Goal: Communication & Community: Answer question/provide support

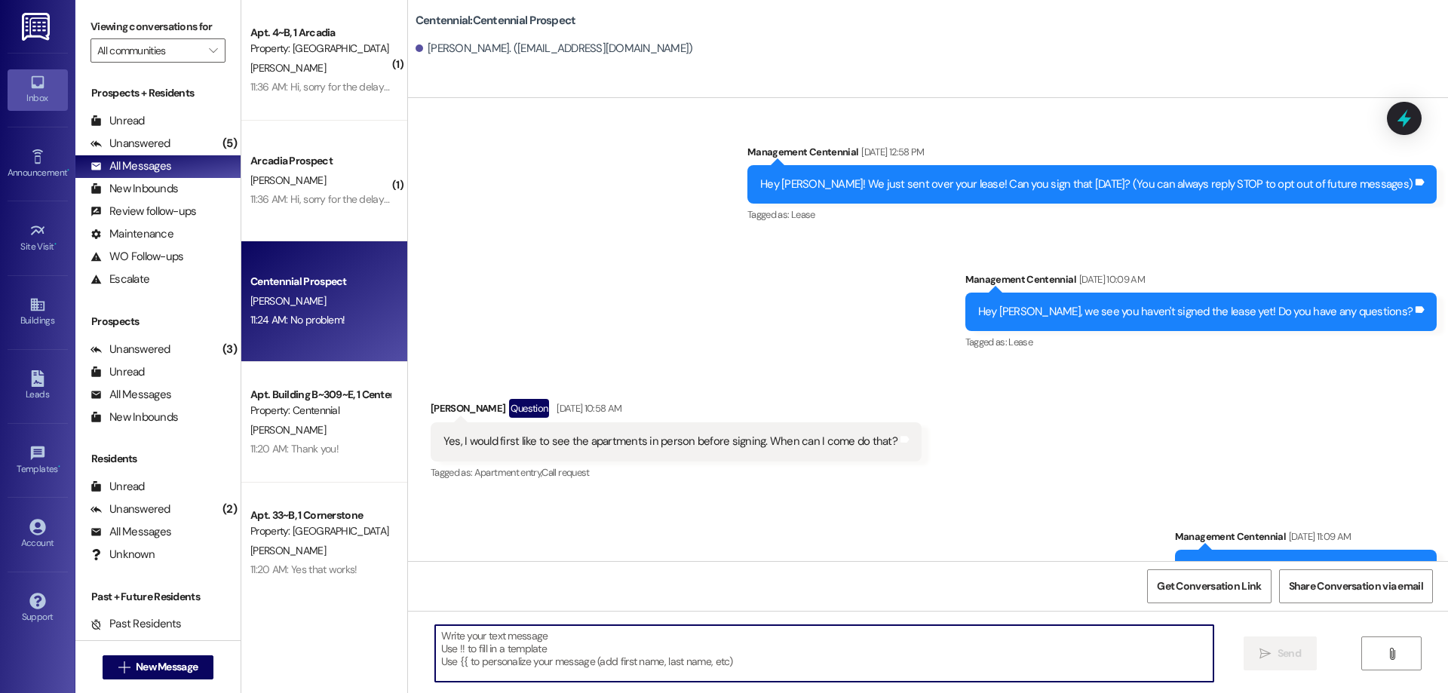
scroll to position [1603, 0]
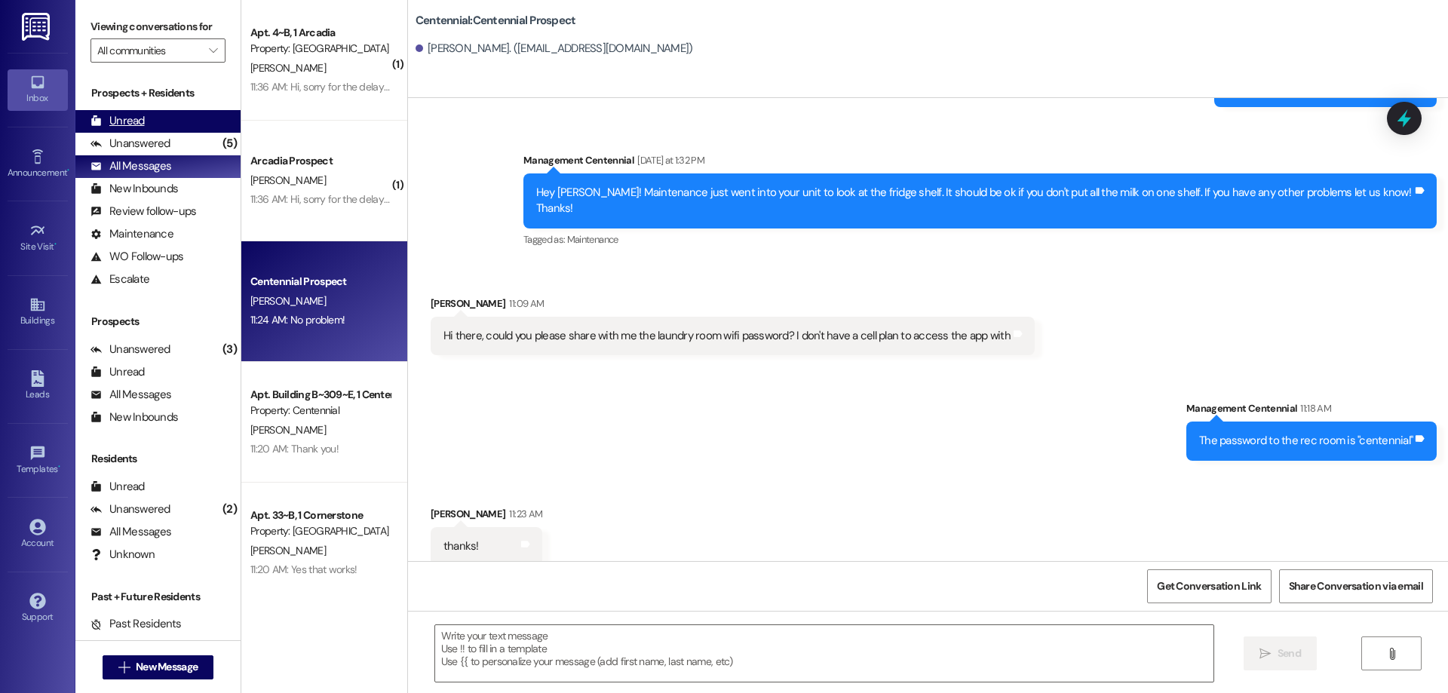
click at [169, 115] on div "Unread (0)" at bounding box center [157, 121] width 165 height 23
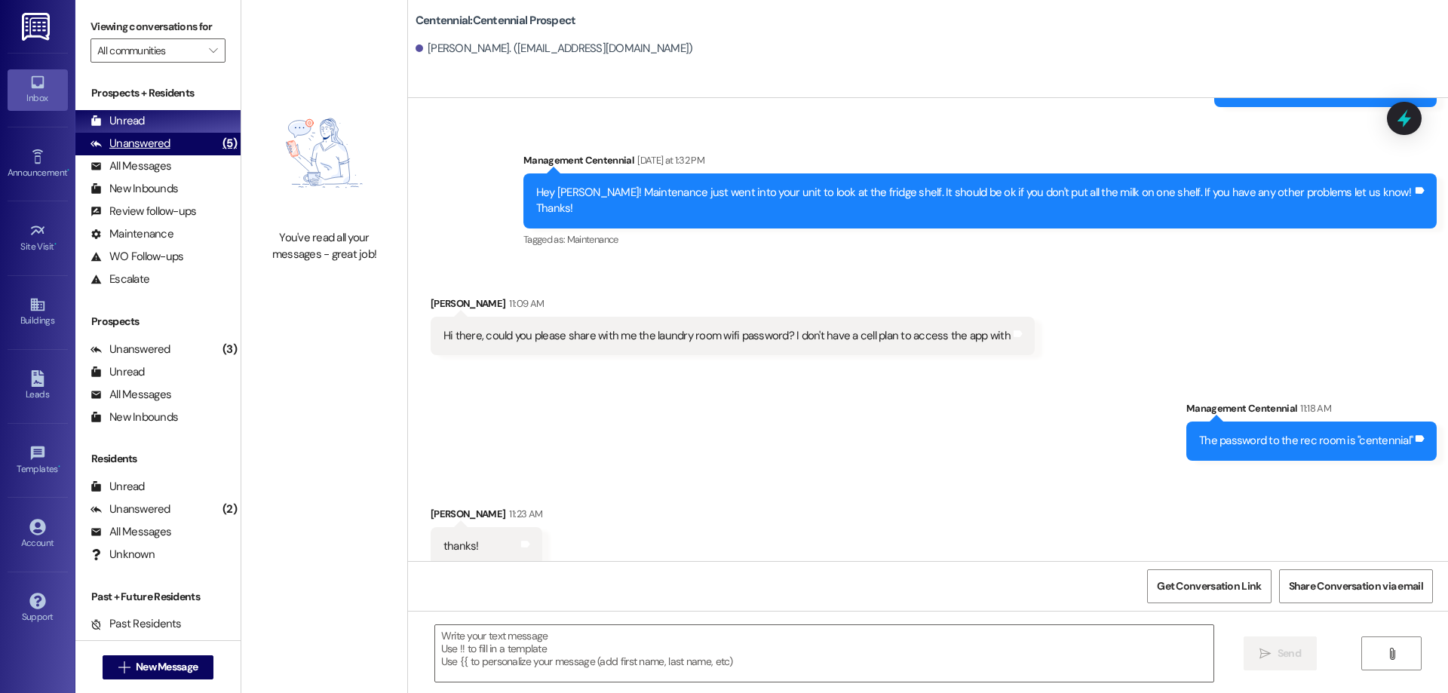
click at [142, 141] on div "Unanswered" at bounding box center [130, 144] width 80 height 16
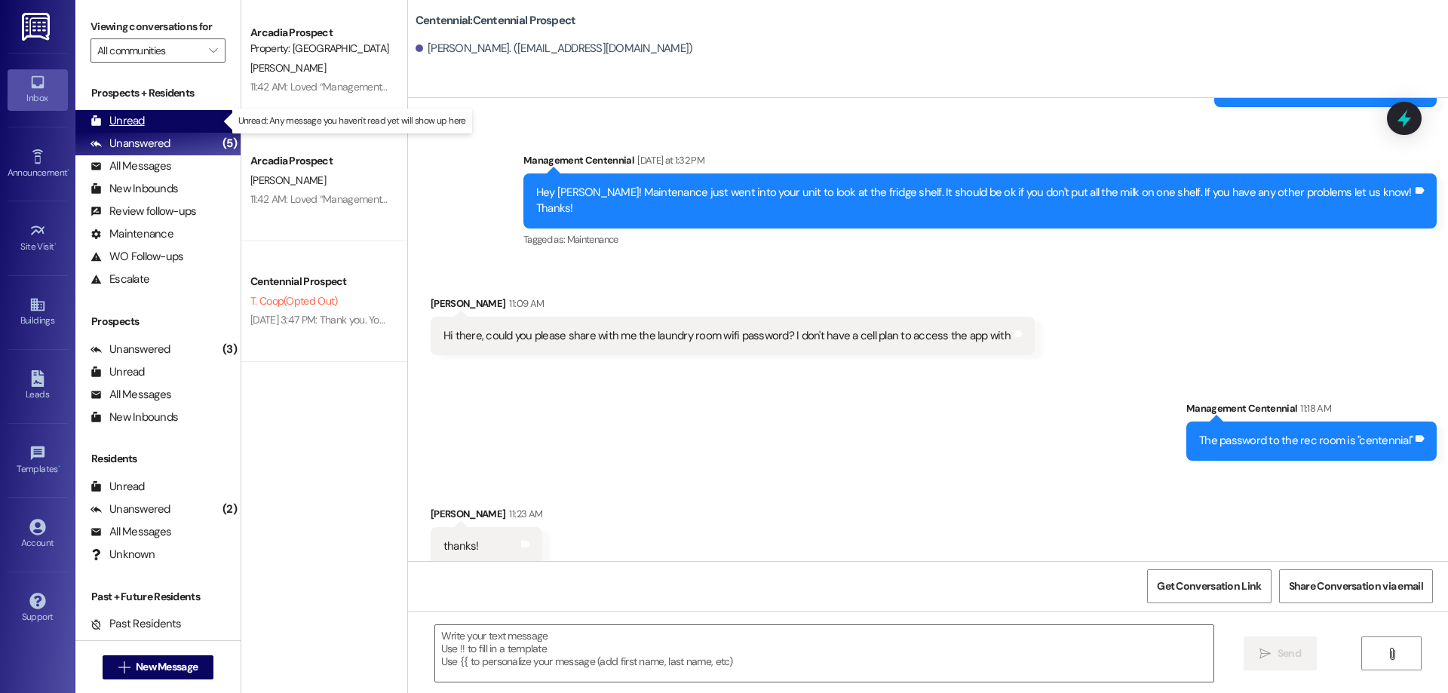
click at [188, 127] on div "Unread (0)" at bounding box center [157, 121] width 165 height 23
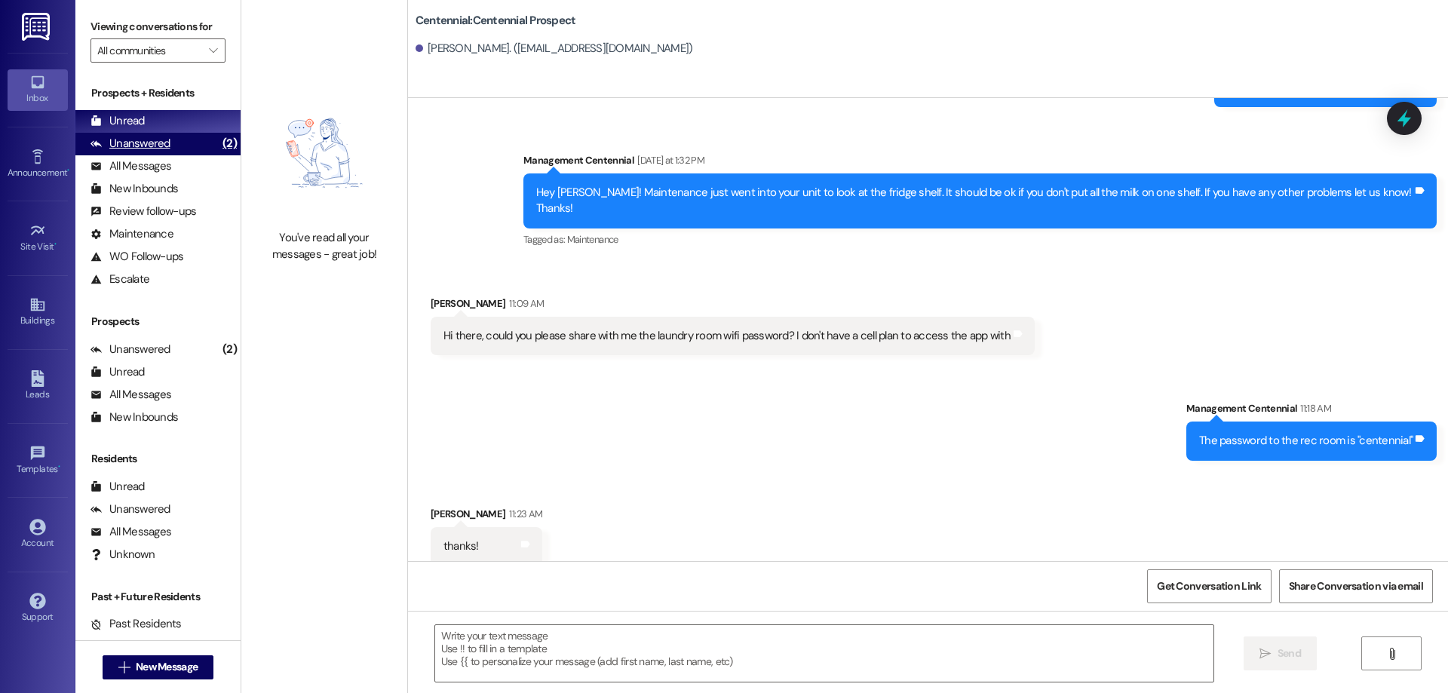
click at [185, 135] on div "Unanswered (2)" at bounding box center [157, 144] width 165 height 23
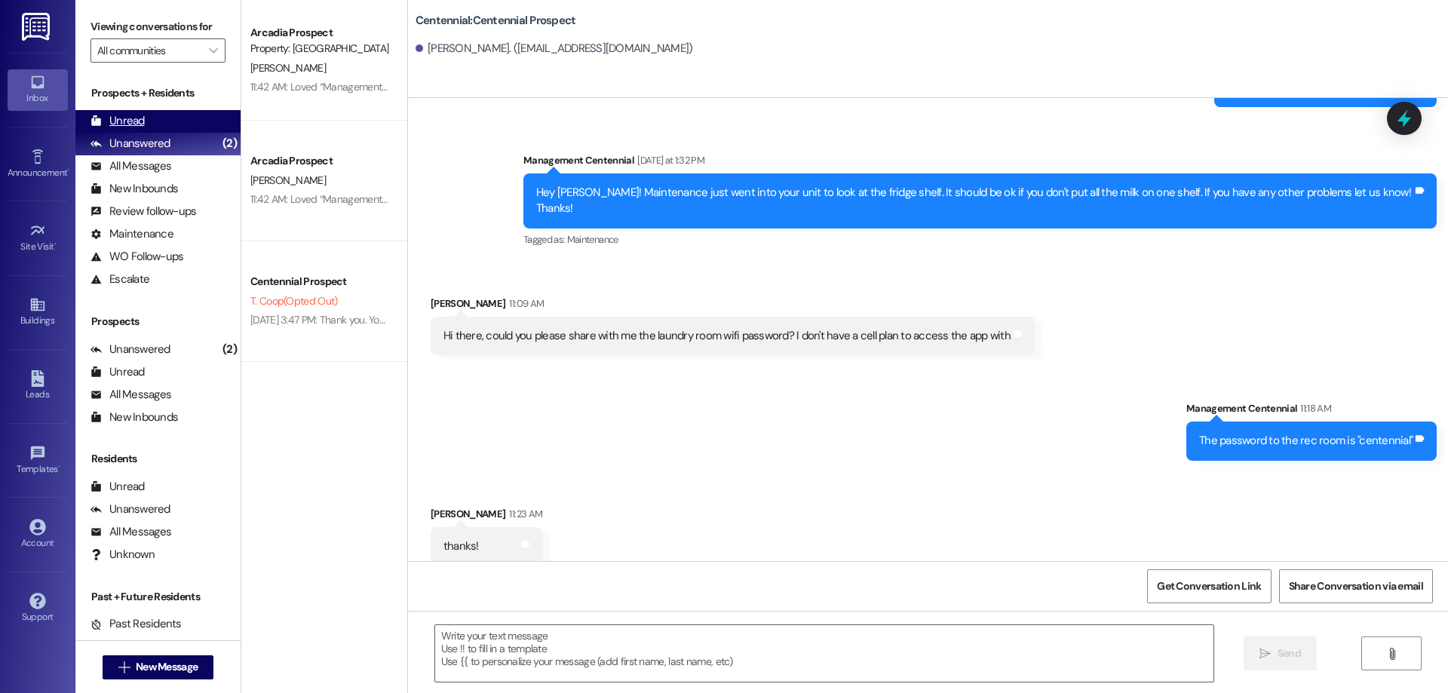
click at [186, 123] on div "Unread (0)" at bounding box center [157, 121] width 165 height 23
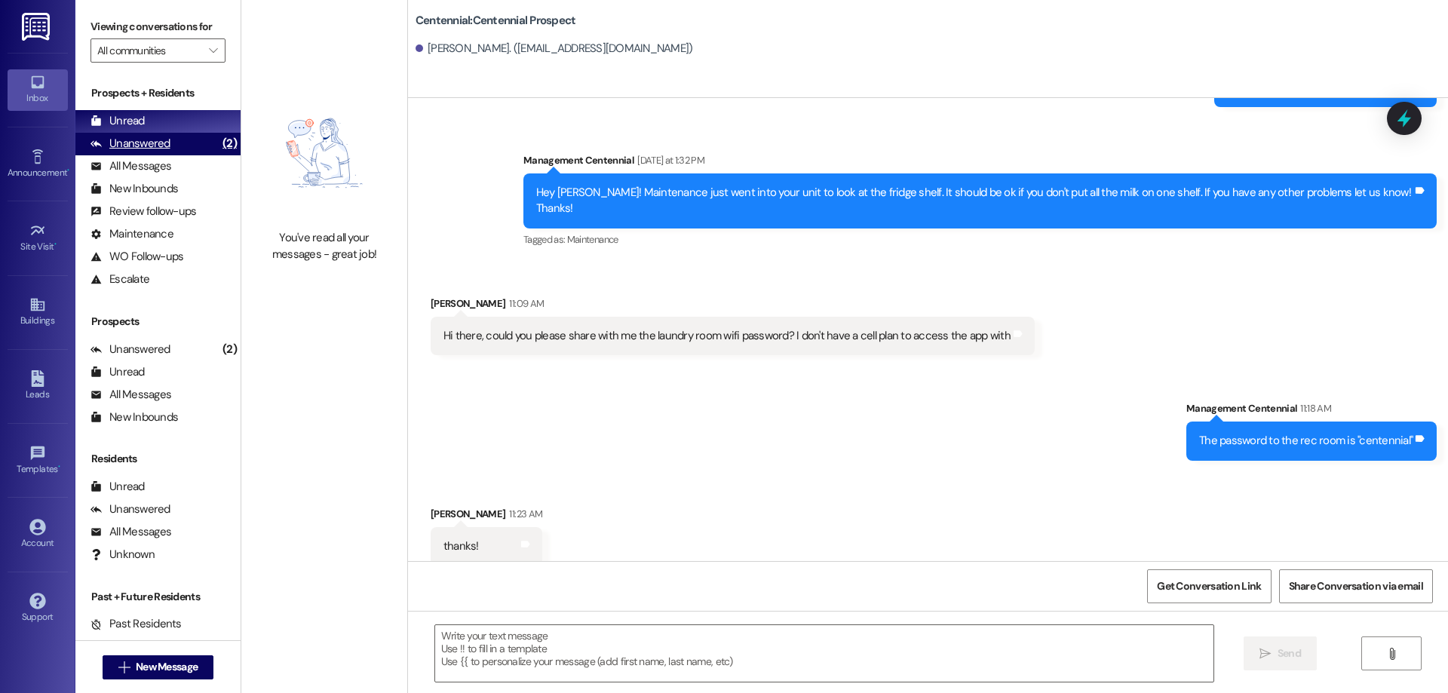
click at [195, 143] on div "Unanswered (2)" at bounding box center [157, 144] width 165 height 23
click at [195, 131] on div "Unread (0)" at bounding box center [157, 121] width 165 height 23
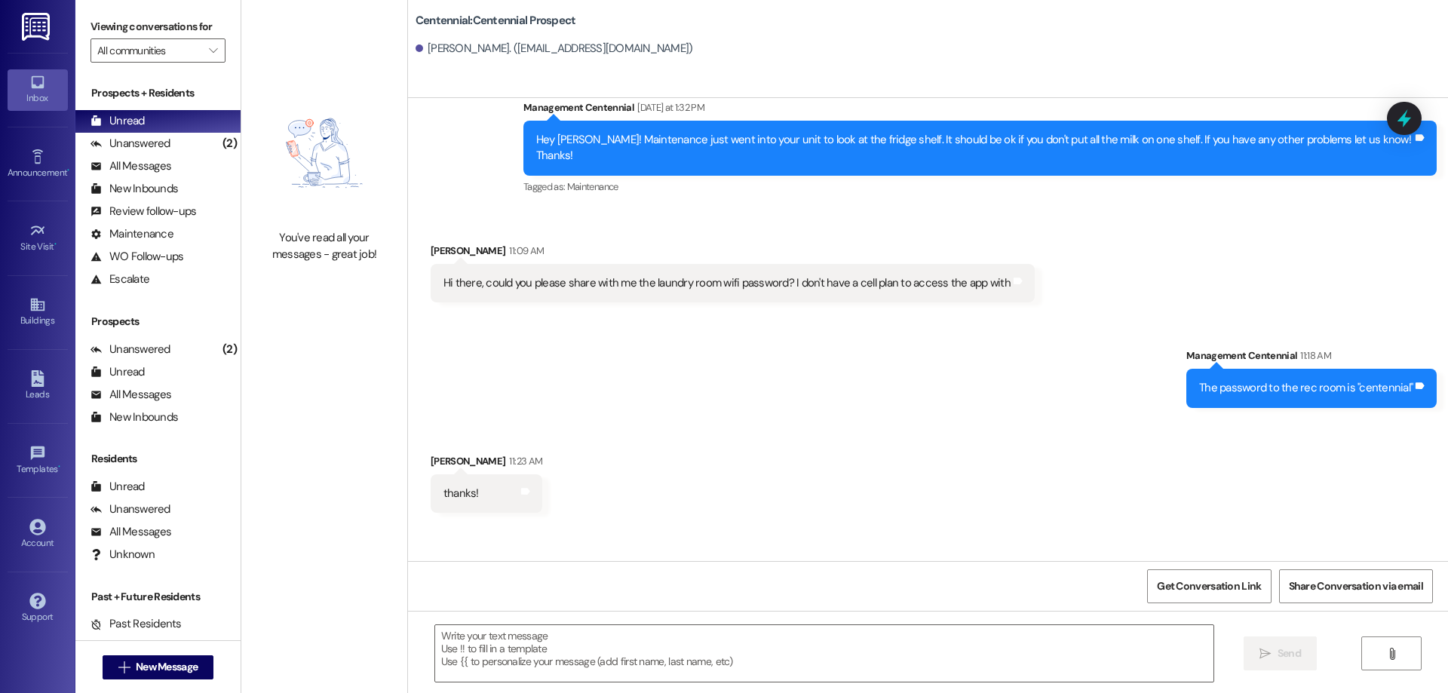
scroll to position [1709, 0]
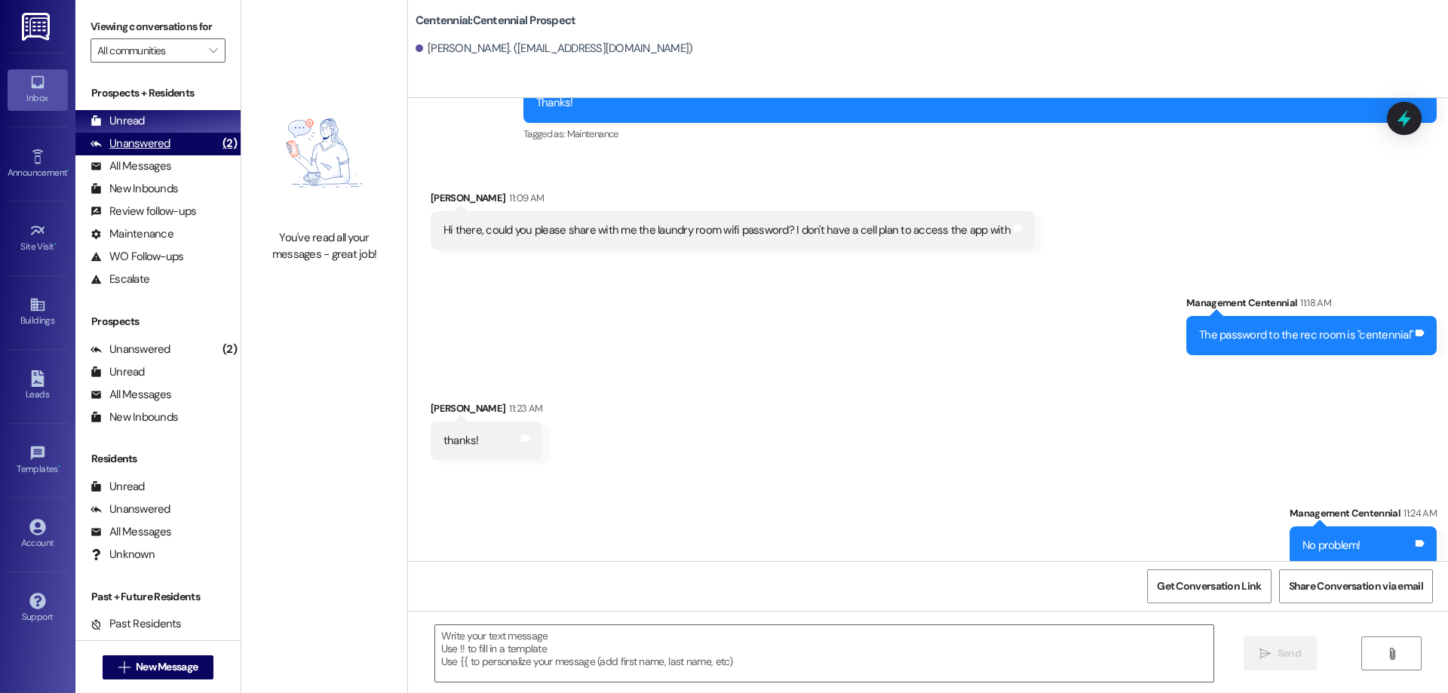
click at [178, 144] on div "Unanswered (2)" at bounding box center [157, 144] width 165 height 23
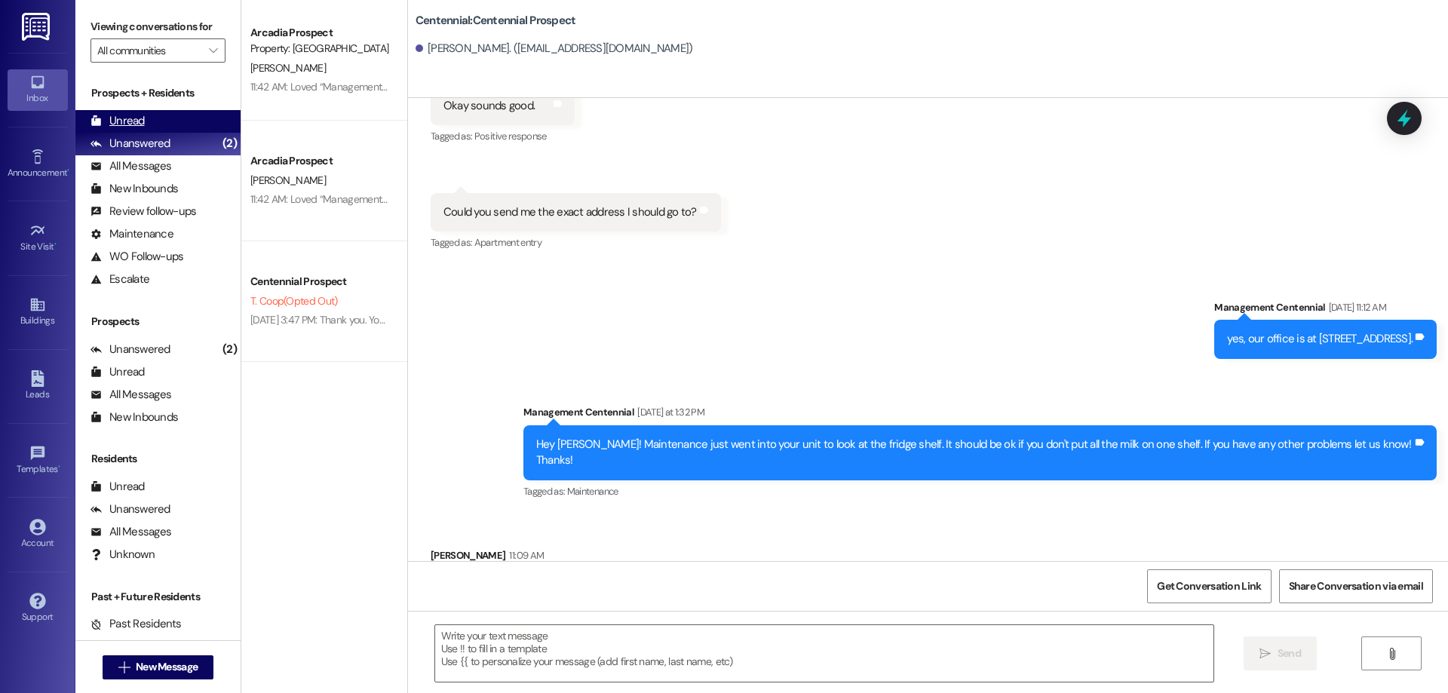
click at [180, 126] on div "Unread (0)" at bounding box center [157, 121] width 165 height 23
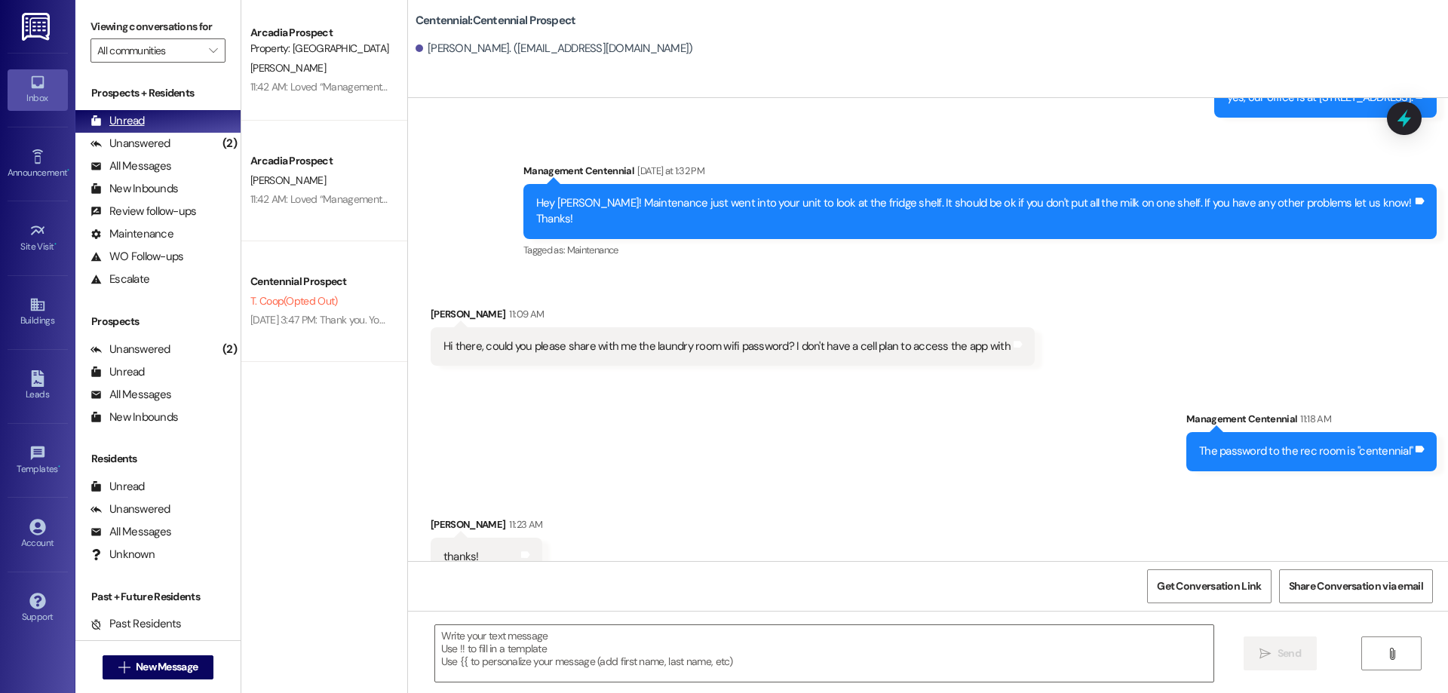
scroll to position [1603, 0]
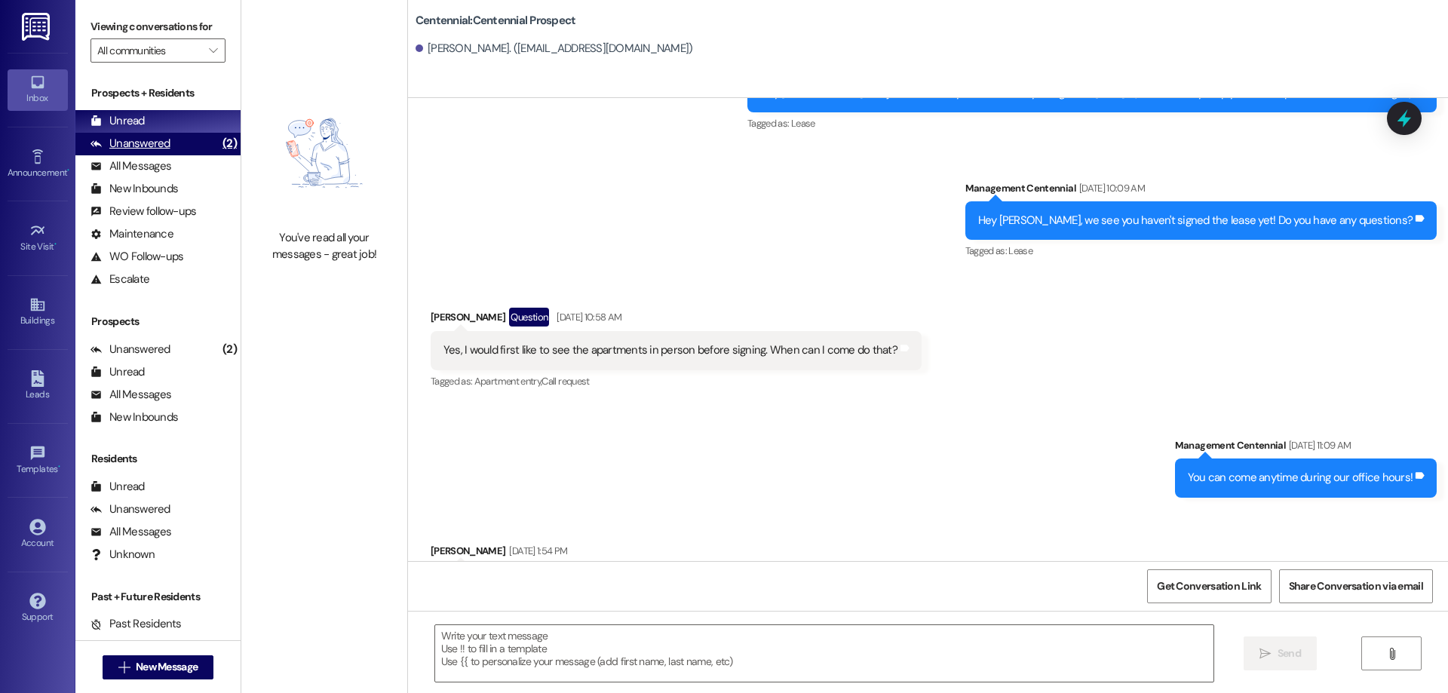
click at [187, 151] on div "Unanswered (2)" at bounding box center [157, 144] width 165 height 23
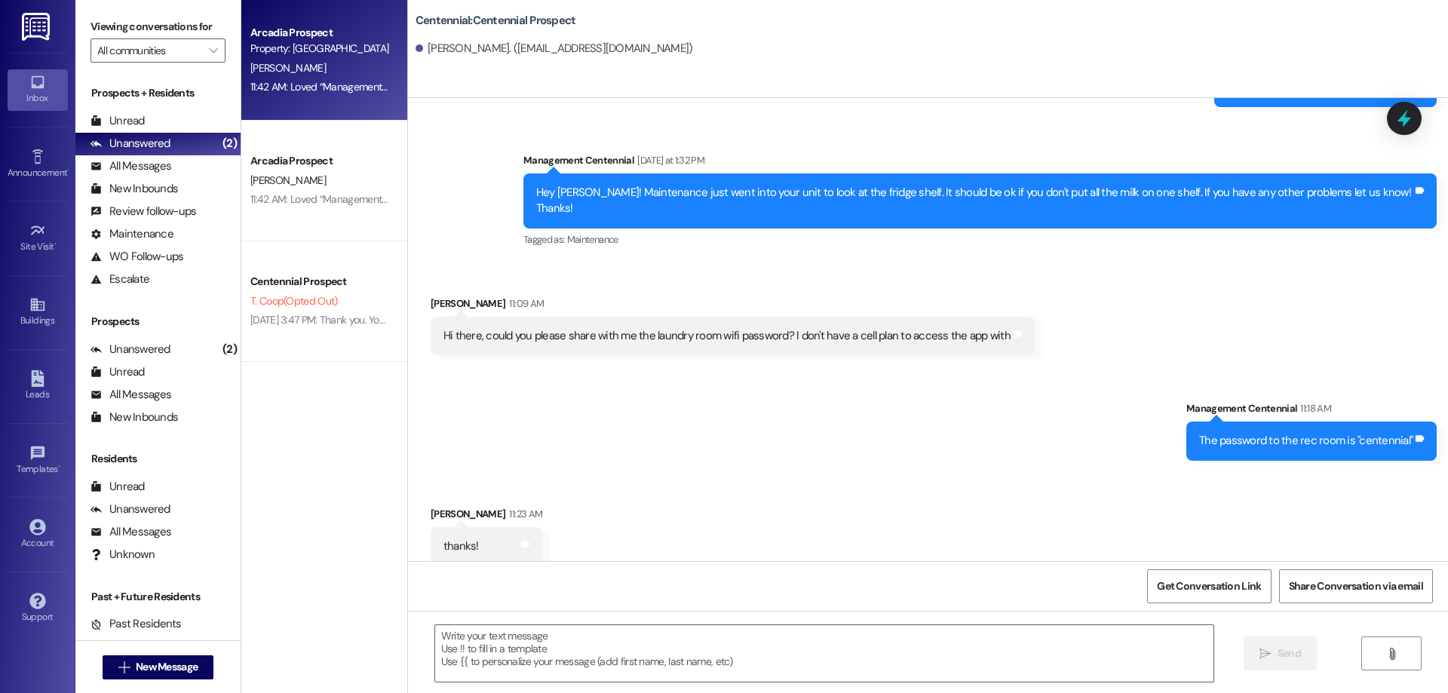
click at [354, 100] on div "Arcadia Prospect Property: [GEOGRAPHIC_DATA] [PERSON_NAME] 11:42 AM: Loved “Man…" at bounding box center [324, 60] width 166 height 121
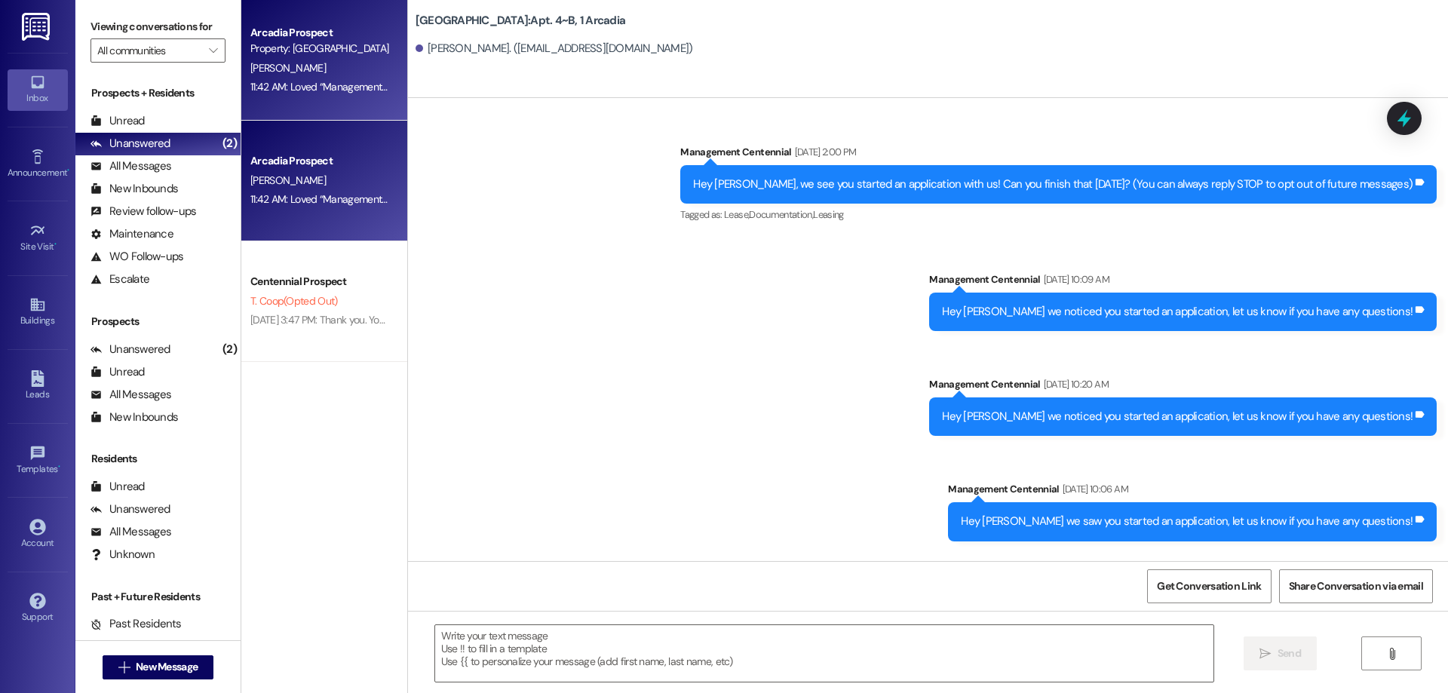
scroll to position [35846, 0]
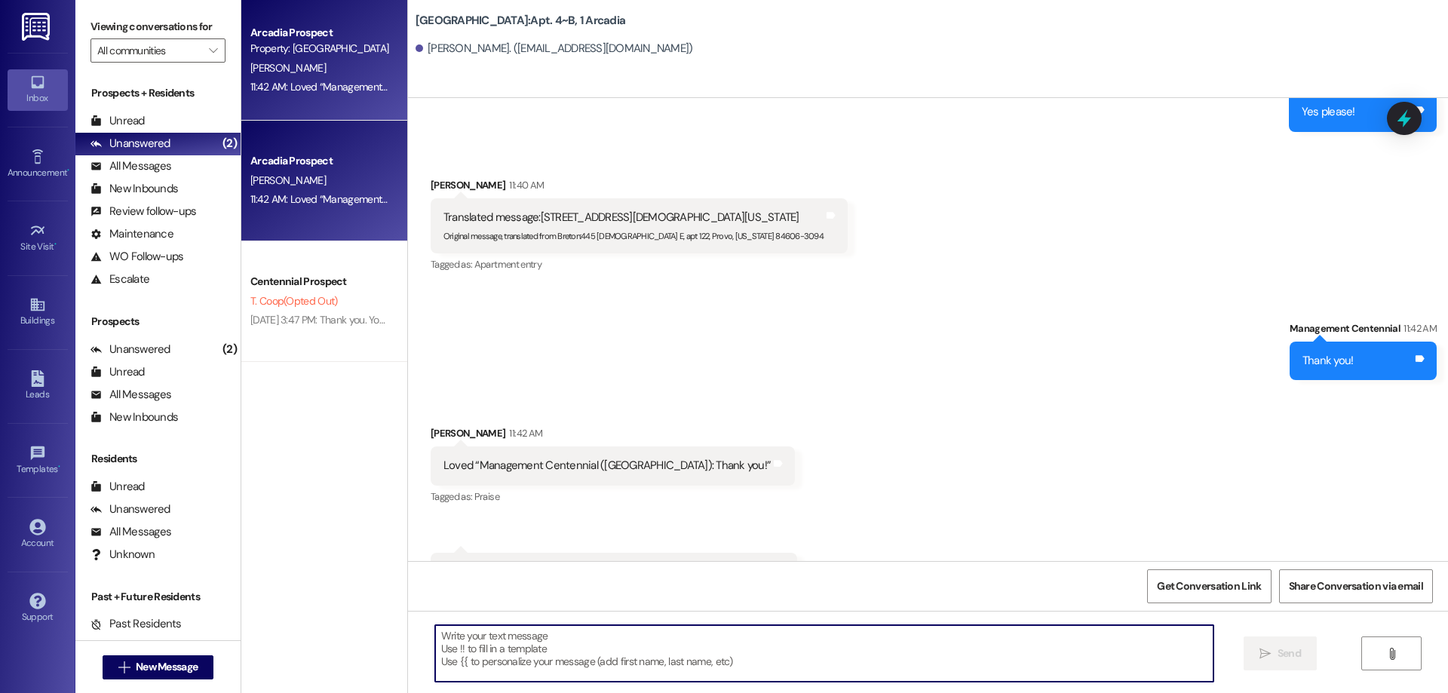
click at [775, 654] on textarea at bounding box center [824, 653] width 778 height 57
type textarea "T"
type textarea "Thanks"
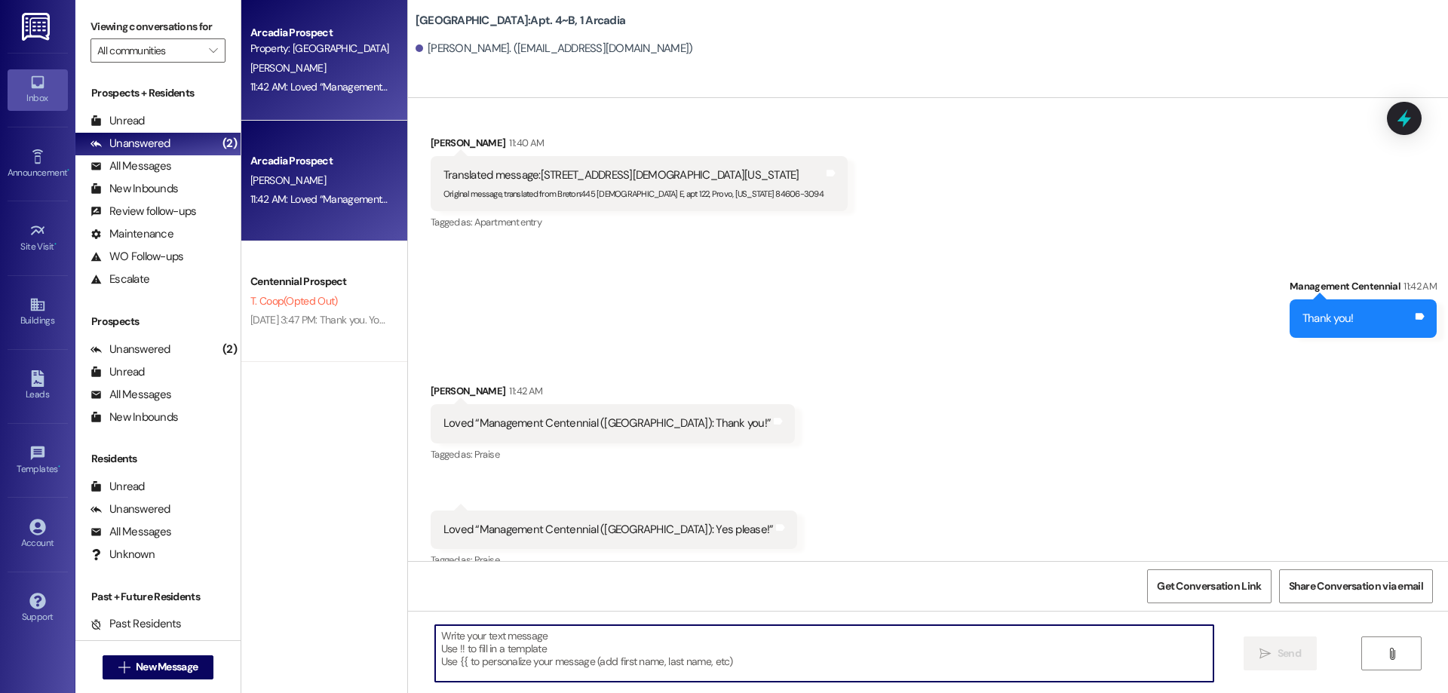
scroll to position [35952, 0]
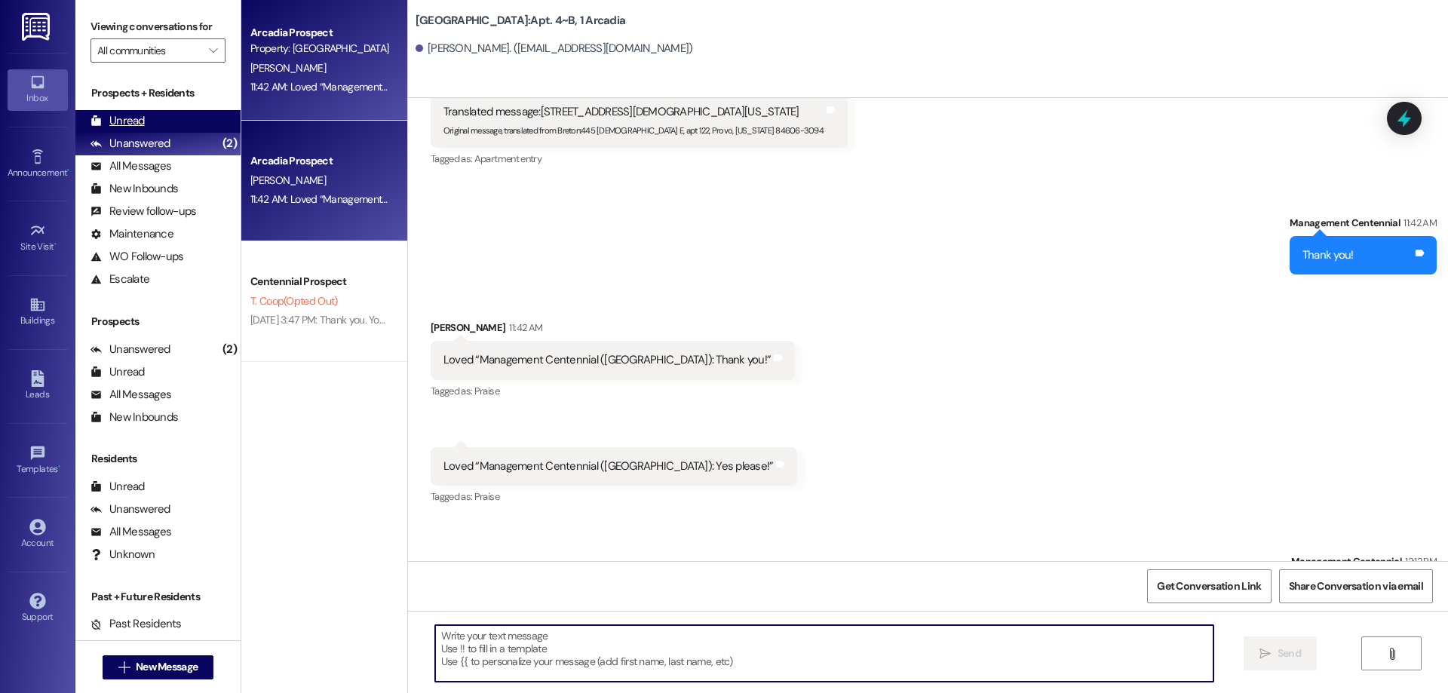
click at [188, 115] on div "Unread (0)" at bounding box center [157, 121] width 165 height 23
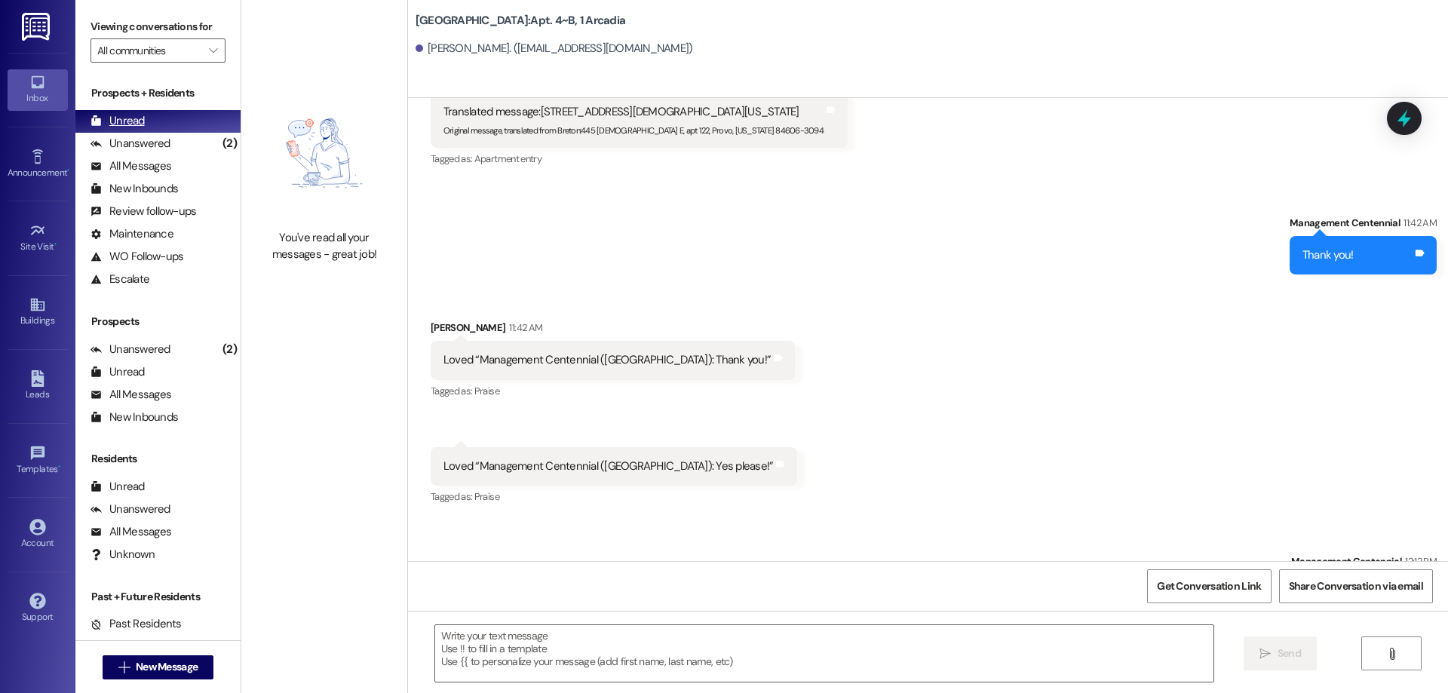
click at [130, 137] on div "Unanswered" at bounding box center [130, 144] width 80 height 16
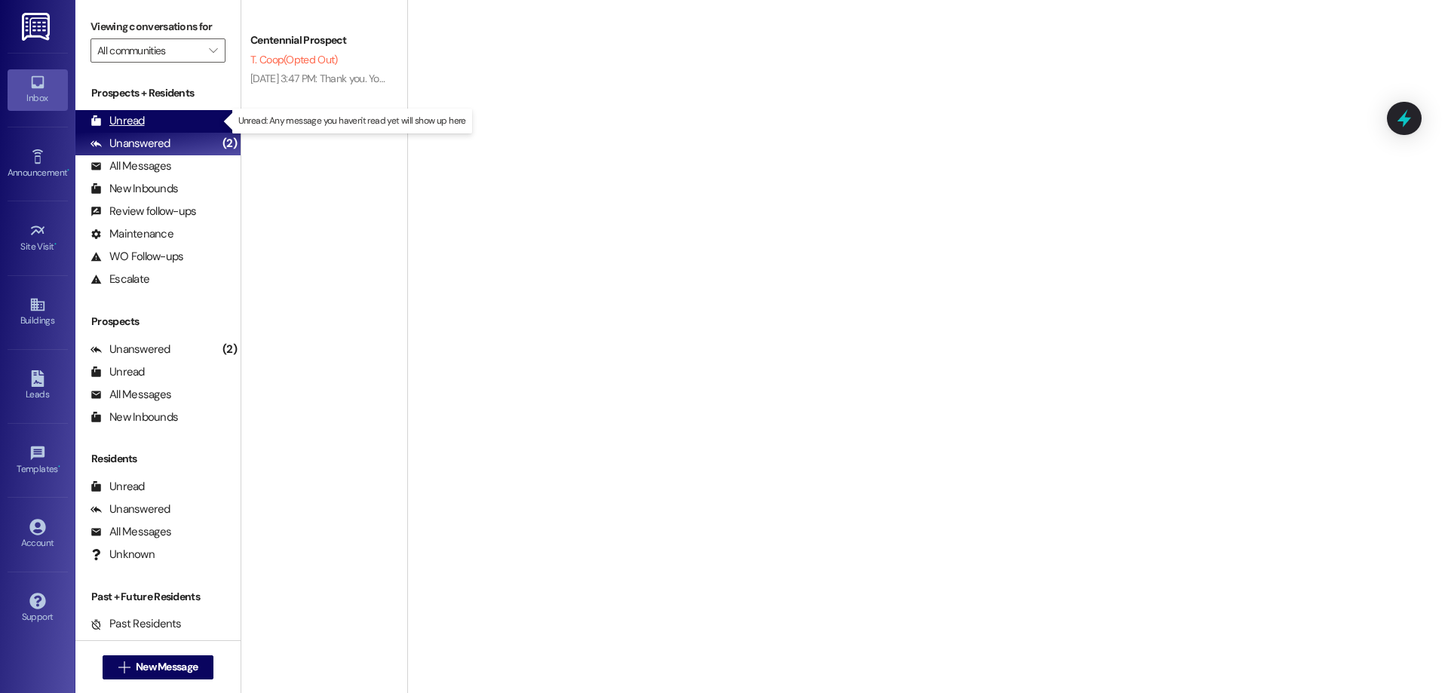
click at [130, 129] on div "Unread" at bounding box center [117, 121] width 54 height 16
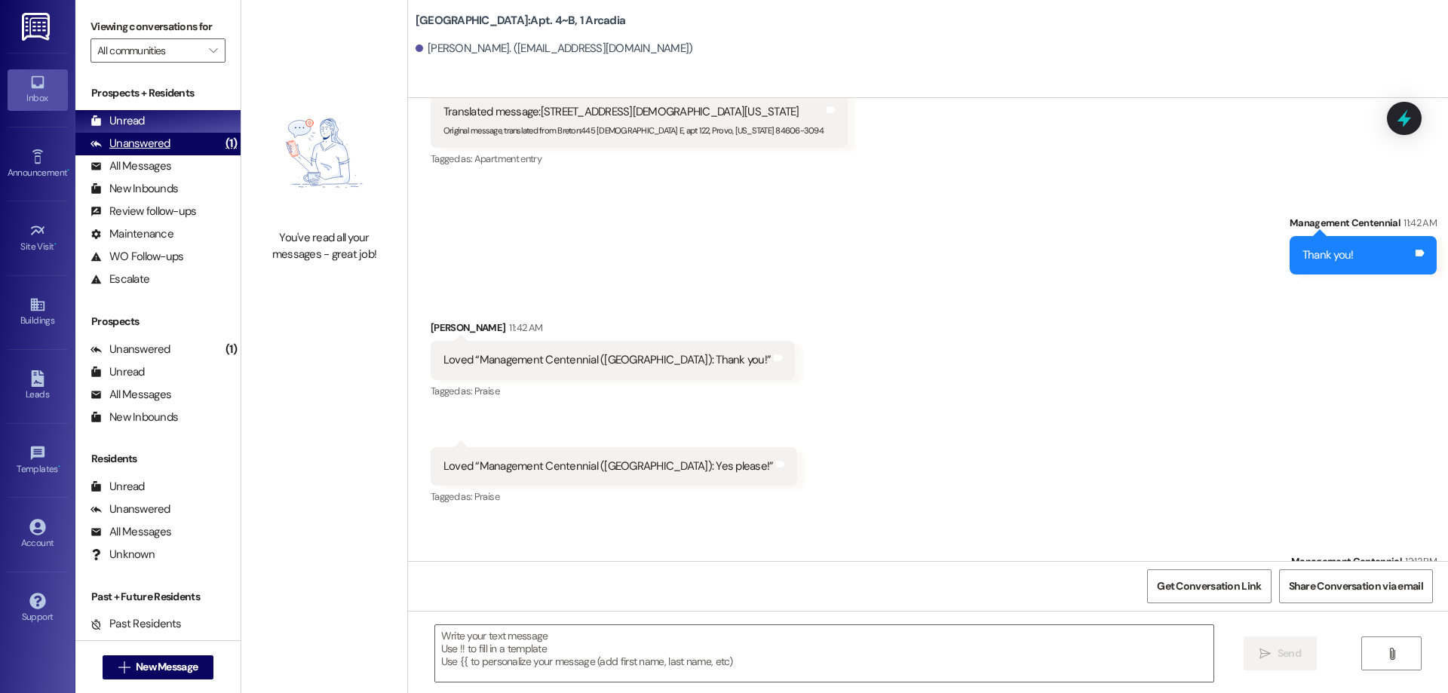
drag, startPoint x: 84, startPoint y: 154, endPoint x: 106, endPoint y: 136, distance: 27.9
click at [84, 154] on div "Unanswered (1)" at bounding box center [157, 144] width 165 height 23
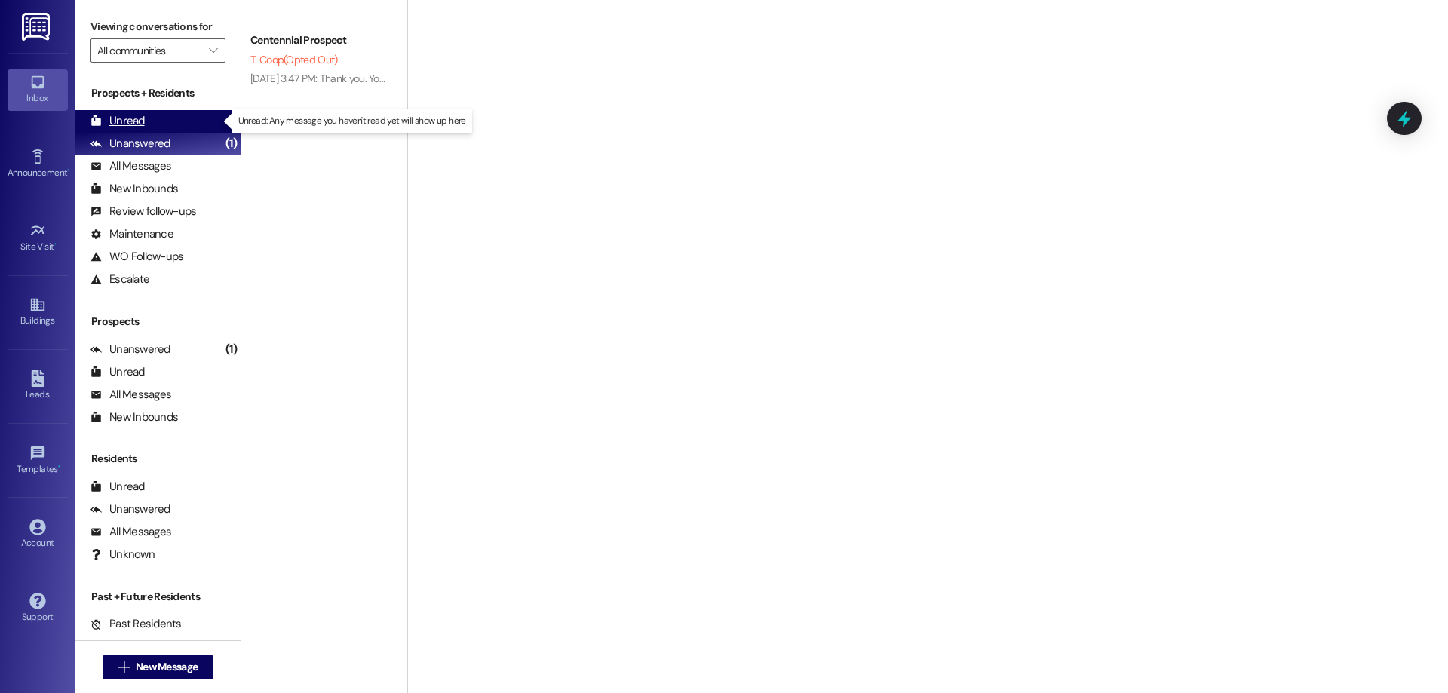
click at [112, 115] on div "Unread" at bounding box center [117, 121] width 54 height 16
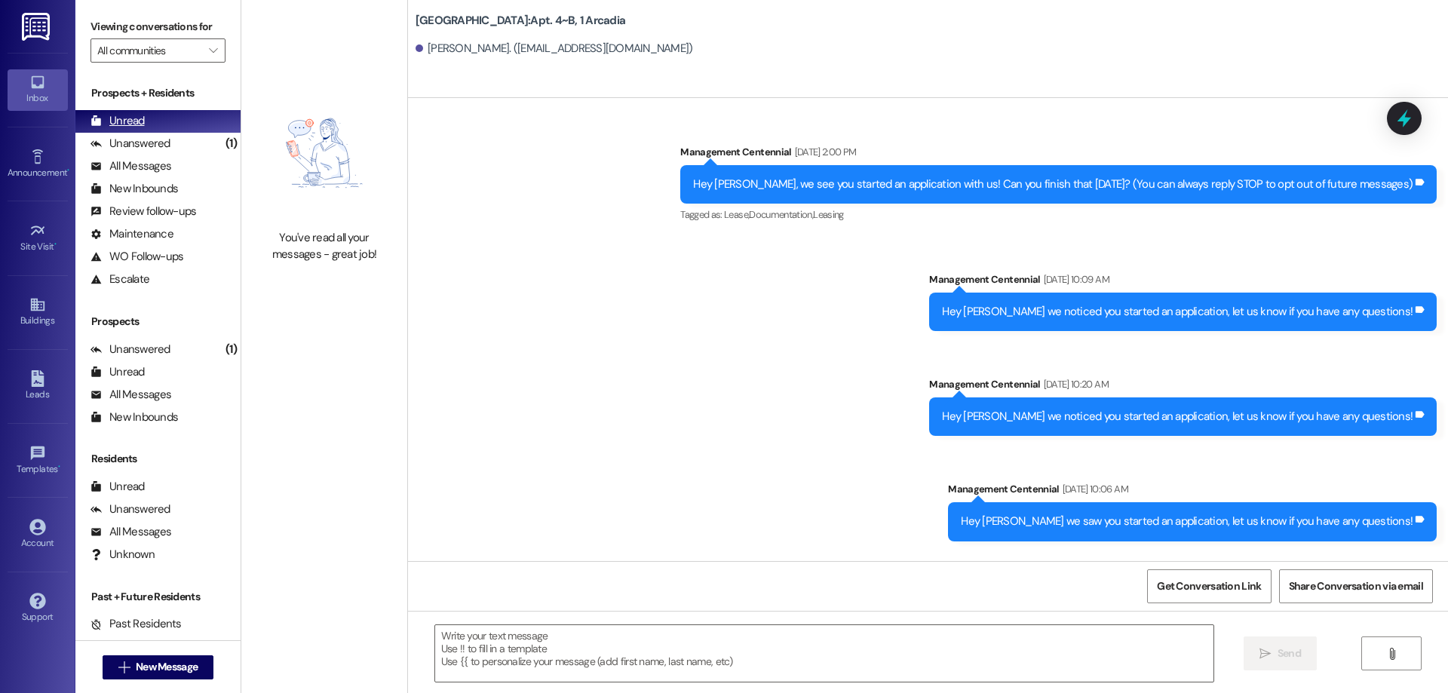
scroll to position [35846, 0]
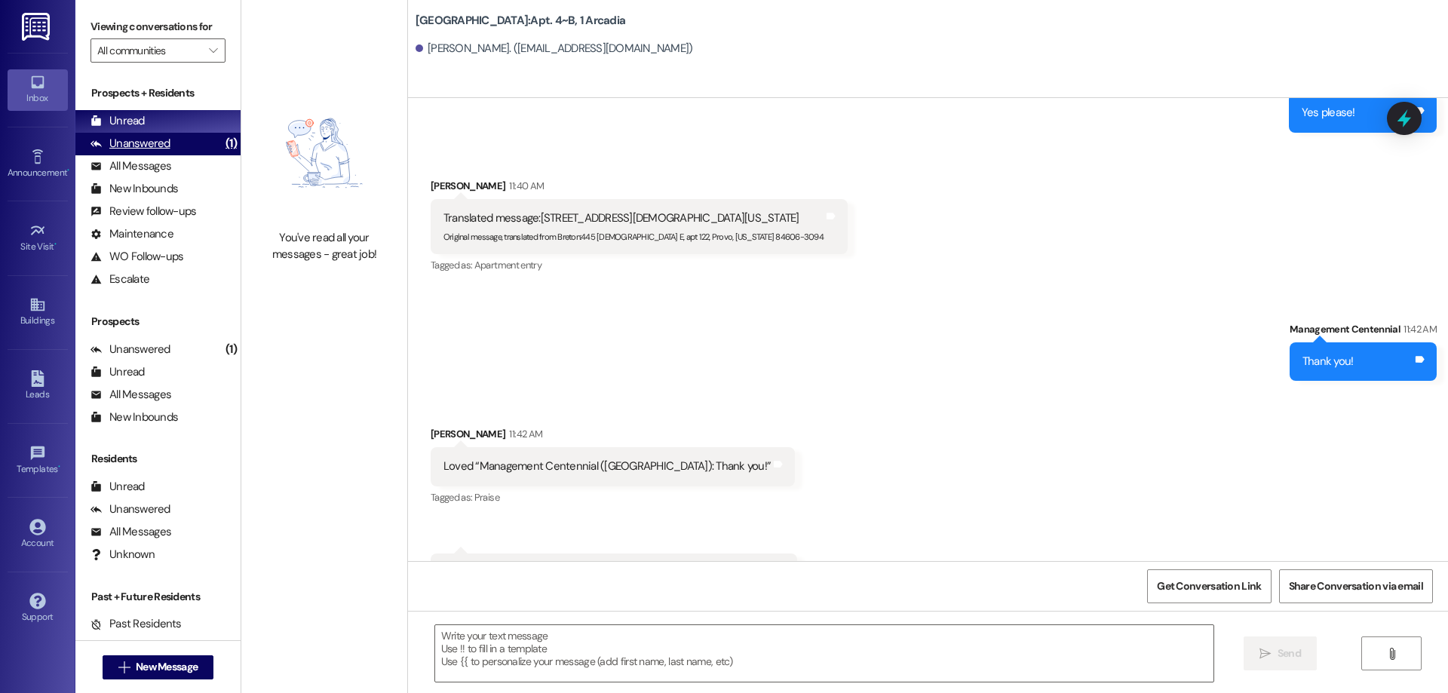
click at [222, 143] on div "(1)" at bounding box center [231, 143] width 19 height 23
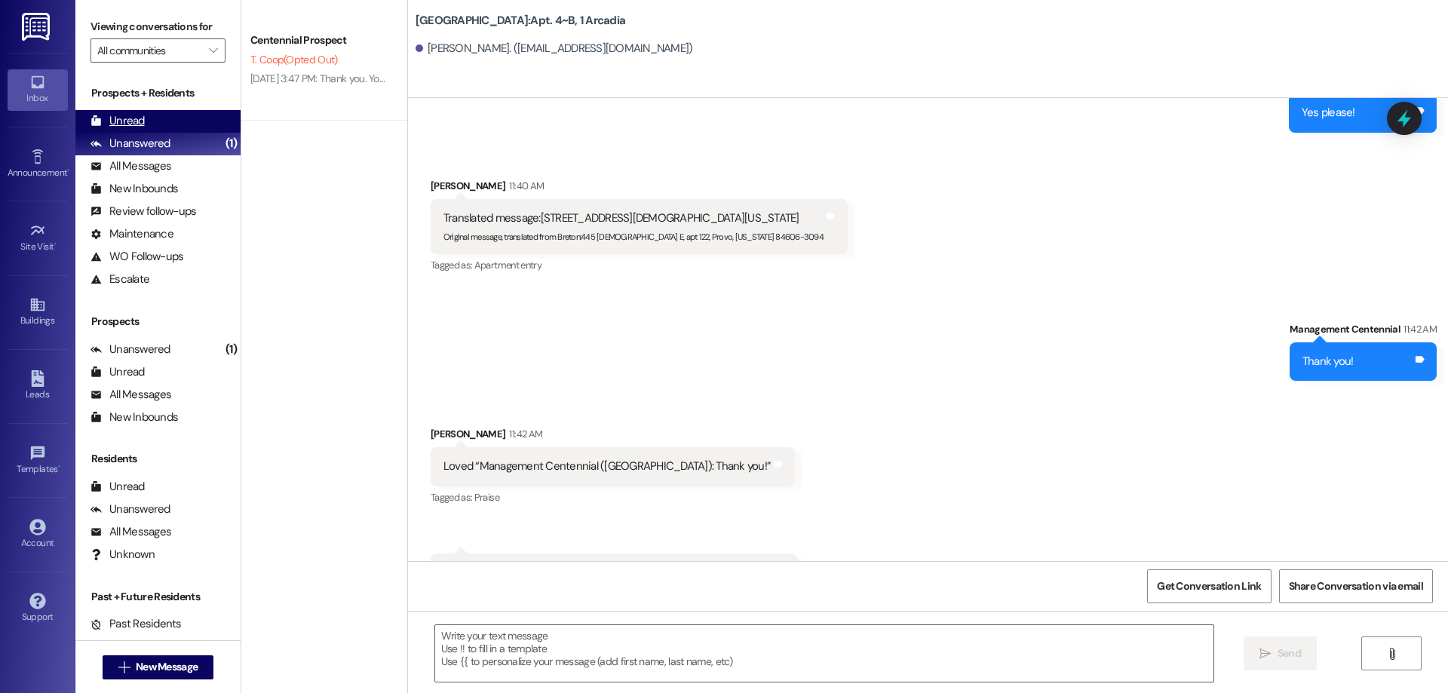
click at [203, 124] on div "Unread (0)" at bounding box center [157, 121] width 165 height 23
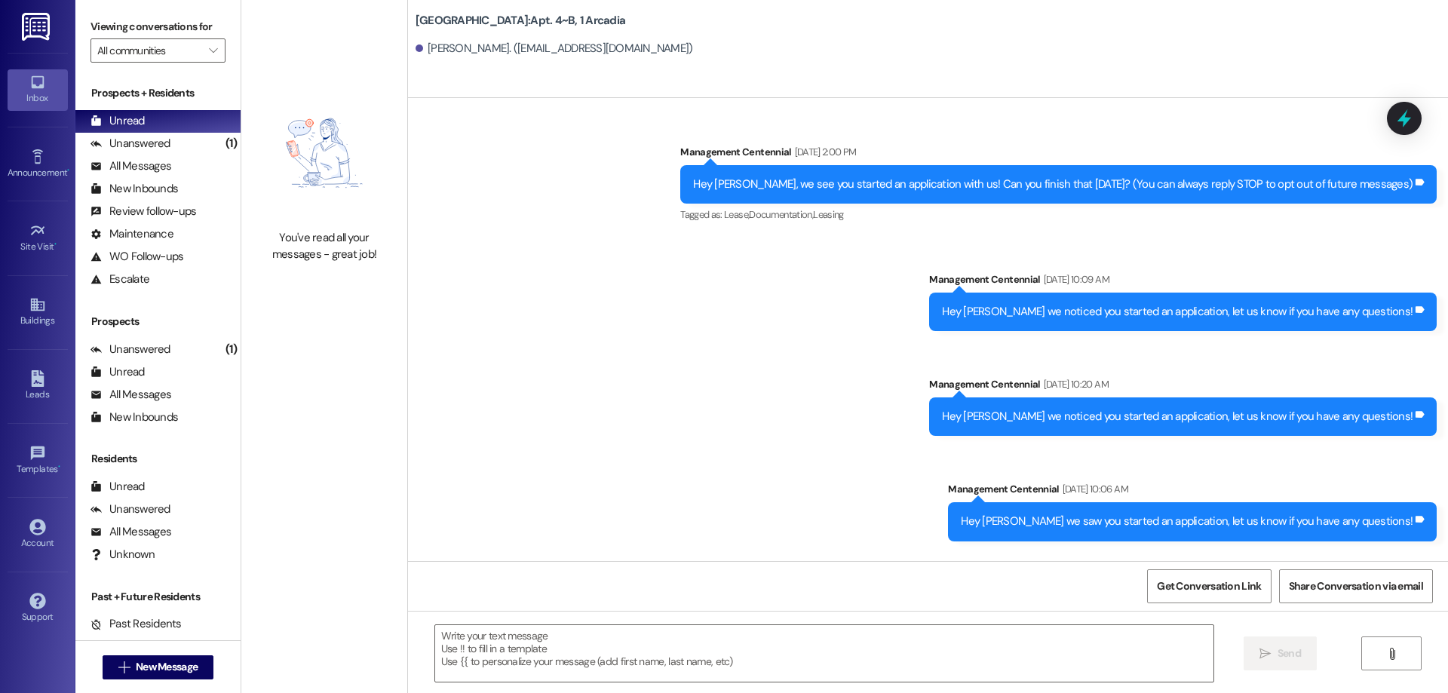
scroll to position [35952, 0]
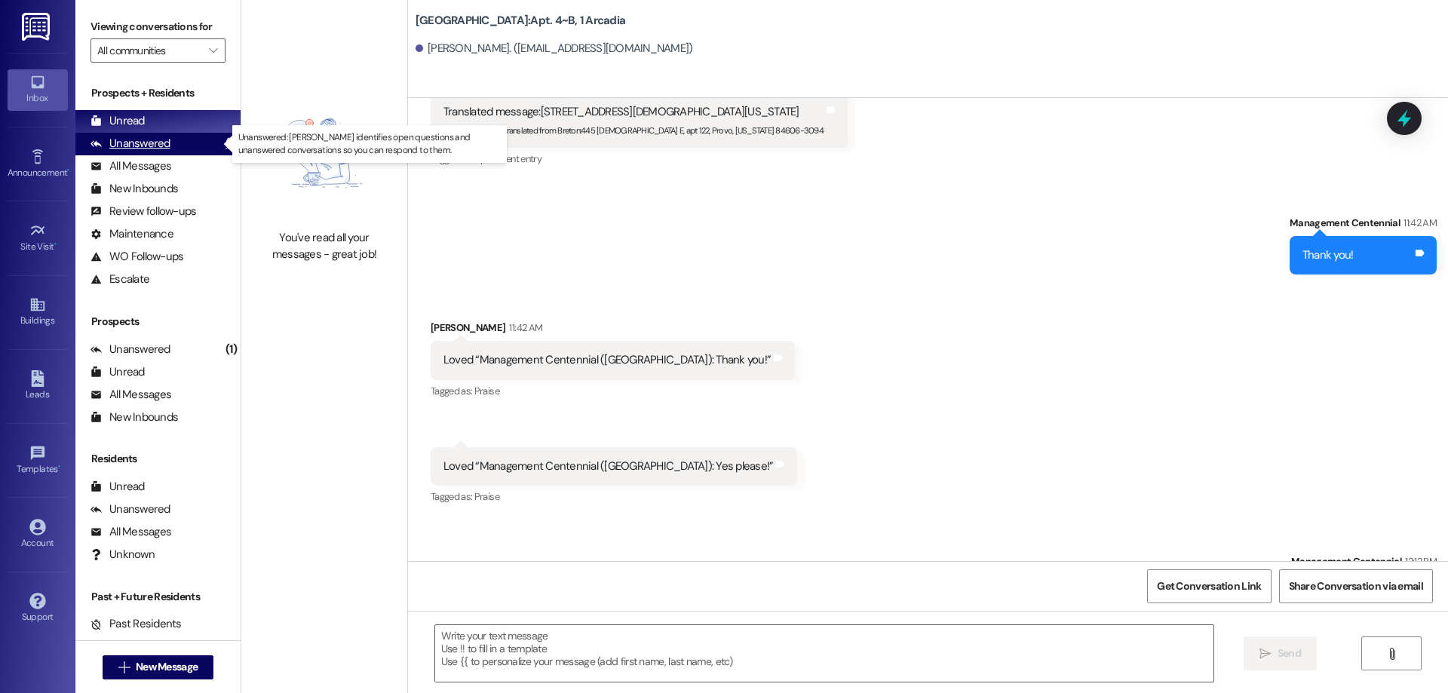
click at [222, 136] on div "(1)" at bounding box center [231, 143] width 19 height 23
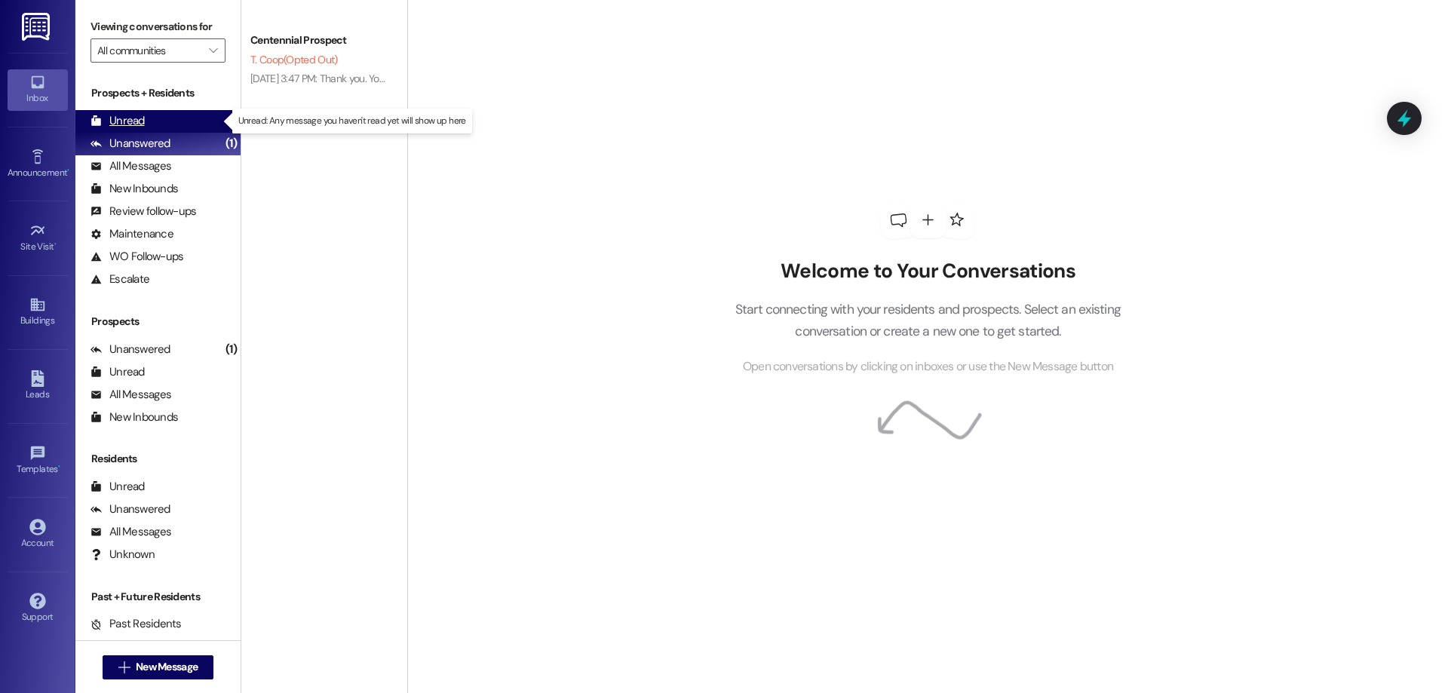
click at [204, 112] on div "Unread (0)" at bounding box center [157, 121] width 165 height 23
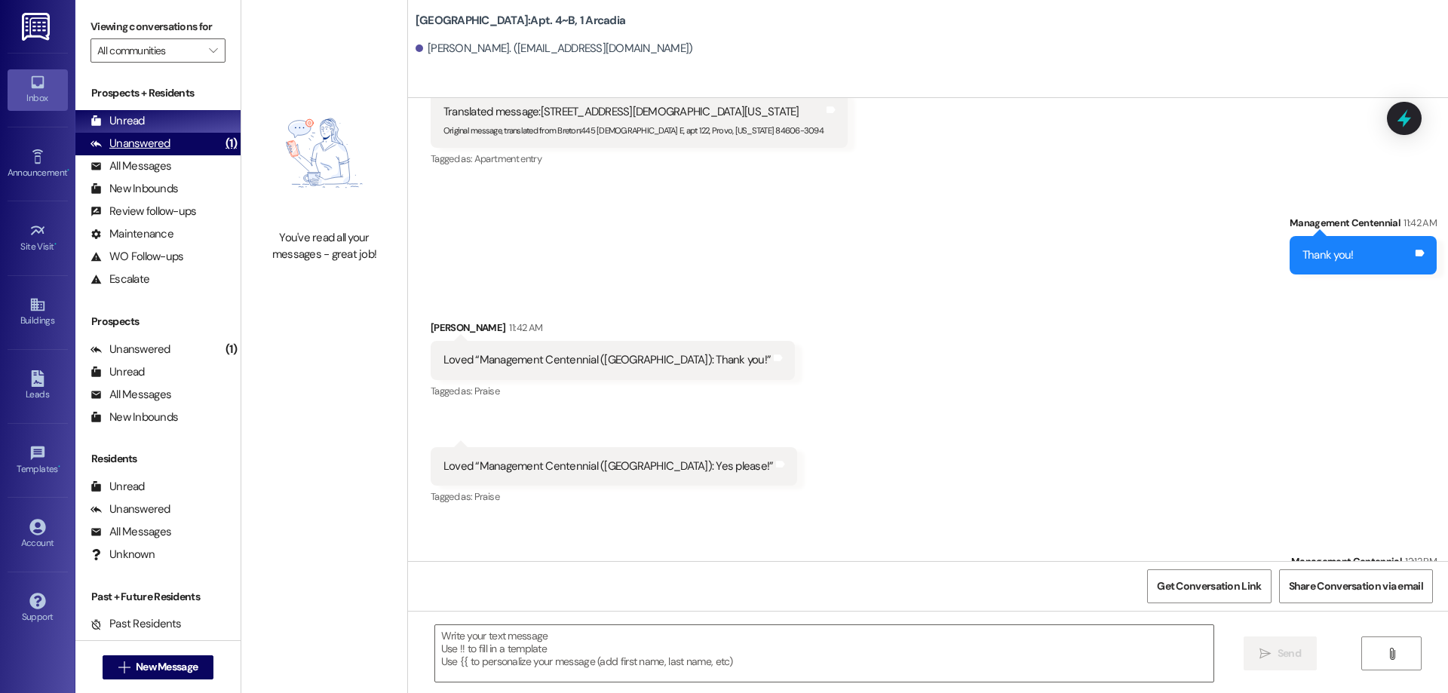
click at [193, 141] on div "Unanswered (1)" at bounding box center [157, 144] width 165 height 23
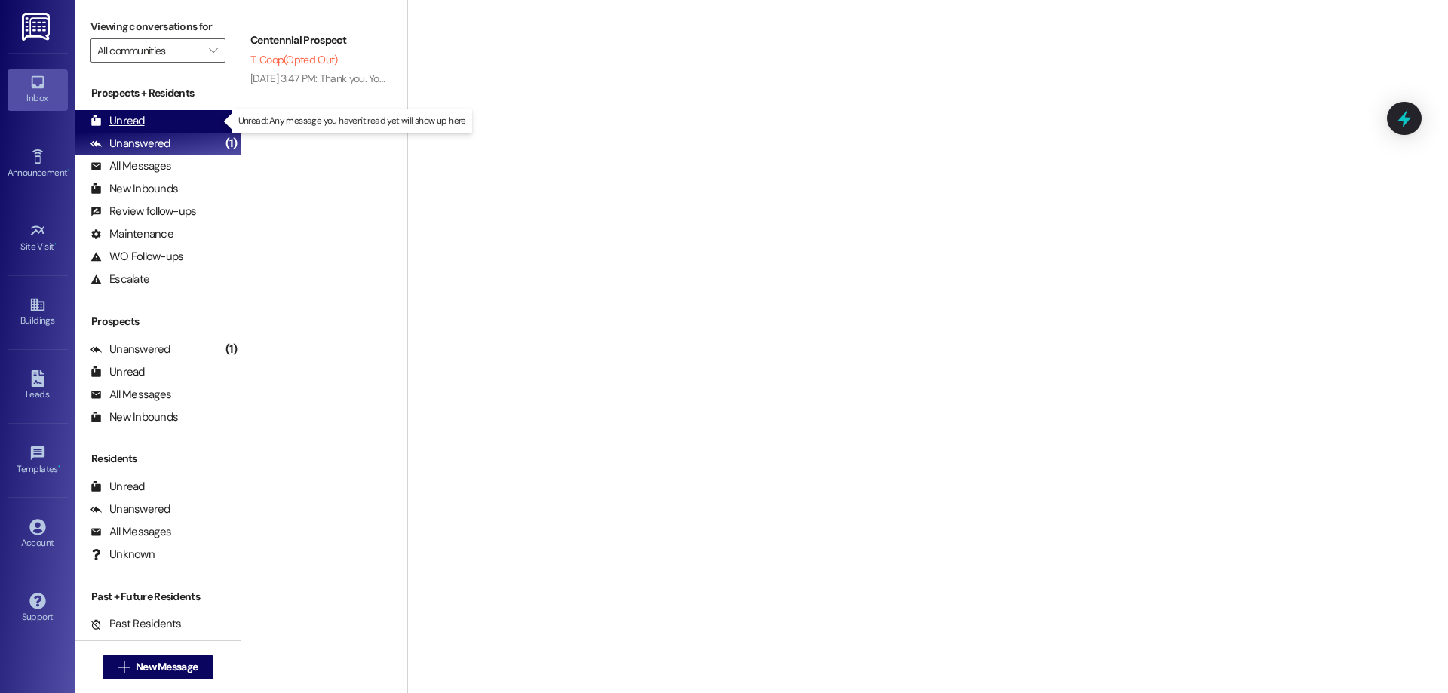
click at [189, 119] on div "Unread (0)" at bounding box center [157, 121] width 165 height 23
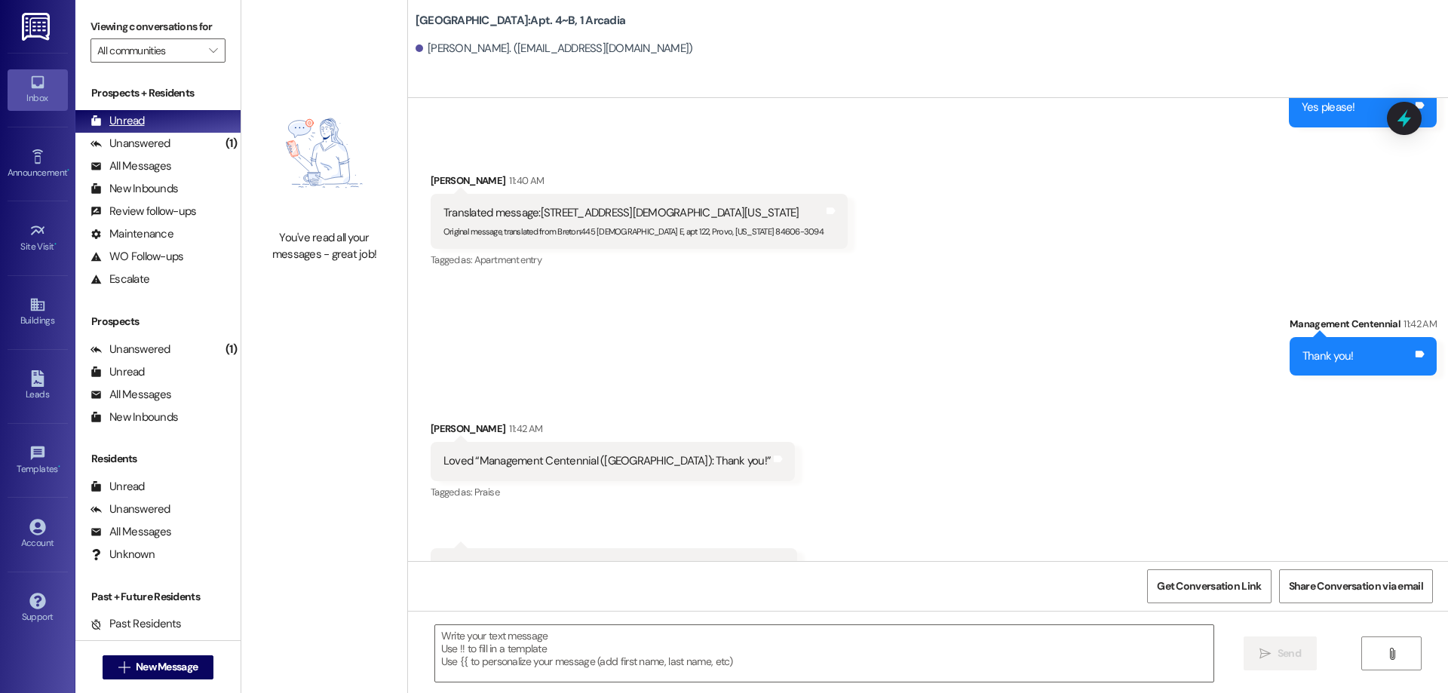
scroll to position [35846, 0]
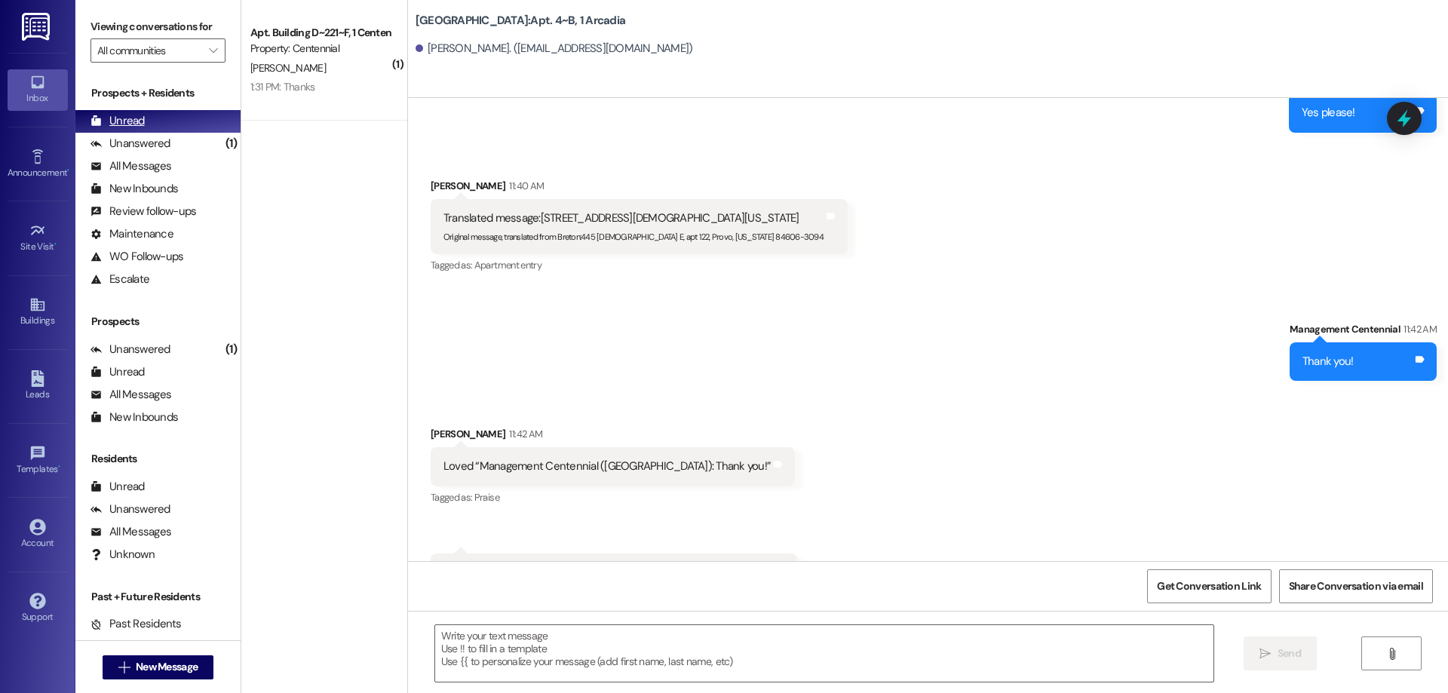
click at [195, 118] on div "Unread (0)" at bounding box center [157, 121] width 165 height 23
click at [299, 87] on div "2:02 PM: Yes, I am on my way right now 2:02 PM: Yes, I am on my way right now" at bounding box center [336, 87] width 172 height 14
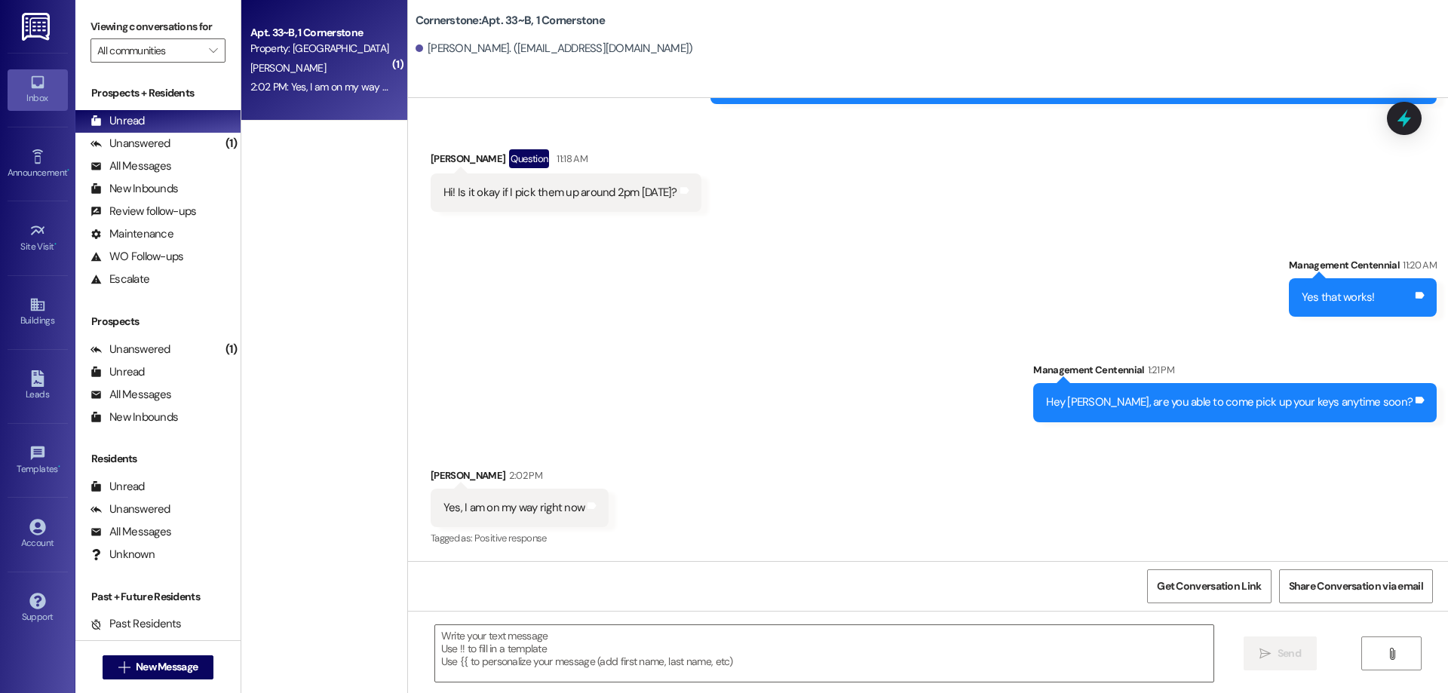
scroll to position [219, 0]
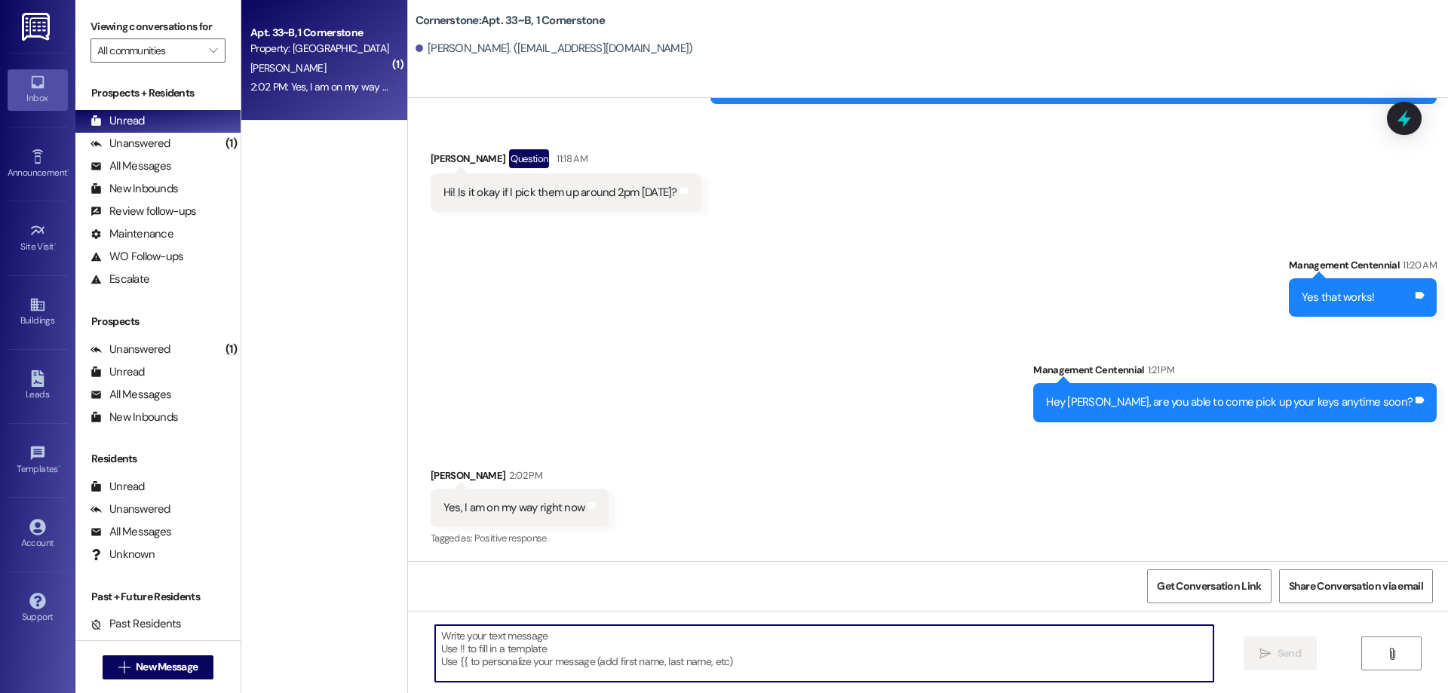
click at [740, 669] on textarea at bounding box center [824, 653] width 778 height 57
type textarea "Thanks!"
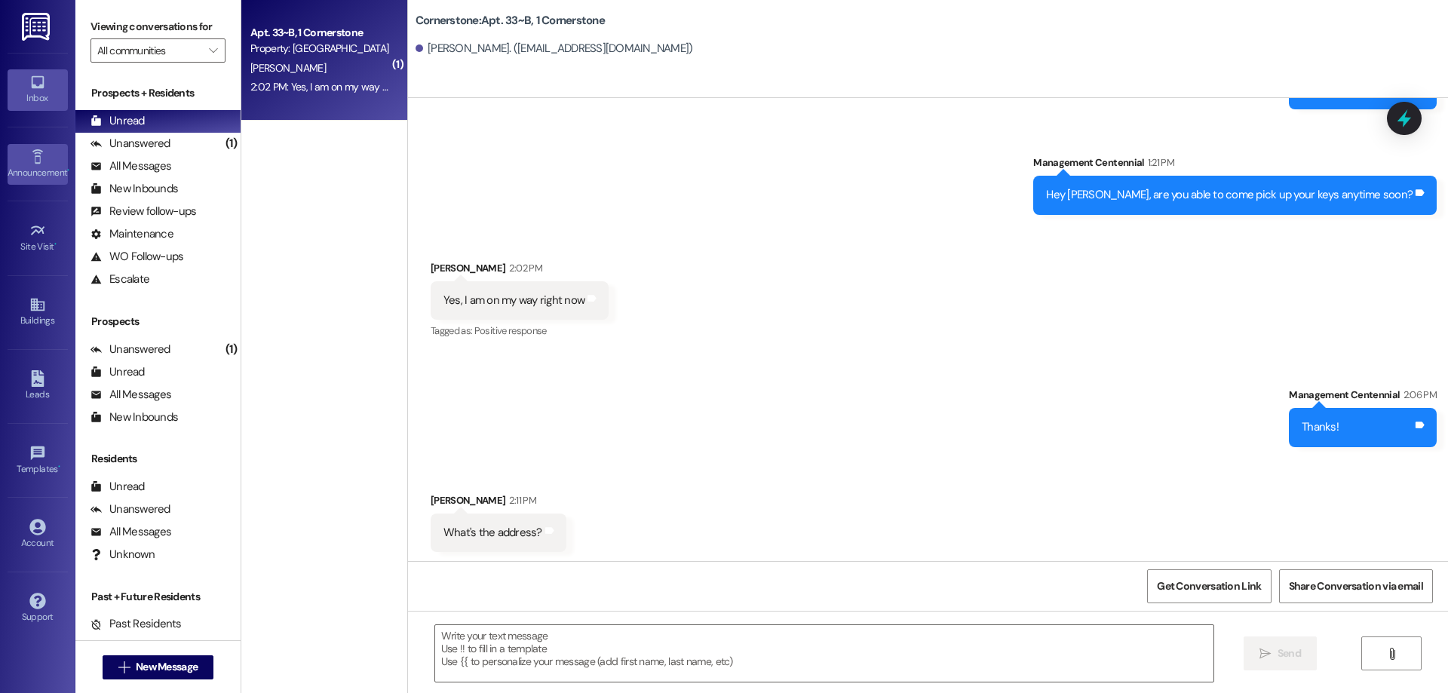
scroll to position [428, 0]
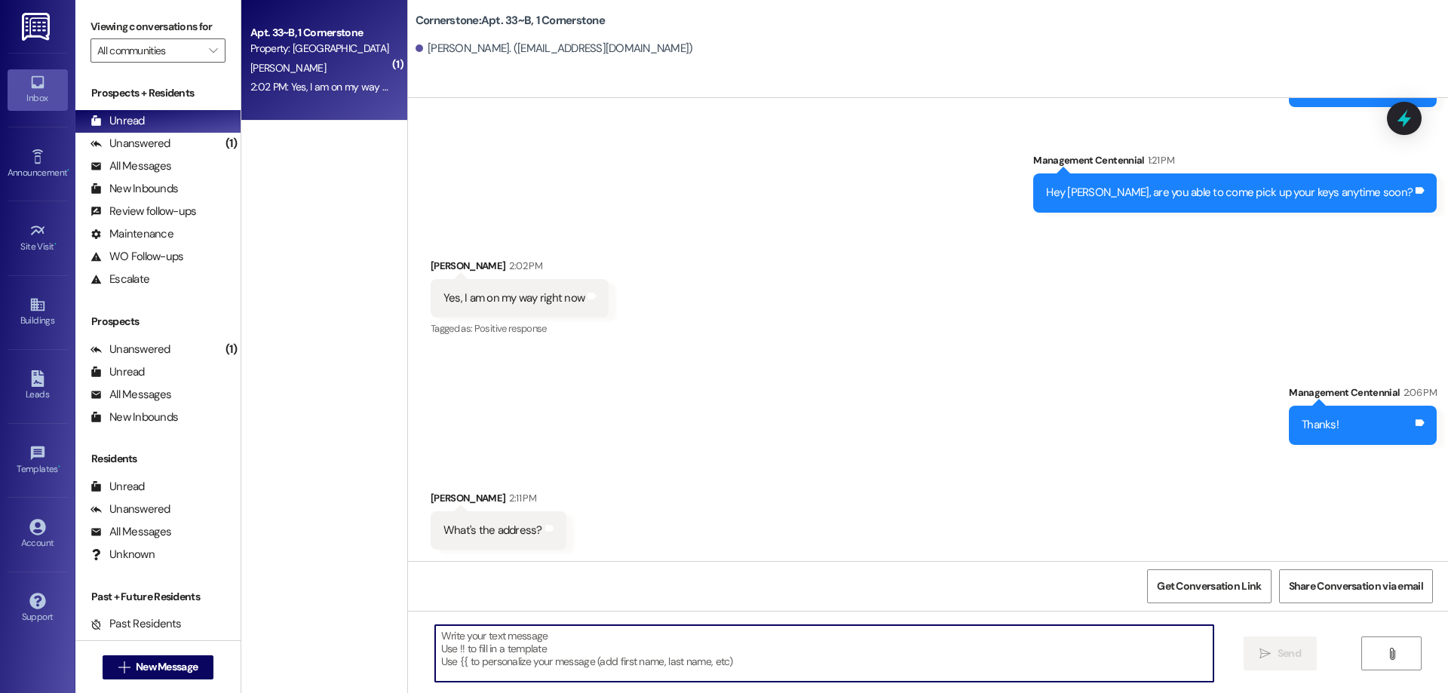
click at [513, 659] on textarea at bounding box center [824, 653] width 778 height 57
type textarea "362 N 1020 E Provo UT"
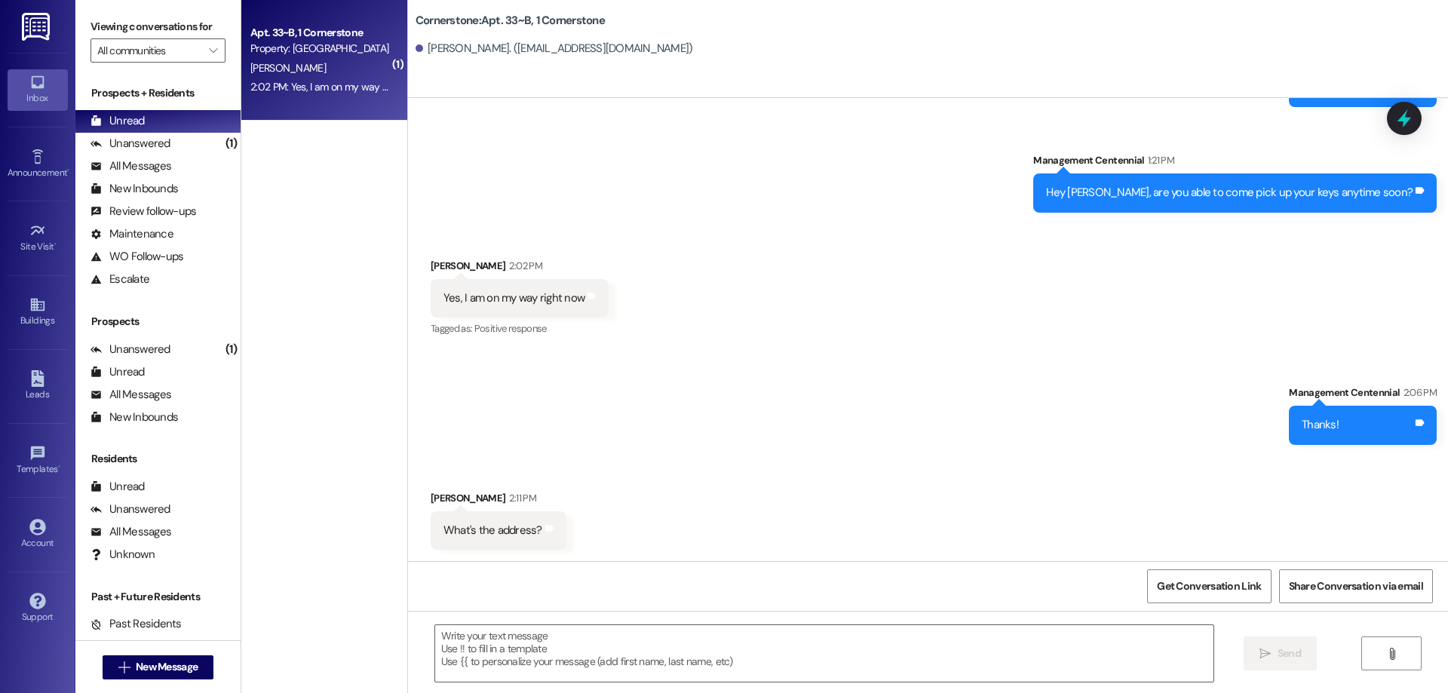
scroll to position [535, 0]
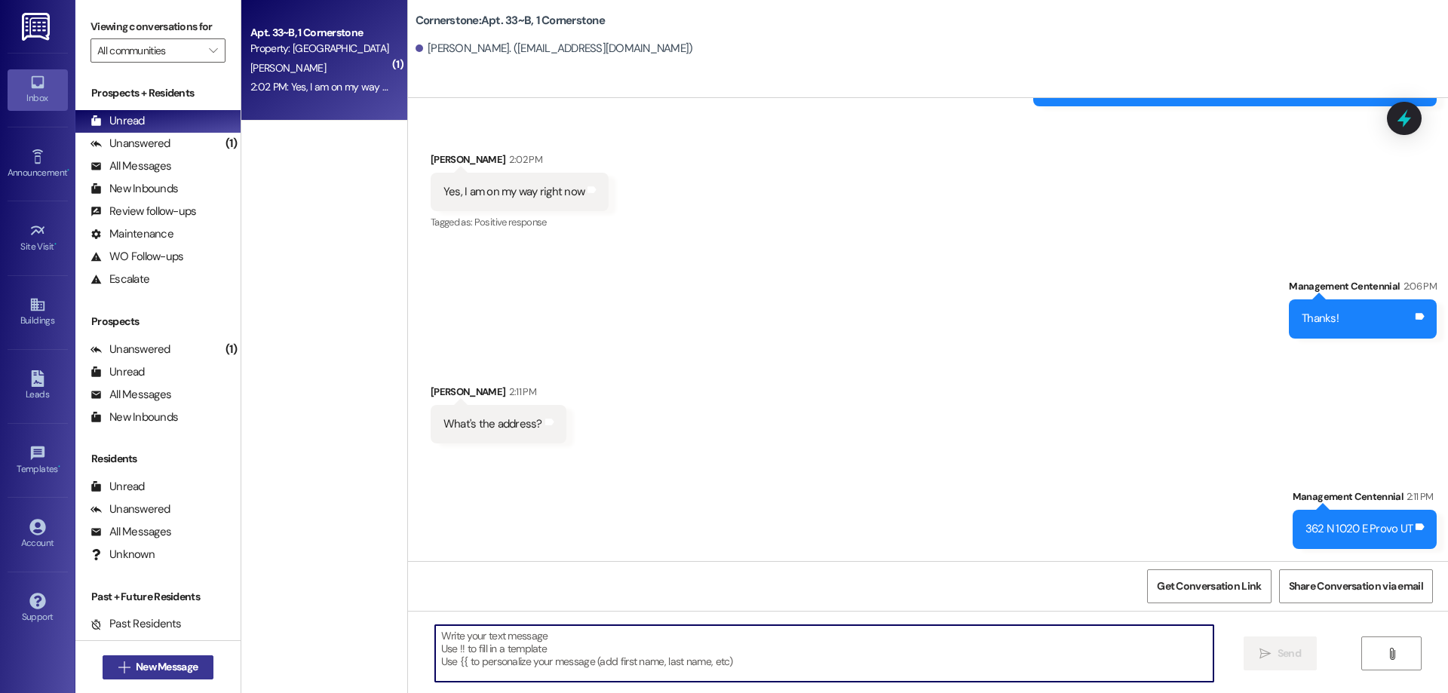
click at [176, 676] on button " New Message" at bounding box center [159, 667] width 112 height 24
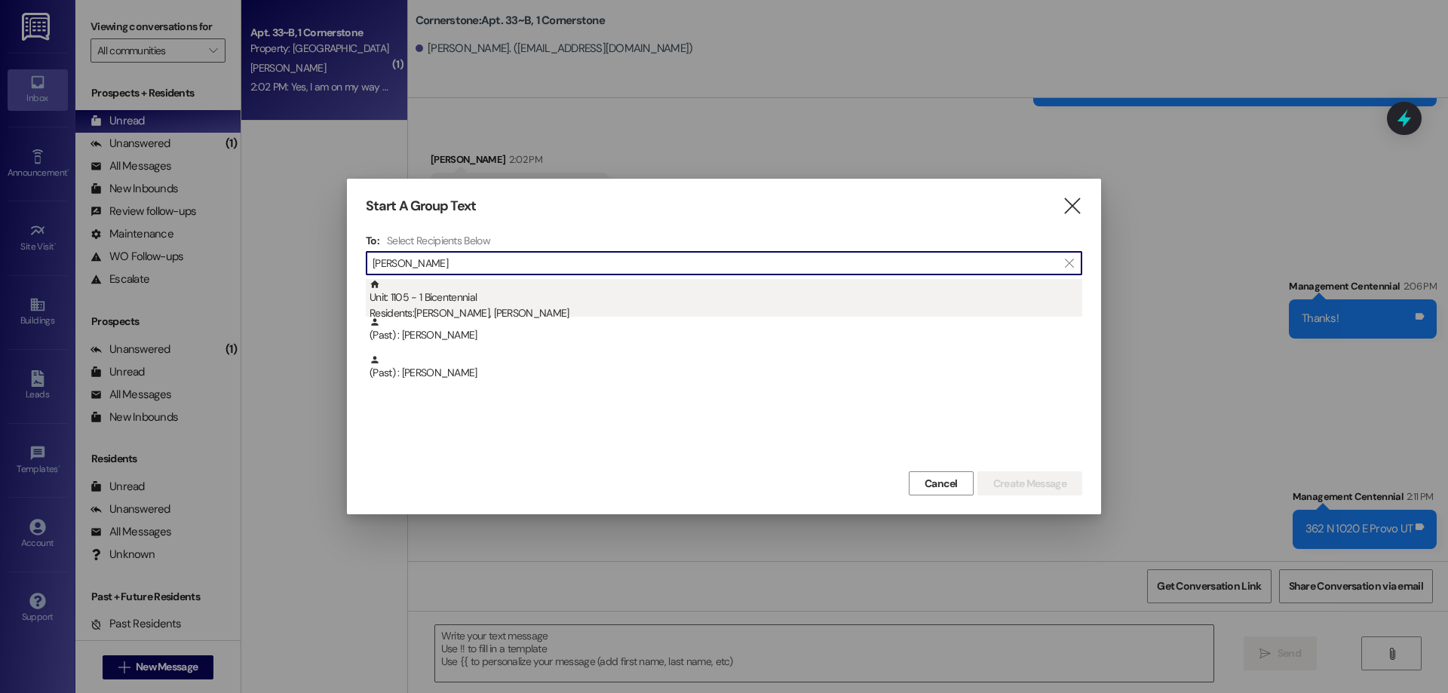
type input "[PERSON_NAME]"
click at [829, 313] on div "Residents: [PERSON_NAME], [PERSON_NAME]" at bounding box center [725, 313] width 713 height 16
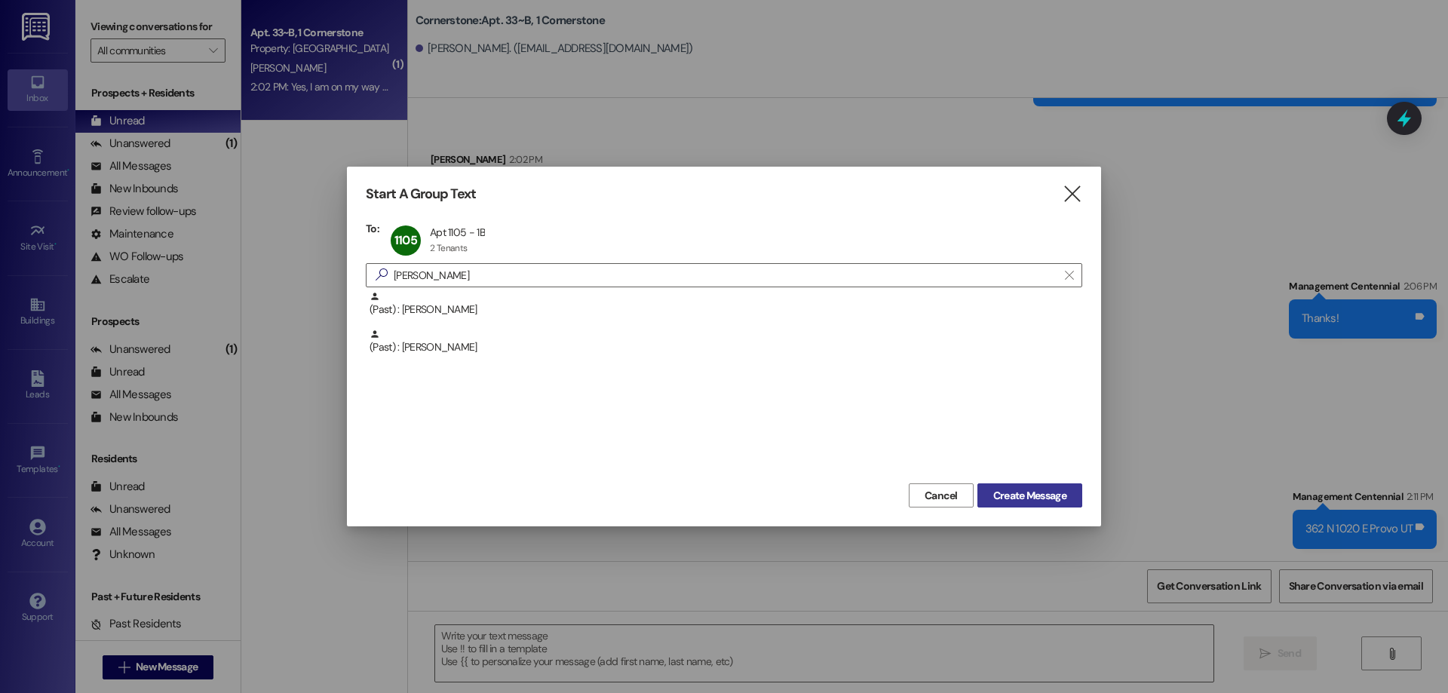
click at [1054, 500] on span "Create Message" at bounding box center [1029, 496] width 73 height 16
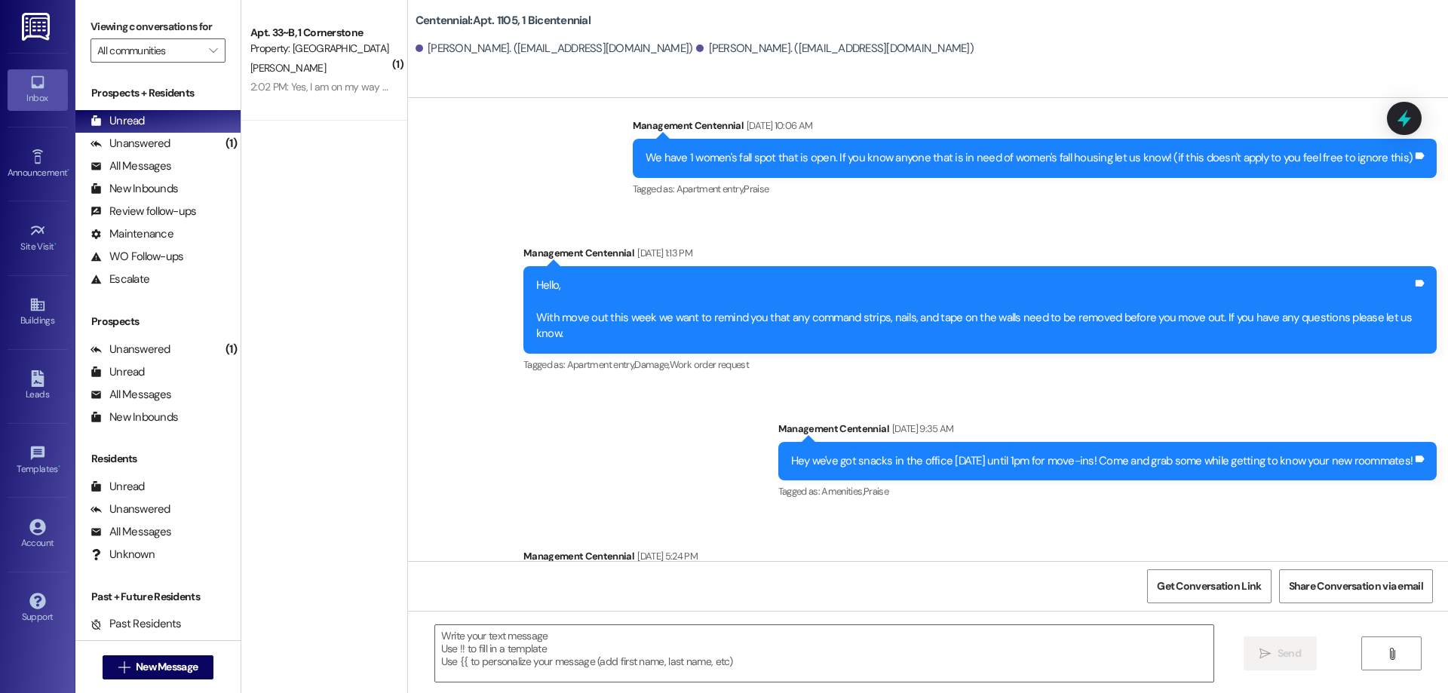
scroll to position [13769, 0]
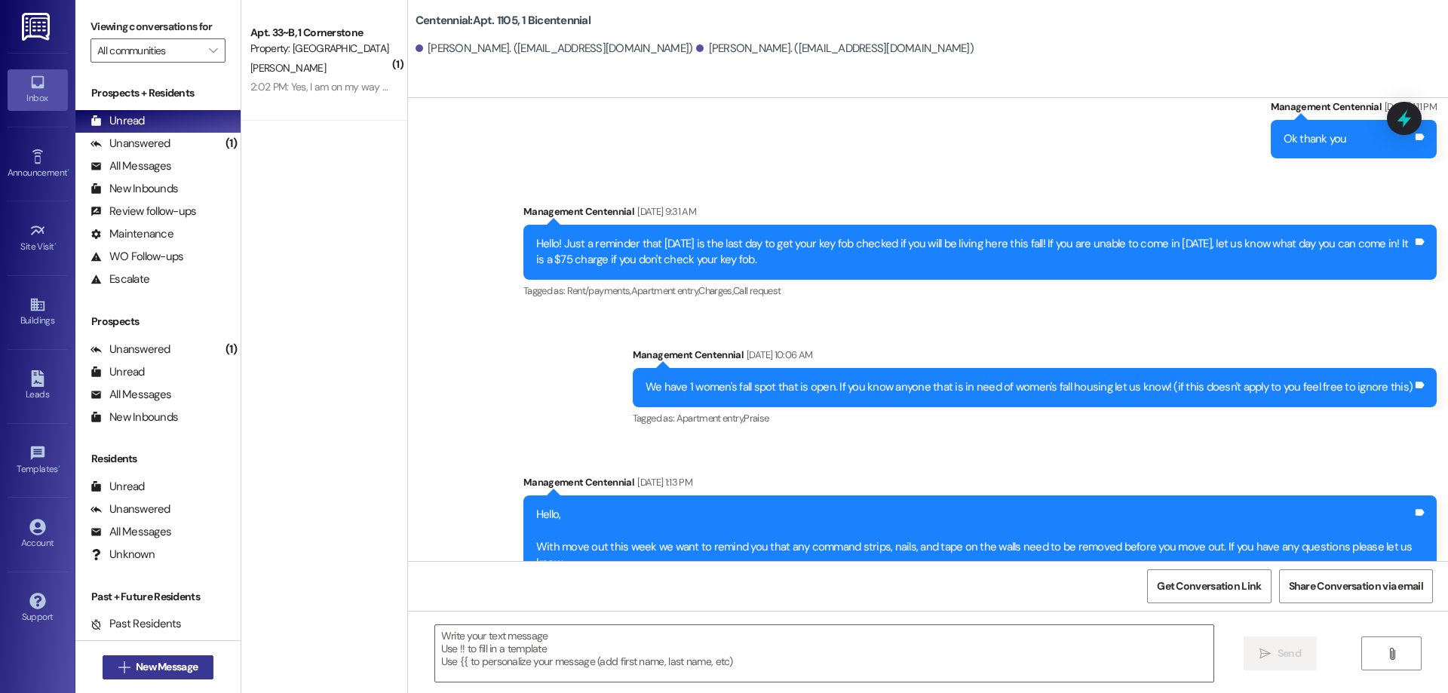
click at [192, 677] on button " New Message" at bounding box center [159, 667] width 112 height 24
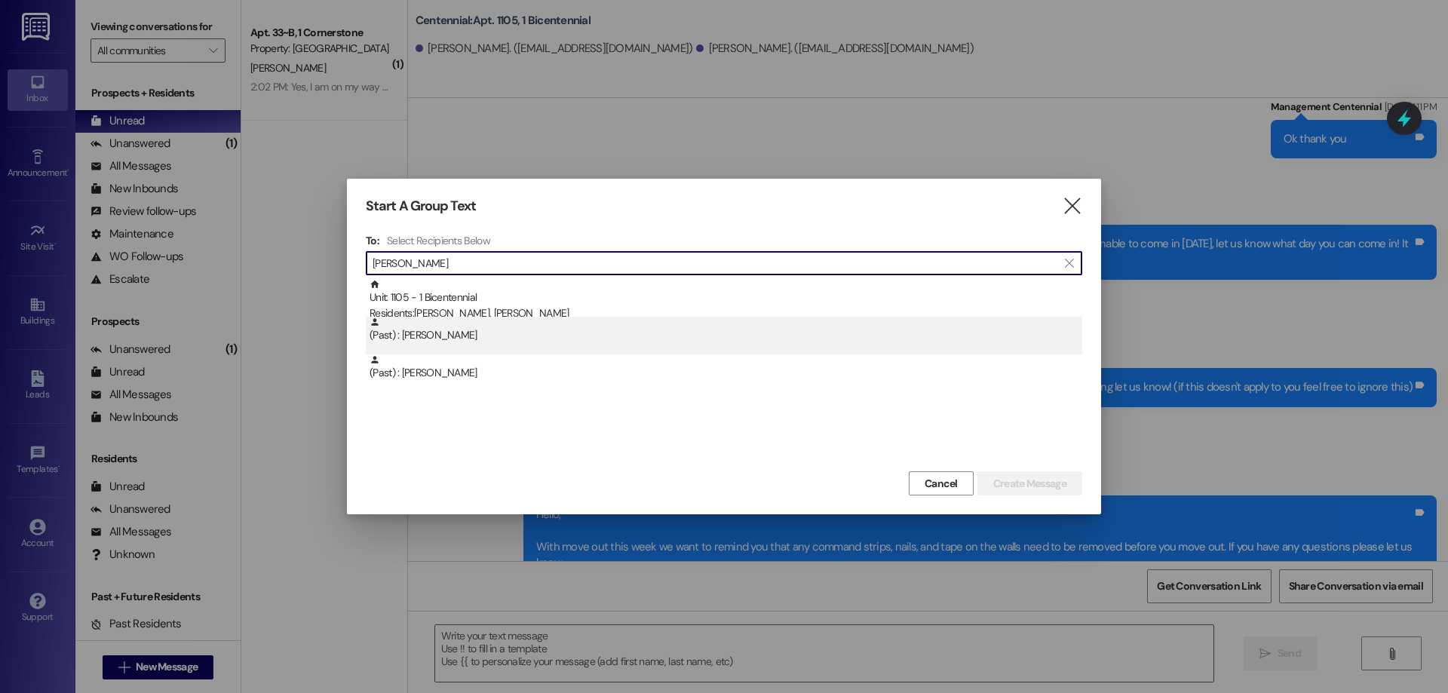
type input "[PERSON_NAME]"
click at [498, 338] on div "(Past) : [PERSON_NAME]" at bounding box center [725, 330] width 713 height 26
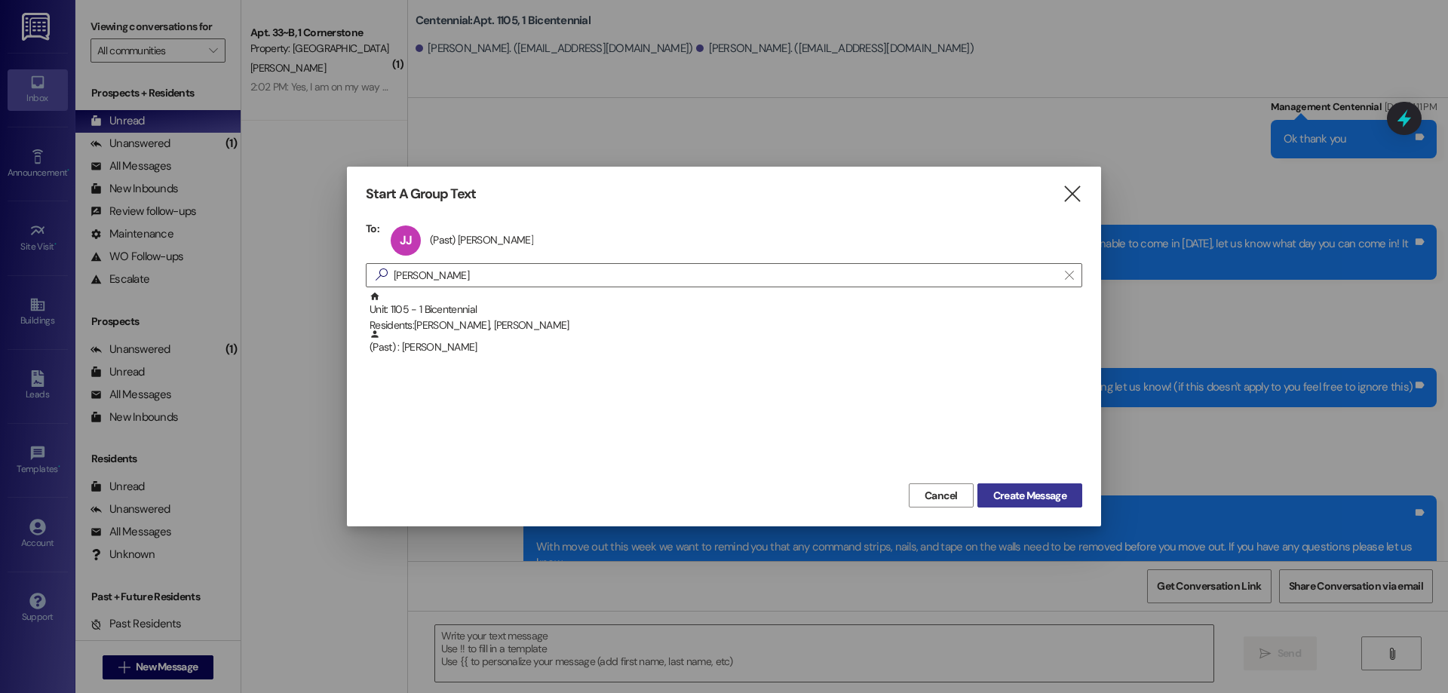
click at [1028, 492] on span "Create Message" at bounding box center [1029, 496] width 73 height 16
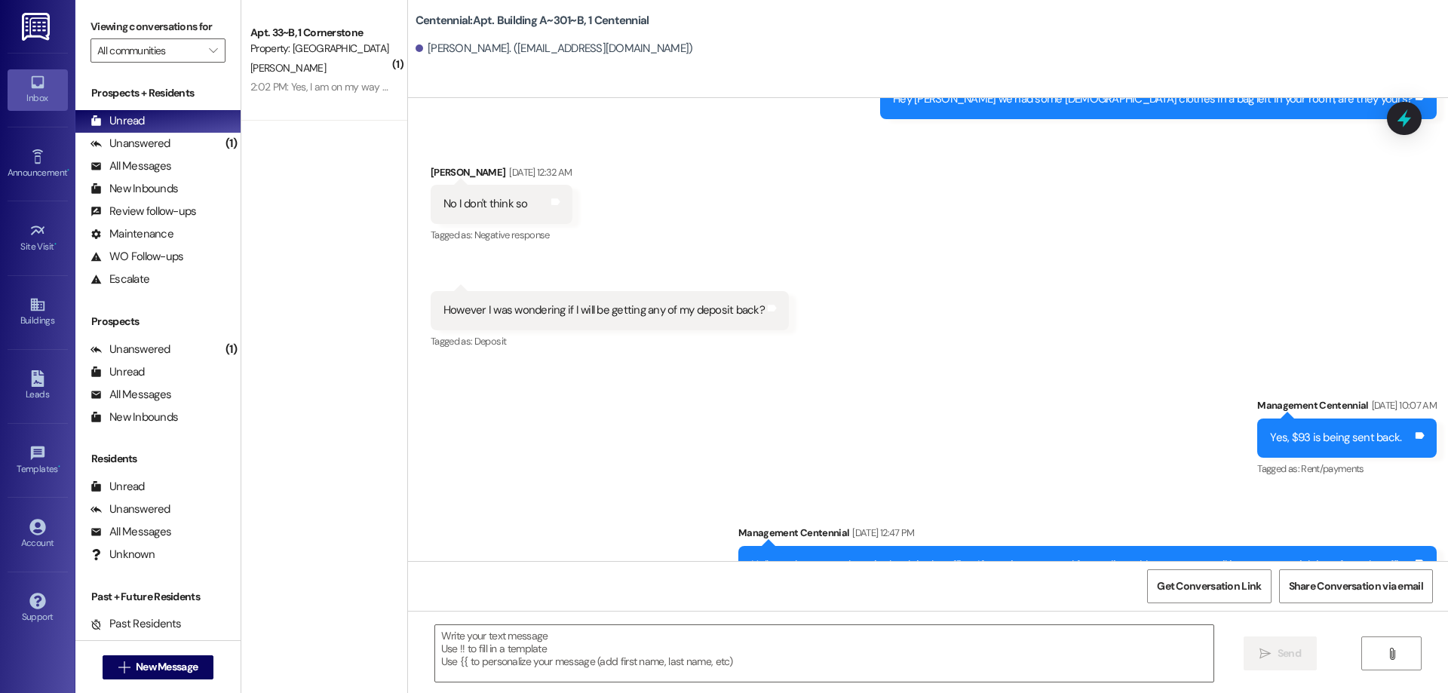
scroll to position [21269, 0]
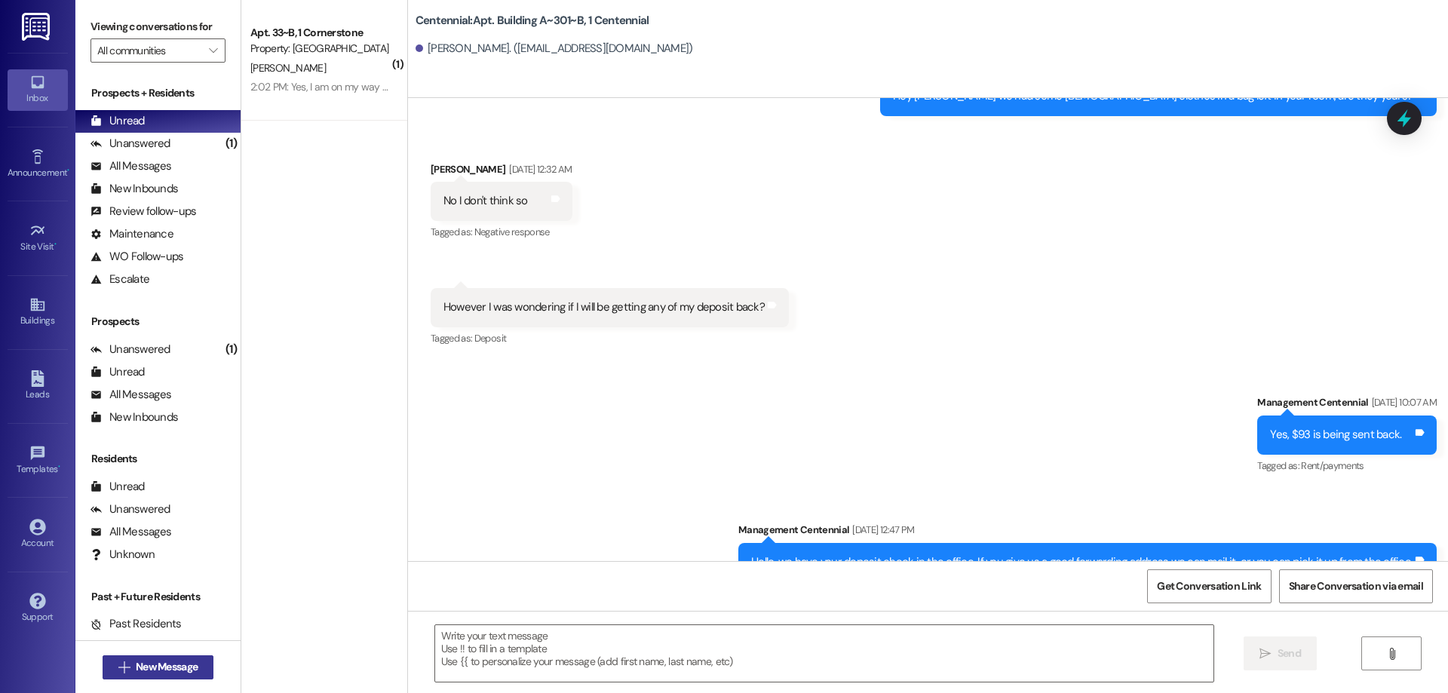
click at [184, 664] on span "New Message" at bounding box center [167, 667] width 62 height 16
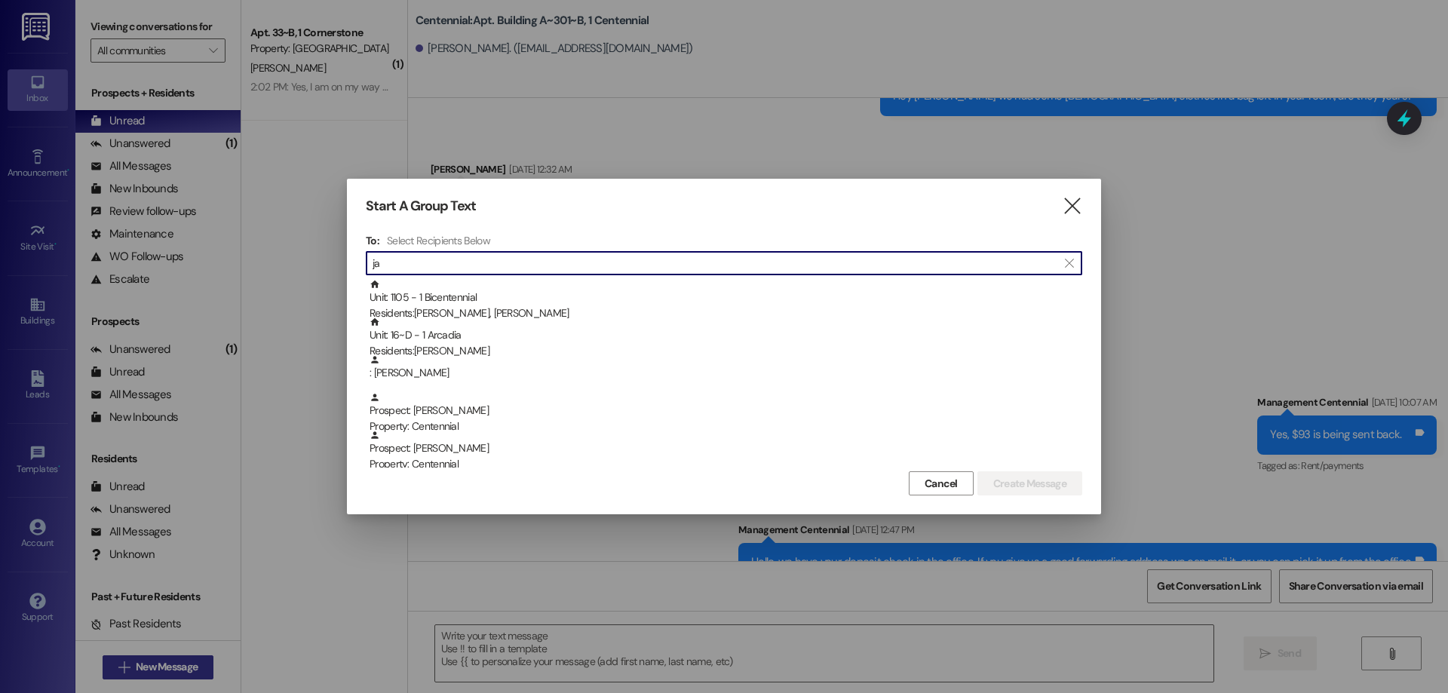
type input "j"
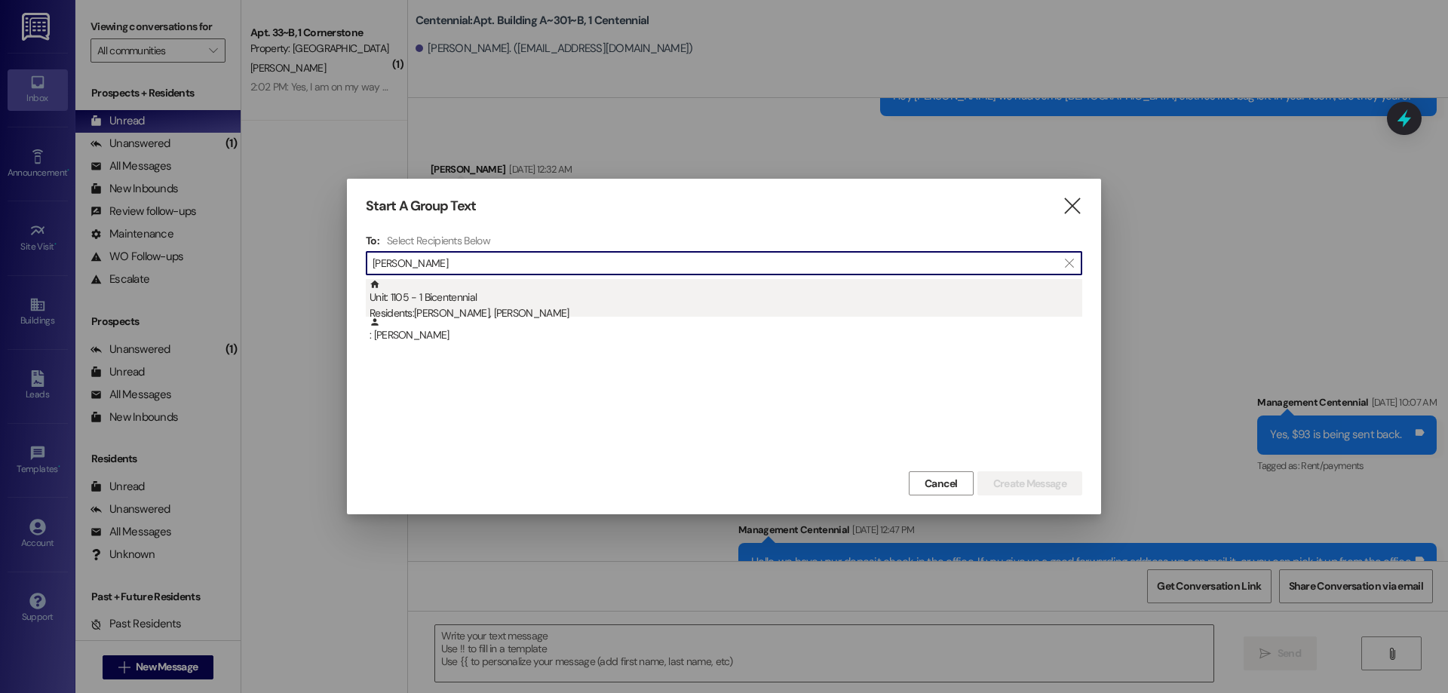
type input "[PERSON_NAME]"
click at [512, 285] on div "Unit: 1105 - 1 Bicentennial Residents: [PERSON_NAME], [PERSON_NAME]" at bounding box center [725, 300] width 713 height 43
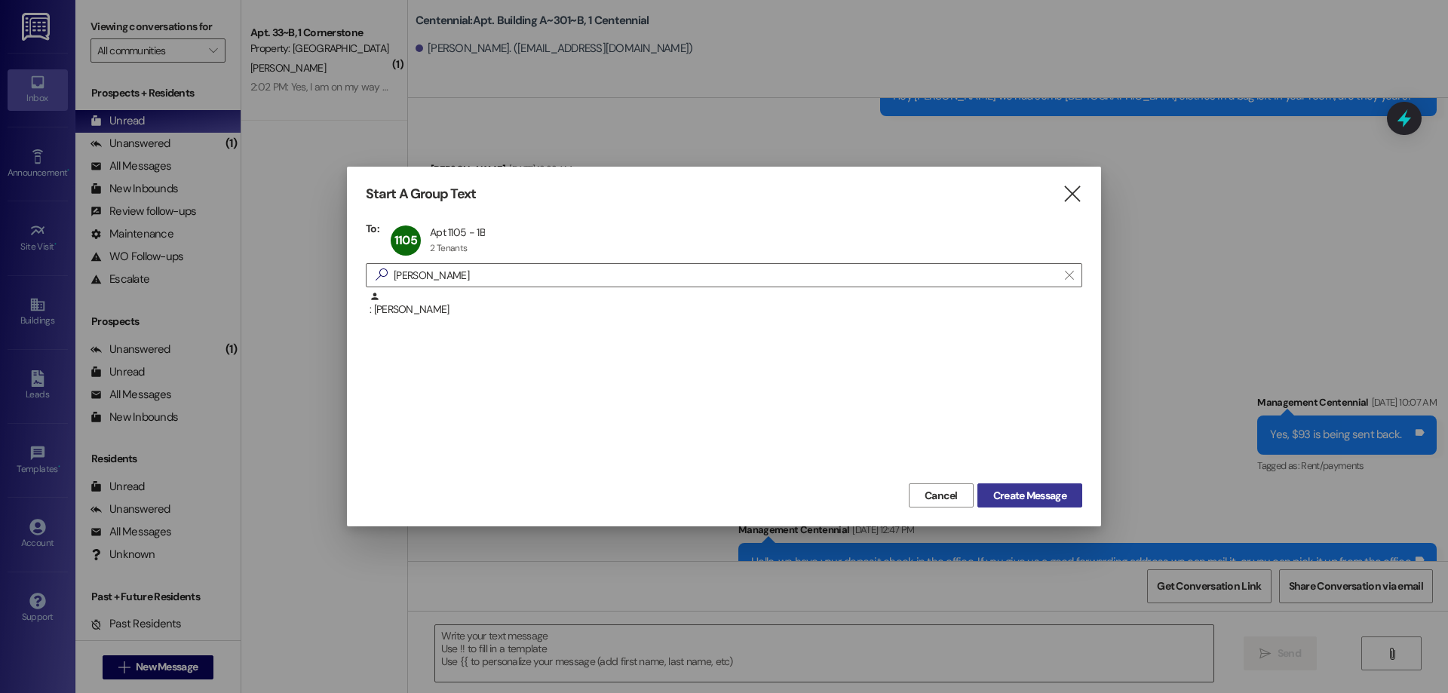
click at [1037, 500] on span "Create Message" at bounding box center [1029, 496] width 73 height 16
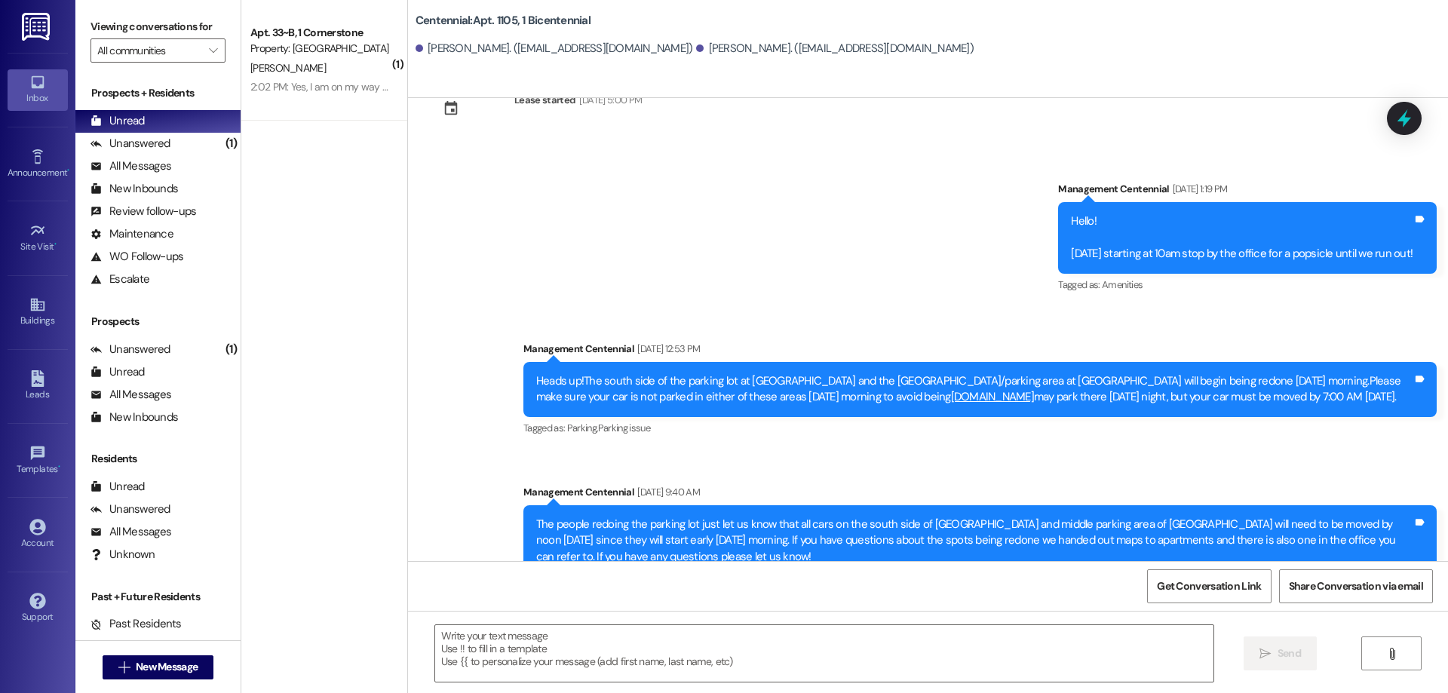
scroll to position [14900, 0]
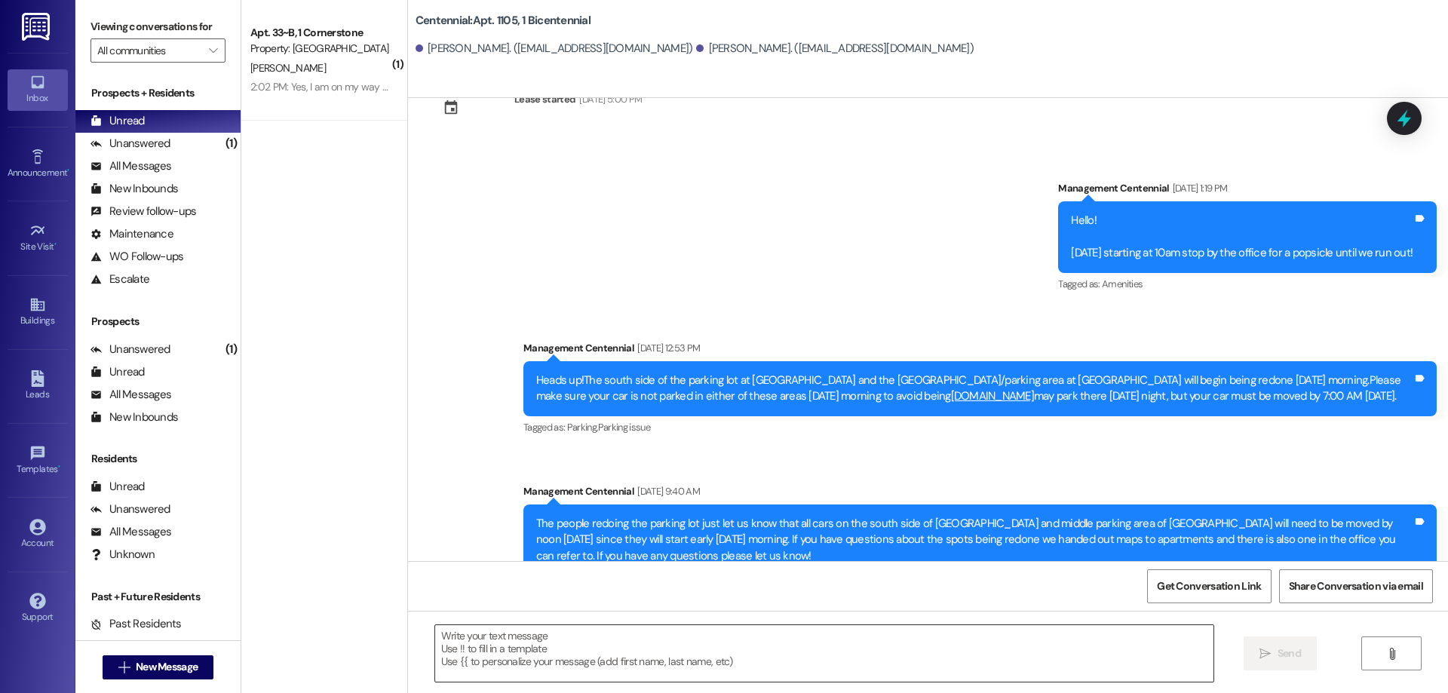
click at [587, 673] on textarea at bounding box center [824, 653] width 778 height 57
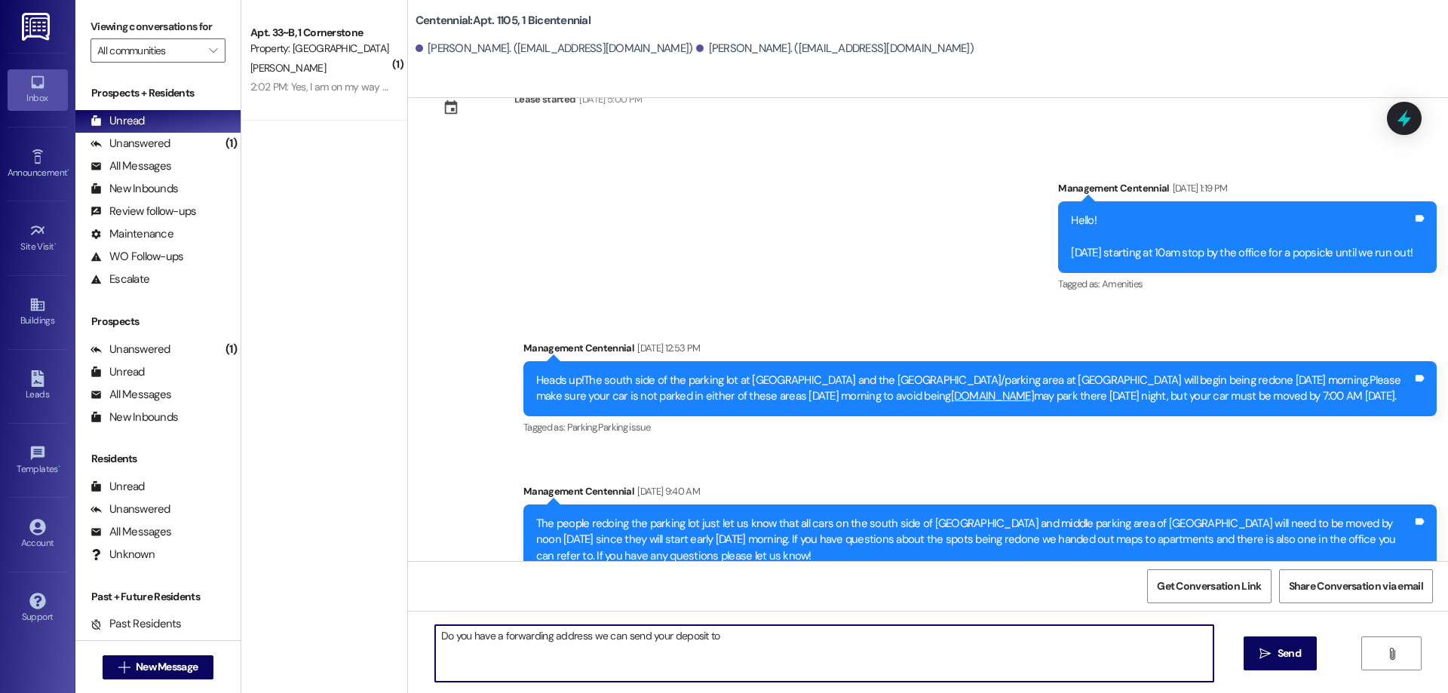
type textarea "Do you have a forwarding address we can send your deposit to?"
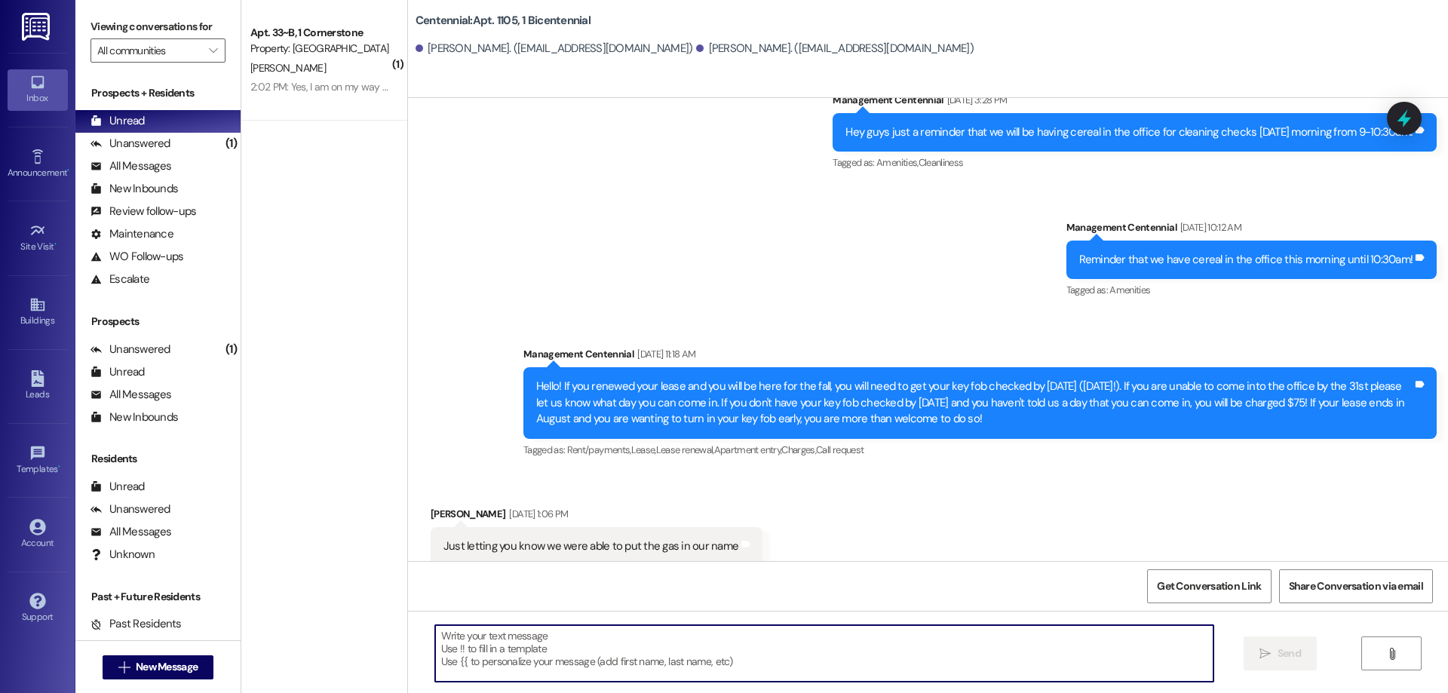
scroll to position [13224, 0]
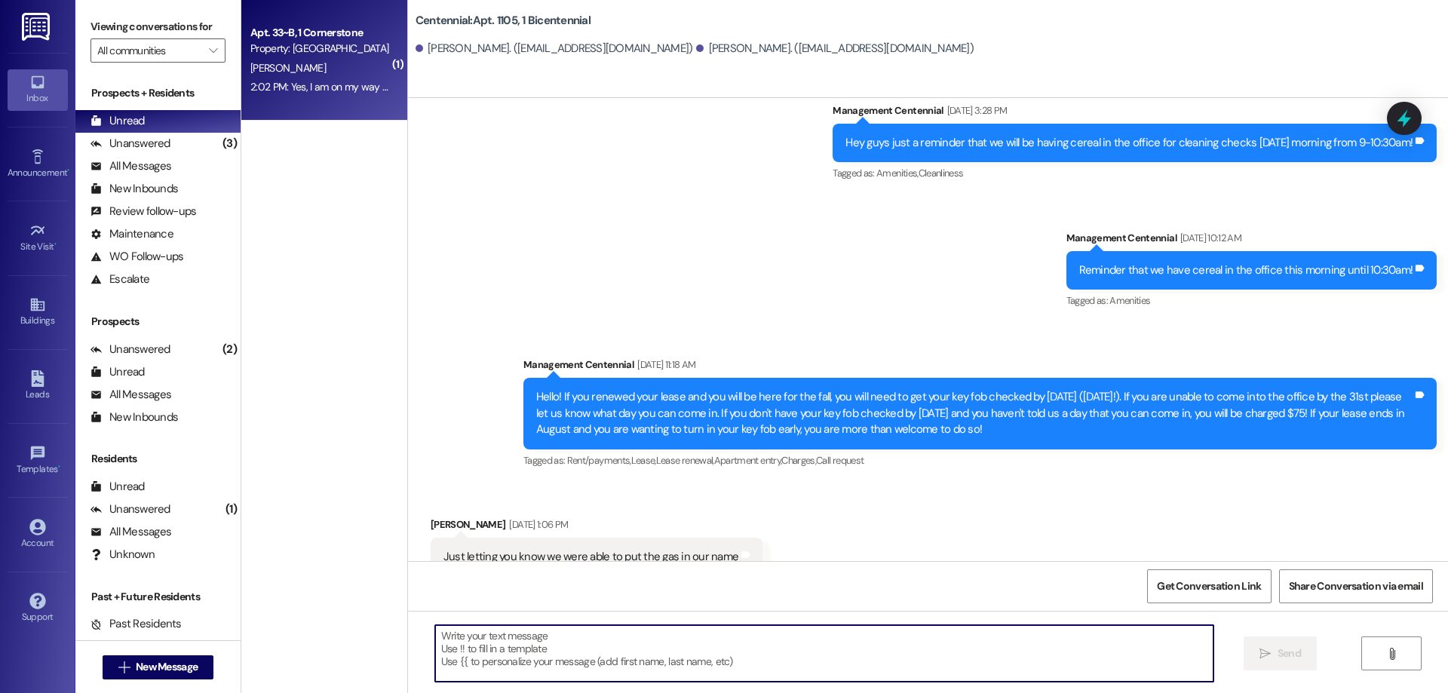
click at [290, 80] on div "2:02 PM: Yes, I am on my way right now 2:02 PM: Yes, I am on my way right now" at bounding box center [336, 87] width 172 height 14
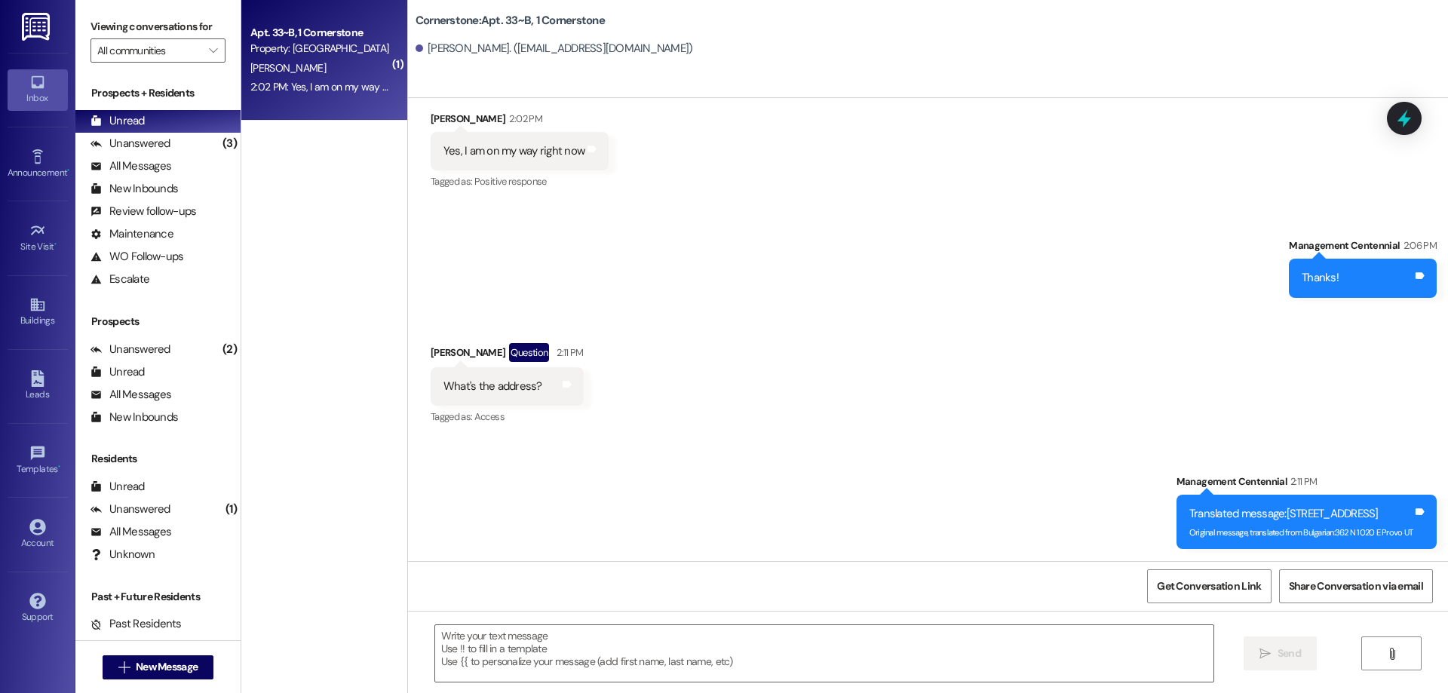
scroll to position [575, 0]
click at [185, 141] on div "Unanswered (3)" at bounding box center [157, 144] width 165 height 23
click at [189, 130] on div "Unread (0)" at bounding box center [157, 121] width 165 height 23
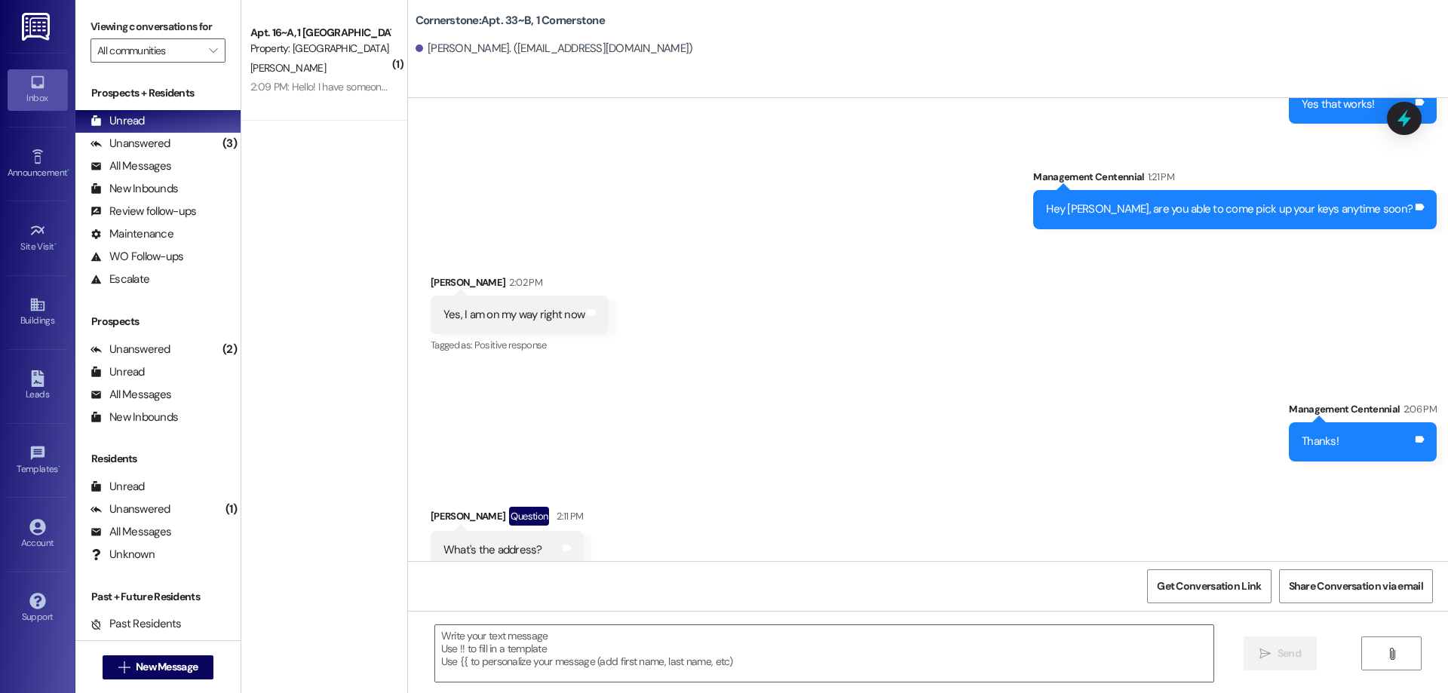
scroll to position [454, 0]
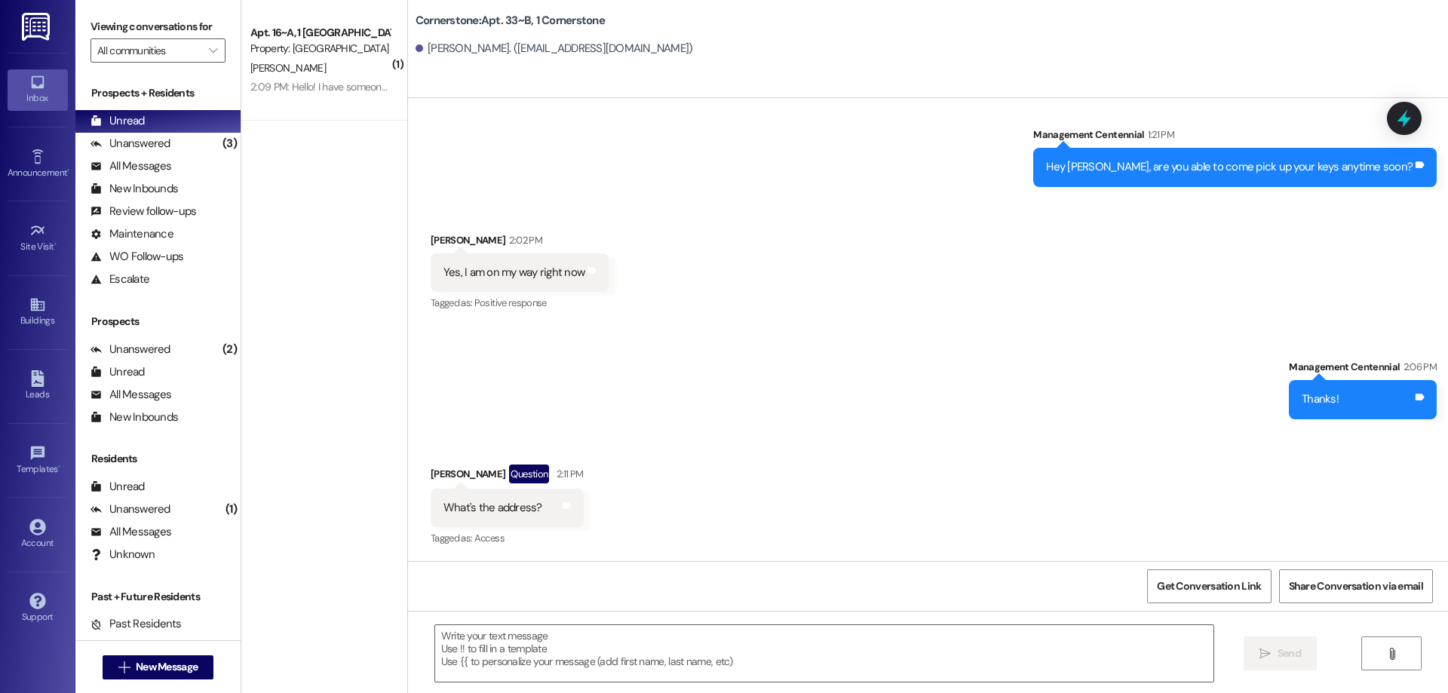
click at [290, 40] on div "Apt. 16~A, 1 [GEOGRAPHIC_DATA]" at bounding box center [319, 33] width 139 height 16
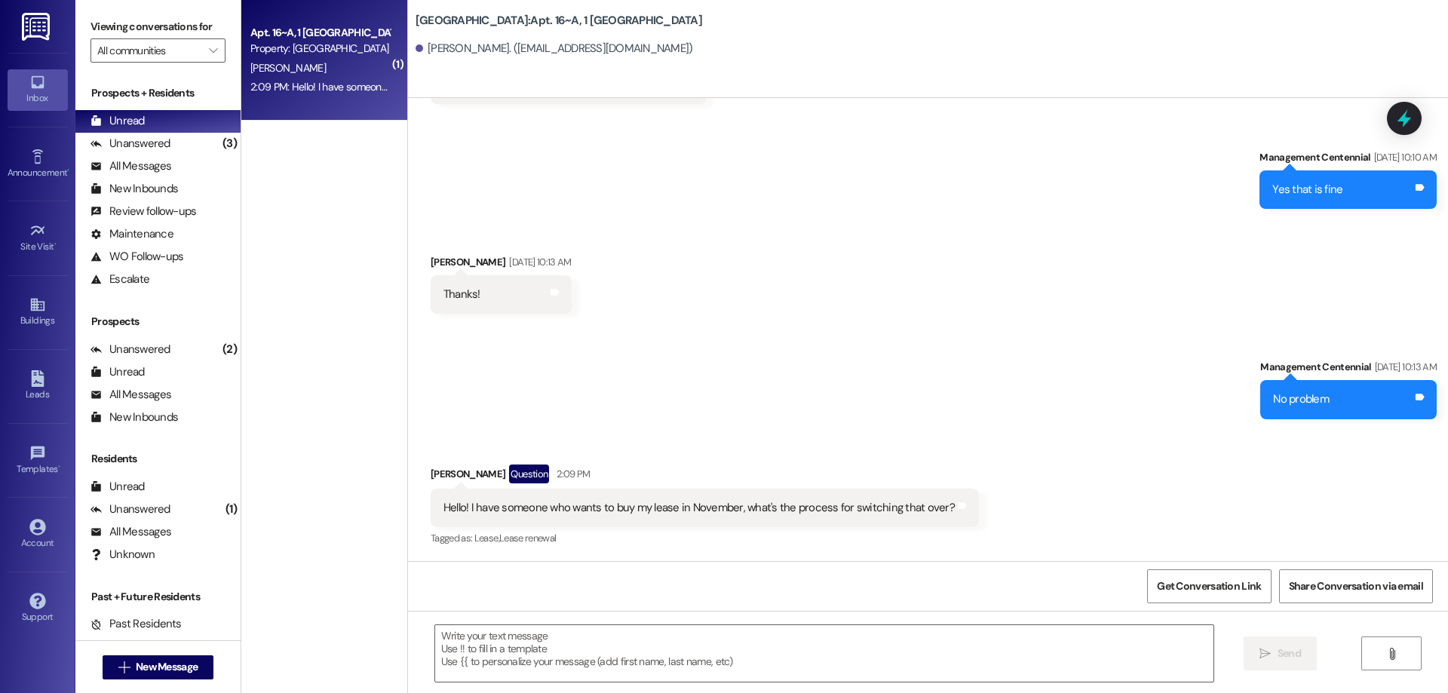
scroll to position [3576, 0]
click at [513, 630] on textarea at bounding box center [824, 653] width 778 height 57
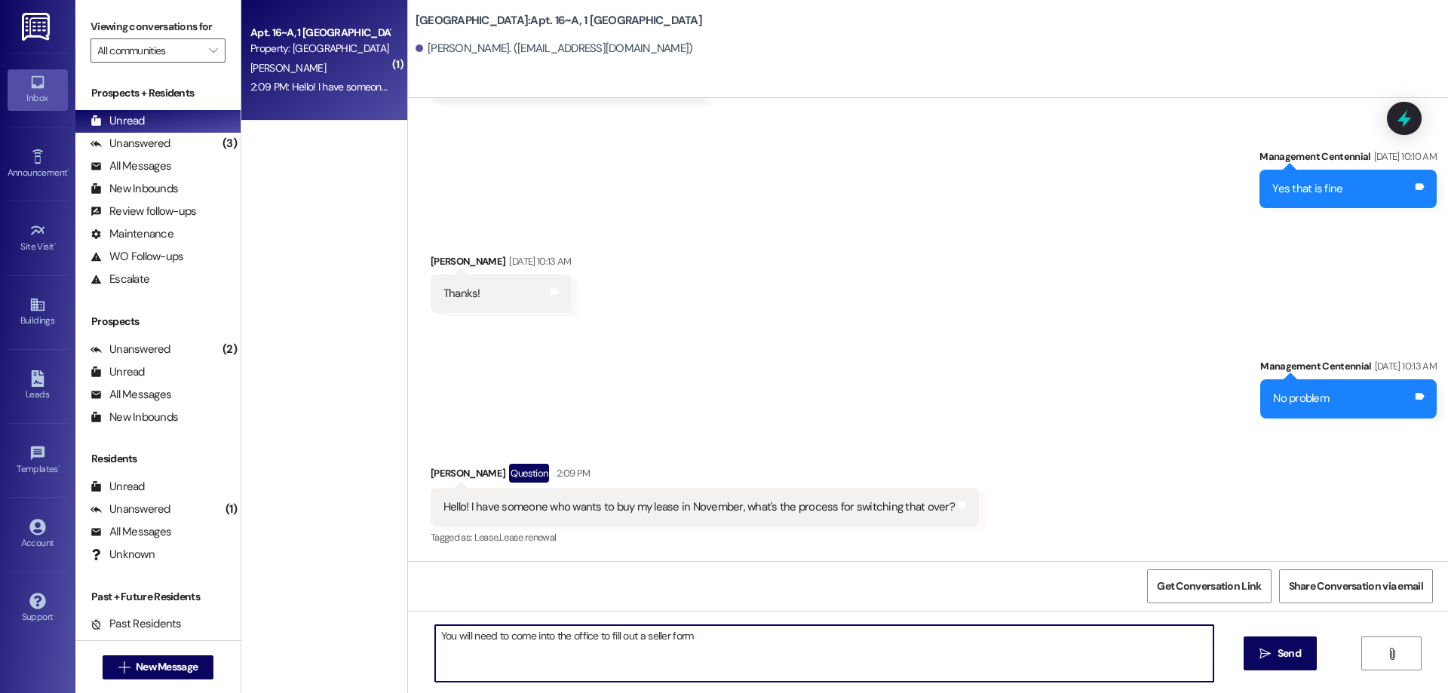
type textarea "You will need to come into the office to fill out a seller form!"
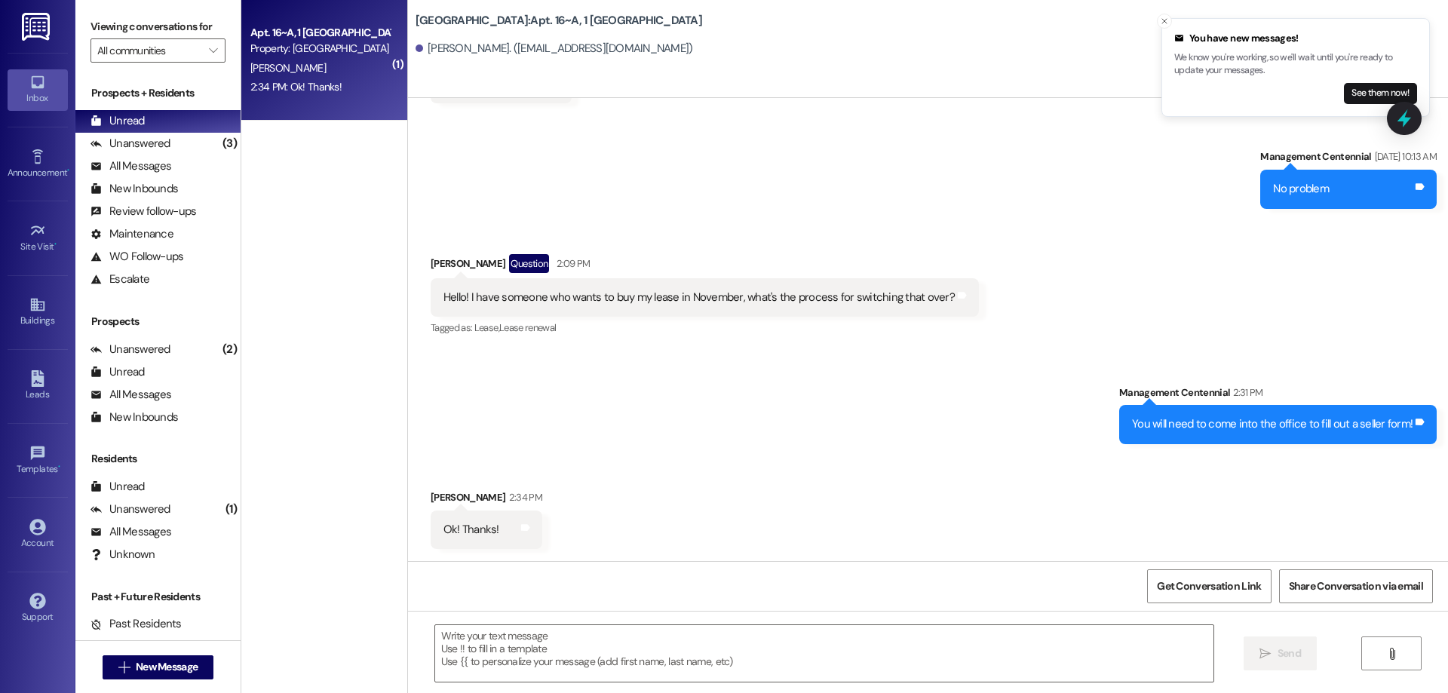
scroll to position [3785, 0]
drag, startPoint x: 1343, startPoint y: 96, endPoint x: 1341, endPoint y: 88, distance: 7.7
click at [1344, 94] on button "See them now!" at bounding box center [1380, 93] width 73 height 21
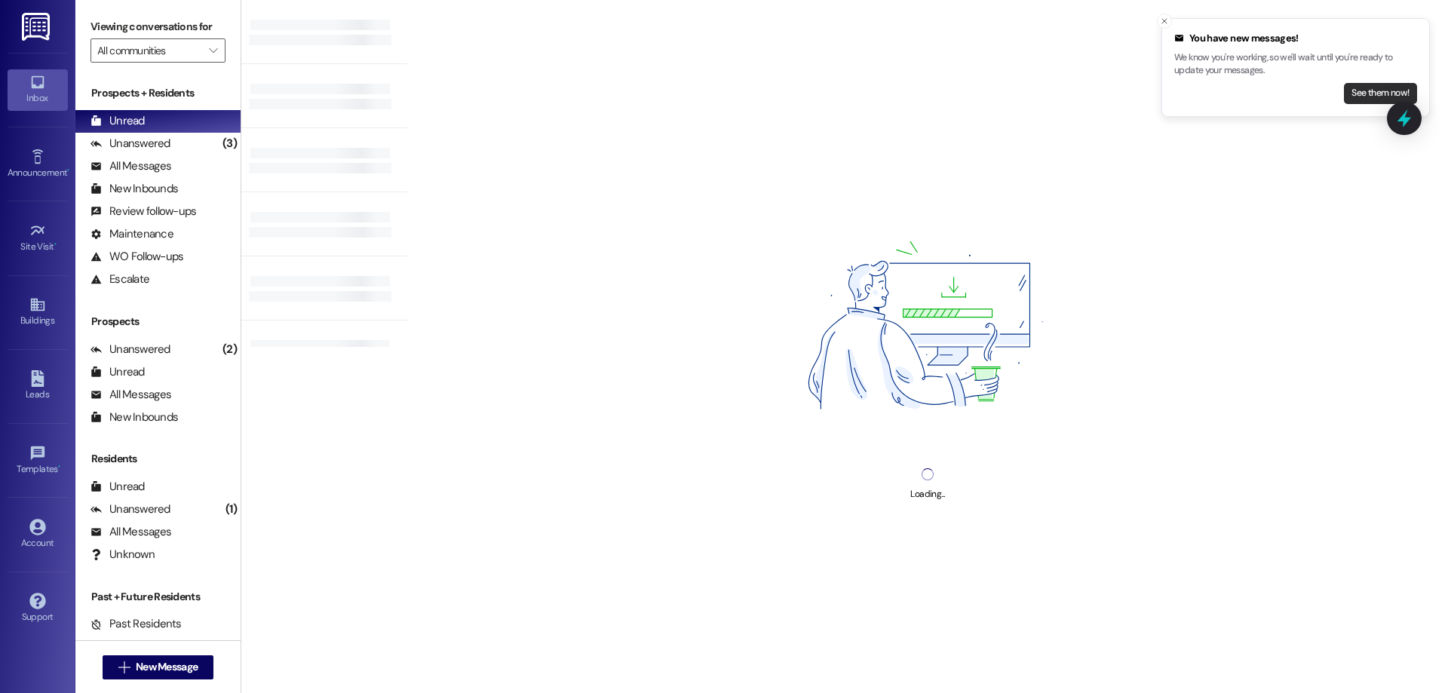
click at [1365, 101] on button "See them now!" at bounding box center [1380, 93] width 73 height 21
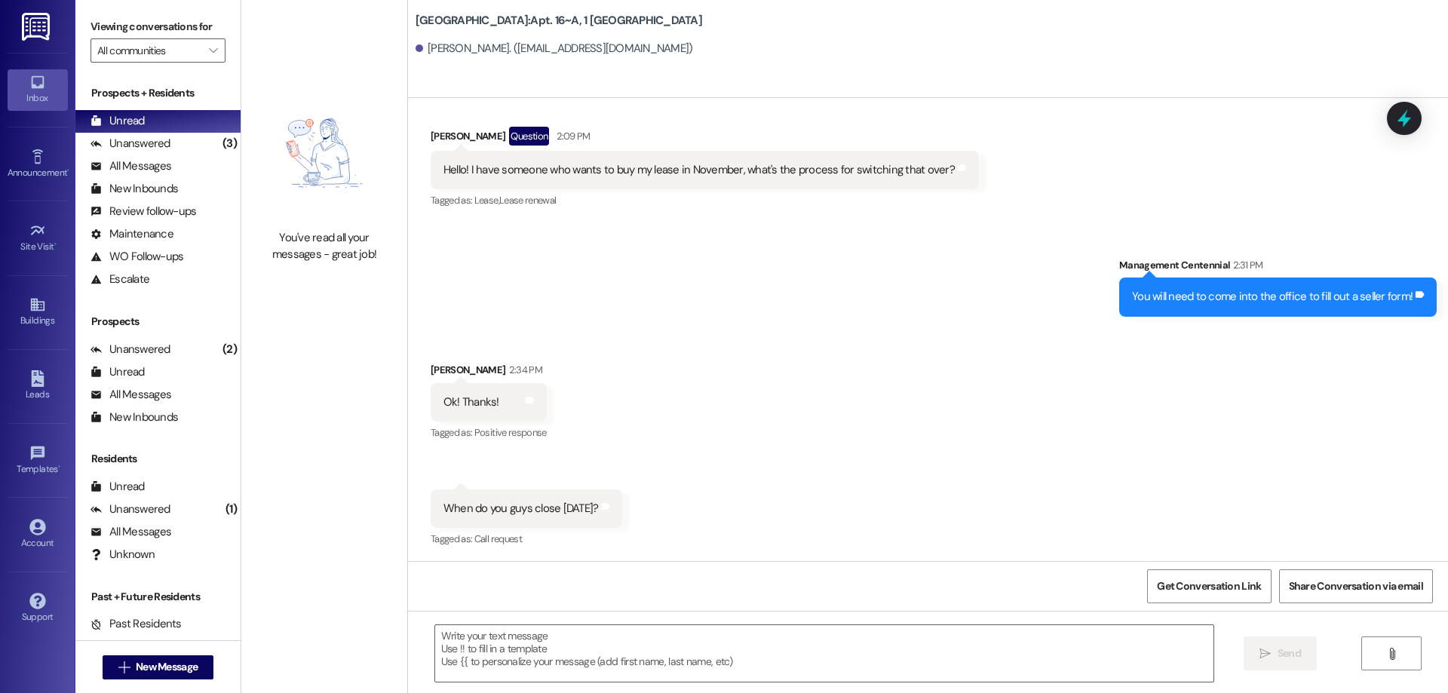
scroll to position [3914, 0]
click at [697, 636] on textarea at bounding box center [824, 653] width 778 height 57
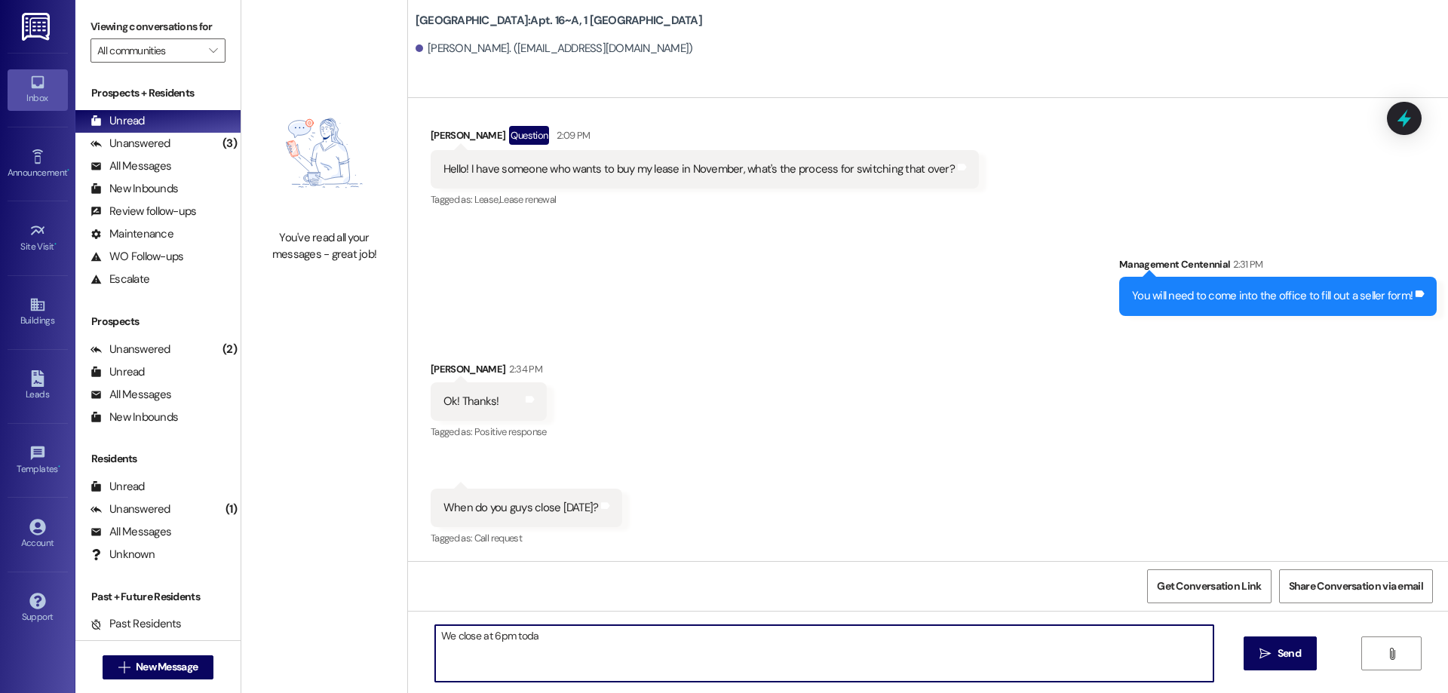
type textarea "We close at 6pm [DATE]"
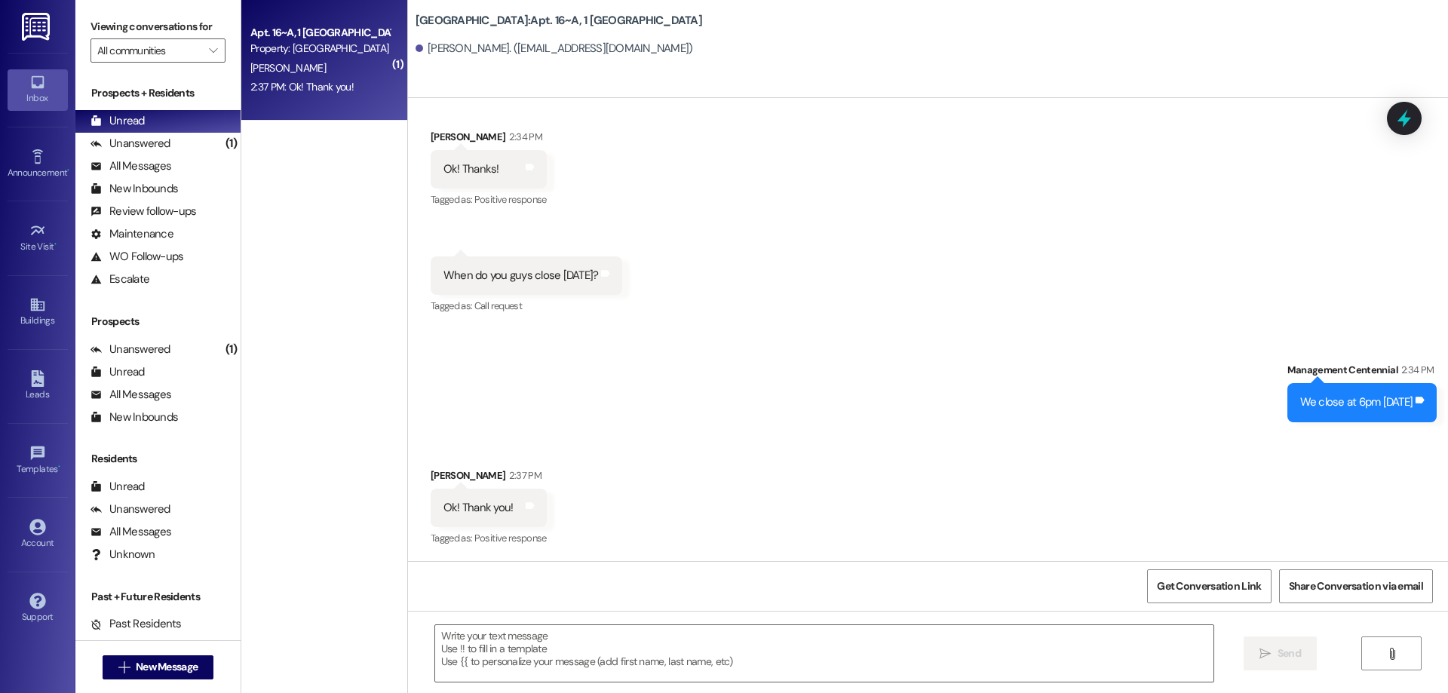
scroll to position [4147, 0]
click at [680, 665] on textarea at bounding box center [824, 653] width 778 height 57
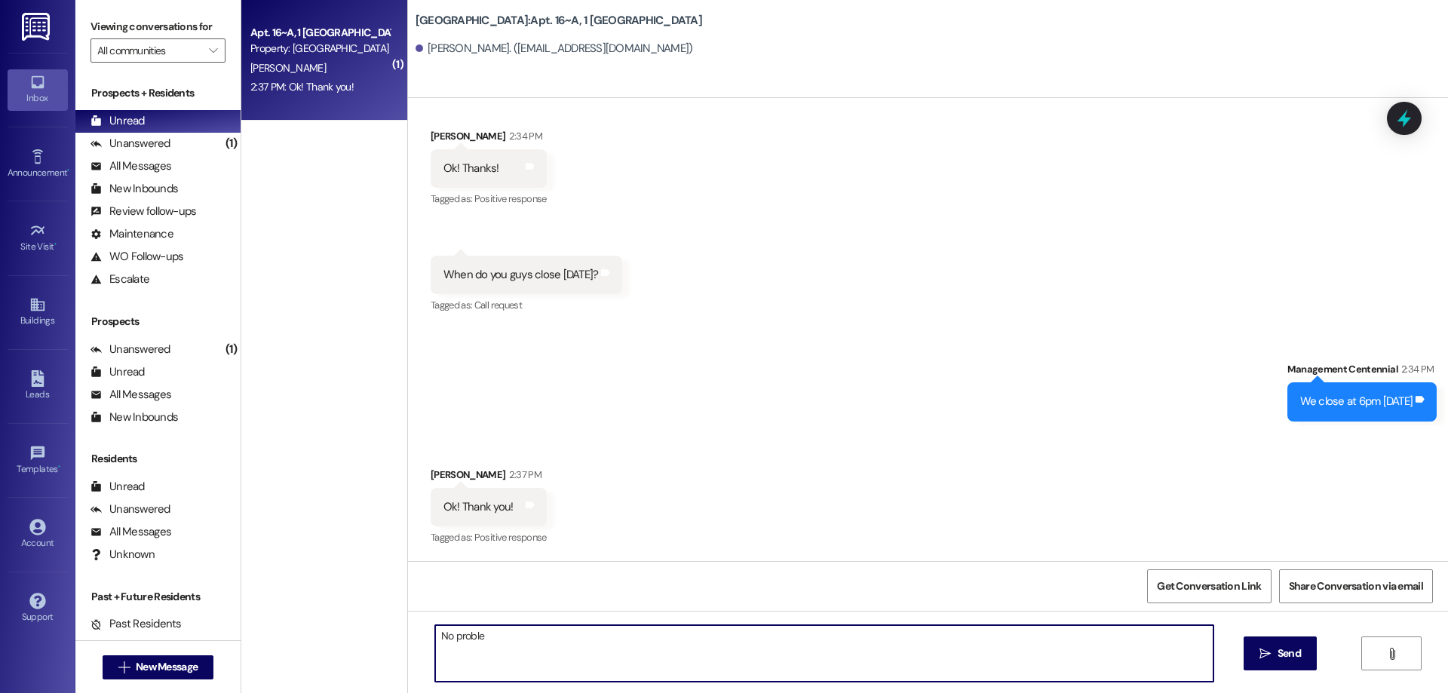
type textarea "No problem"
type textarea "a"
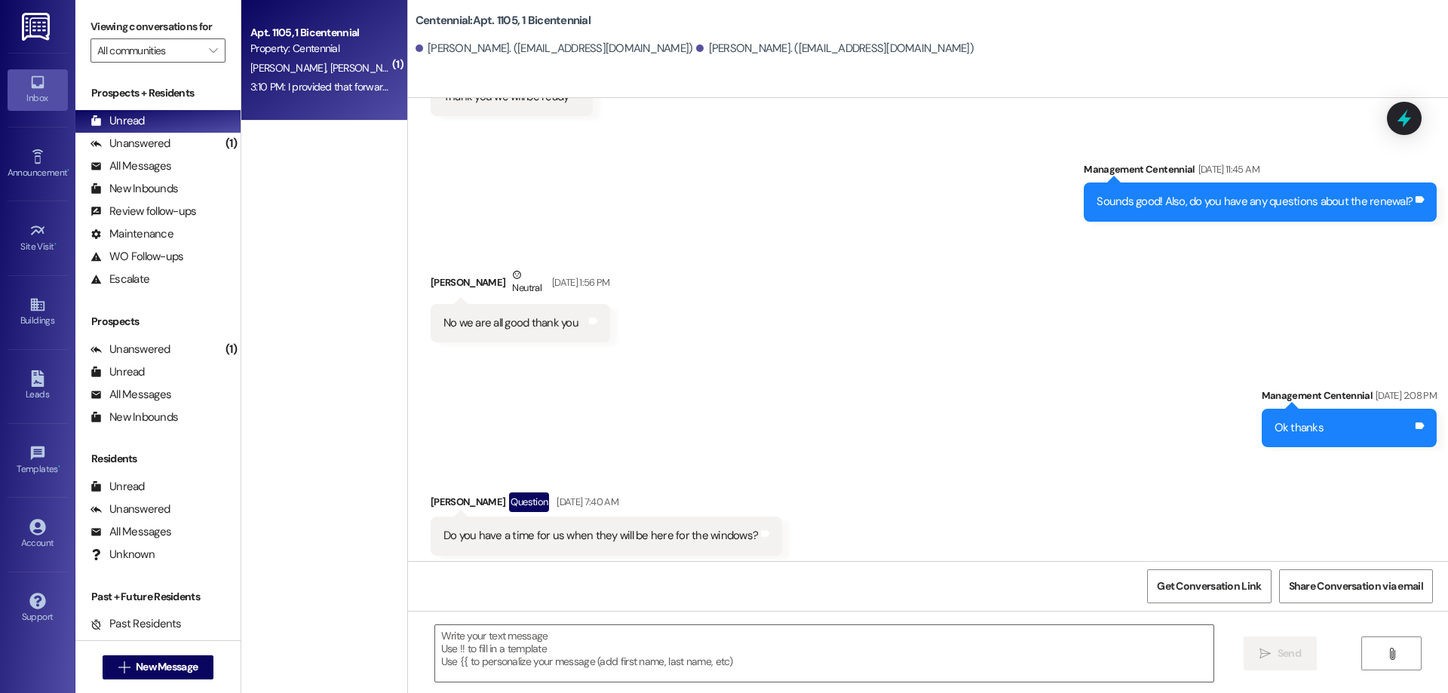
scroll to position [15142, 0]
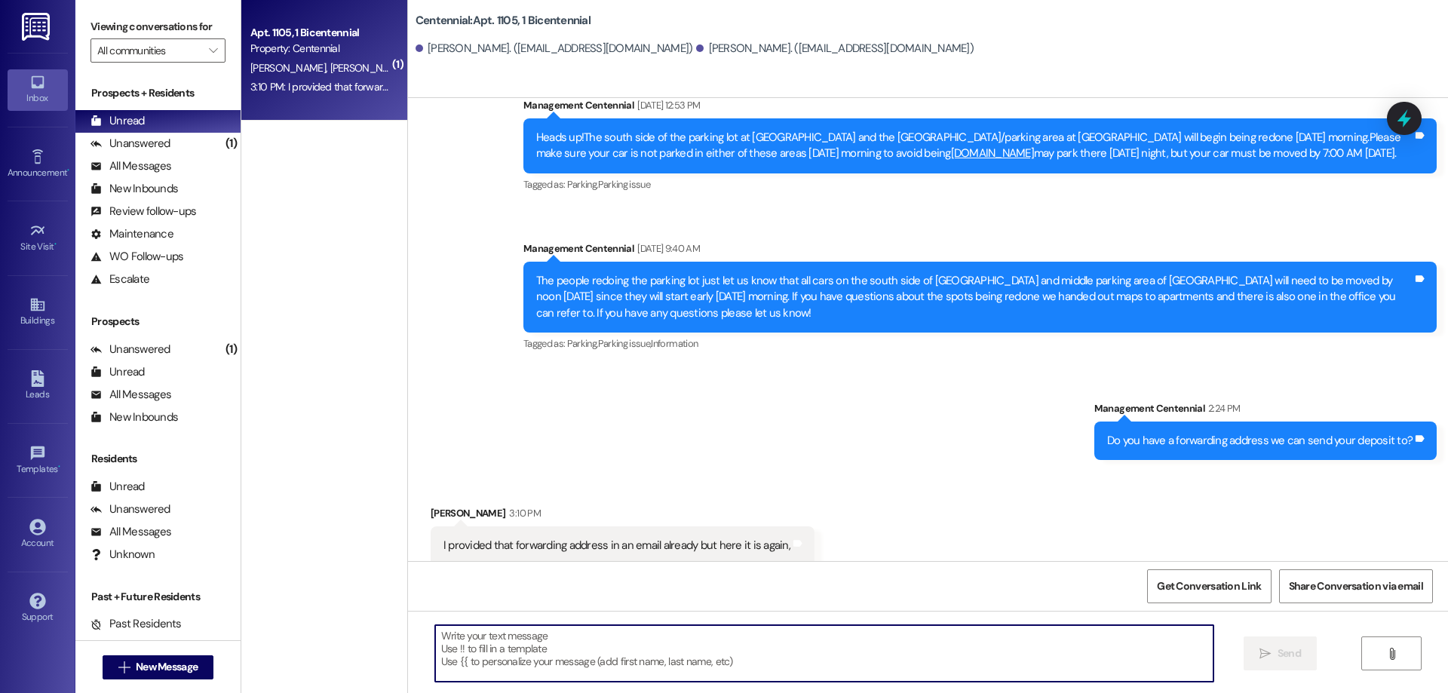
click at [706, 656] on textarea at bounding box center [824, 653] width 778 height 57
type textarea "Thanks!"
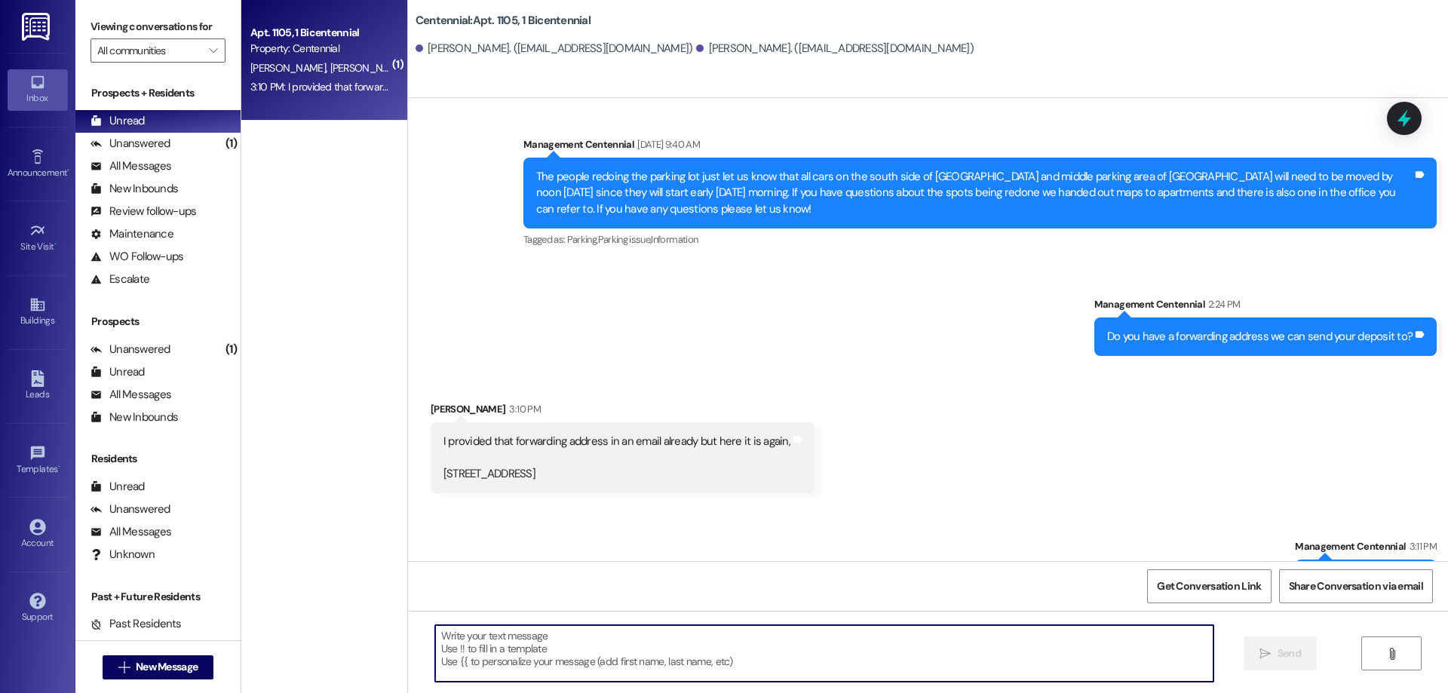
scroll to position [15247, 0]
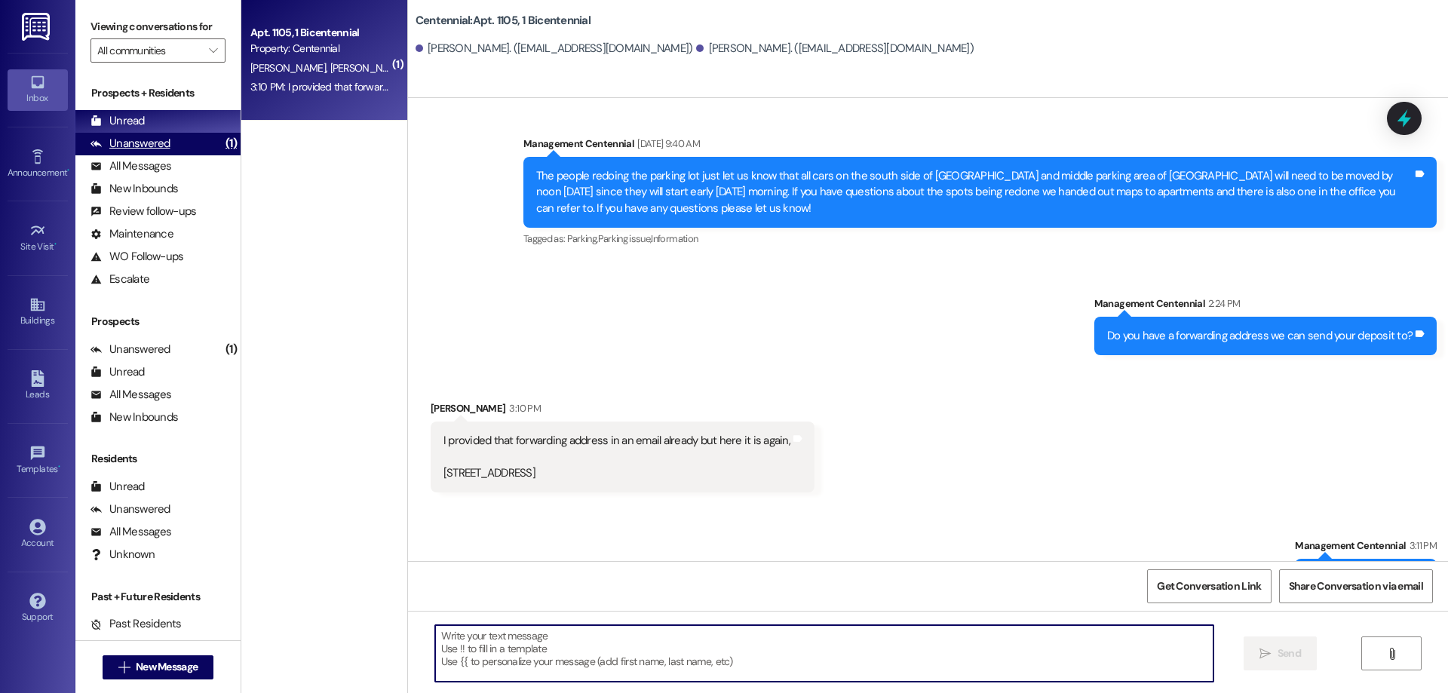
click at [178, 142] on div "Unanswered (1)" at bounding box center [157, 144] width 165 height 23
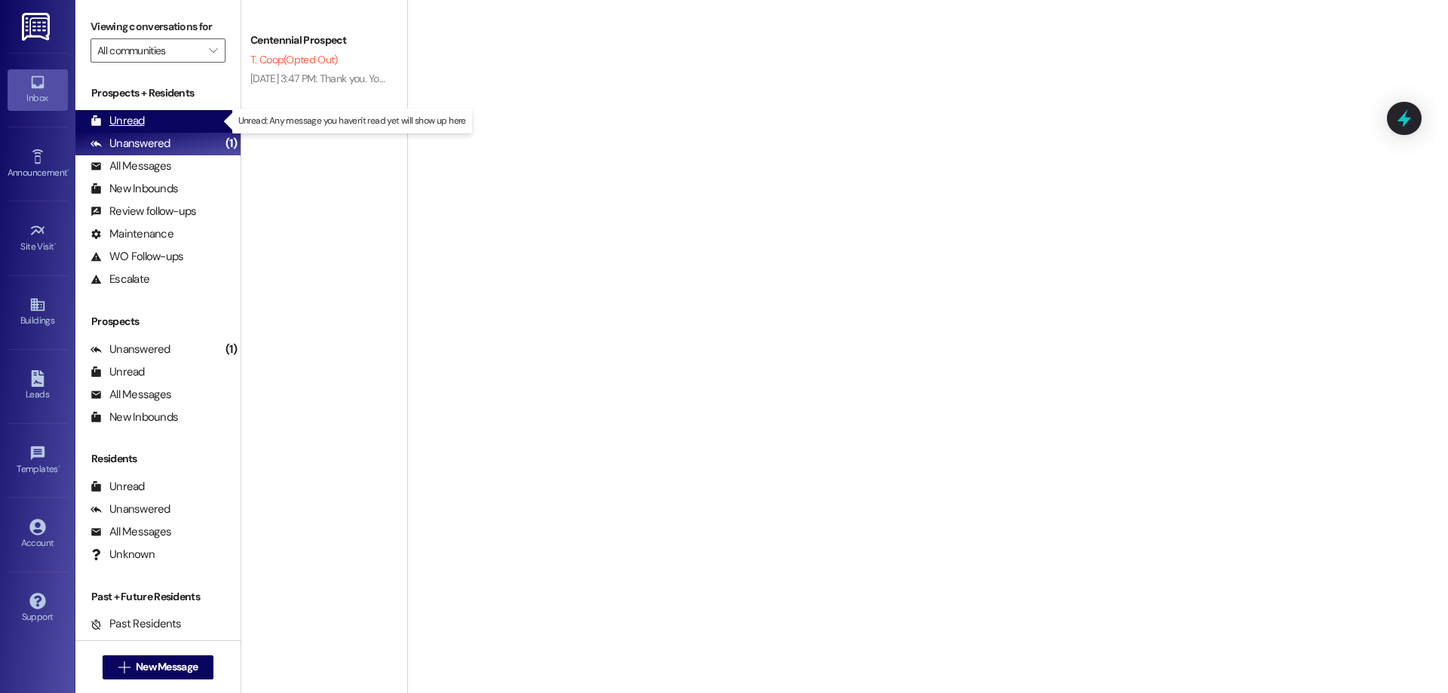
click at [176, 119] on div "Unread (0)" at bounding box center [157, 121] width 165 height 23
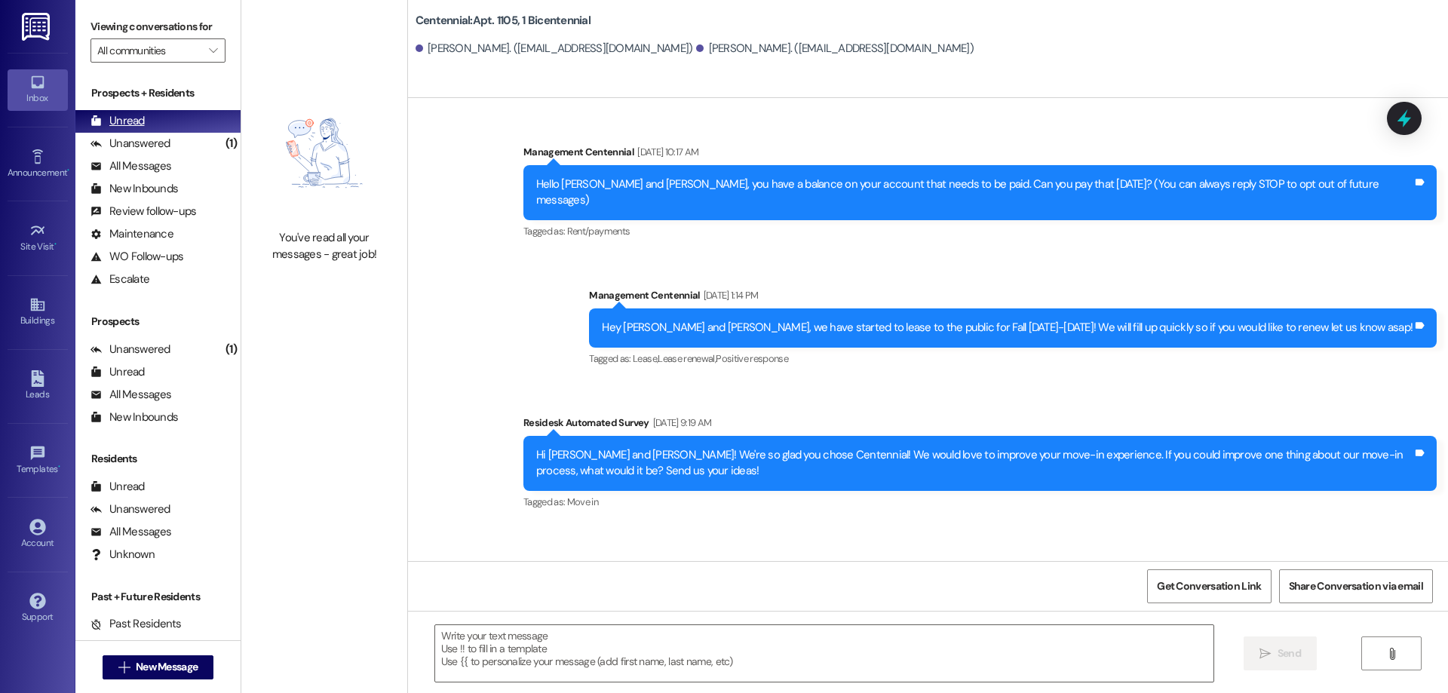
scroll to position [15142, 0]
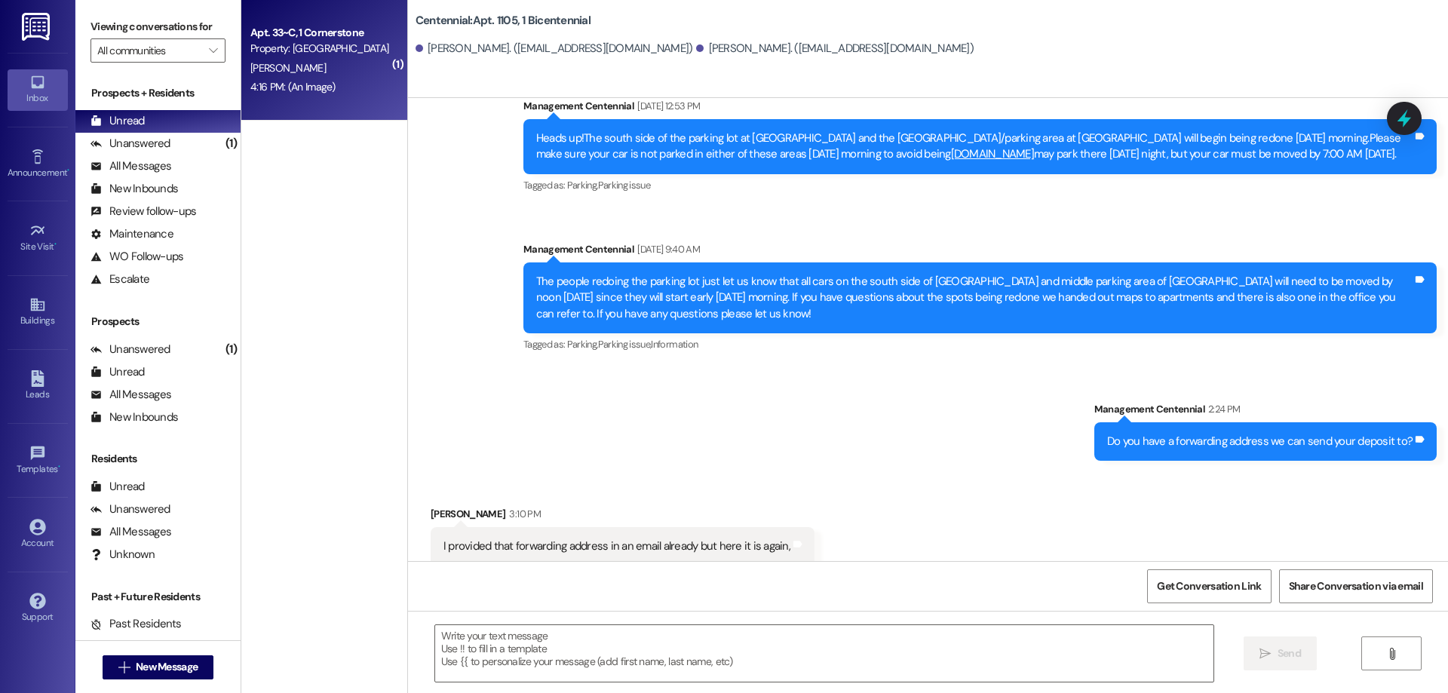
click at [333, 84] on div "4:16 PM: (An Image) 4:16 PM: (An Image)" at bounding box center [320, 87] width 143 height 19
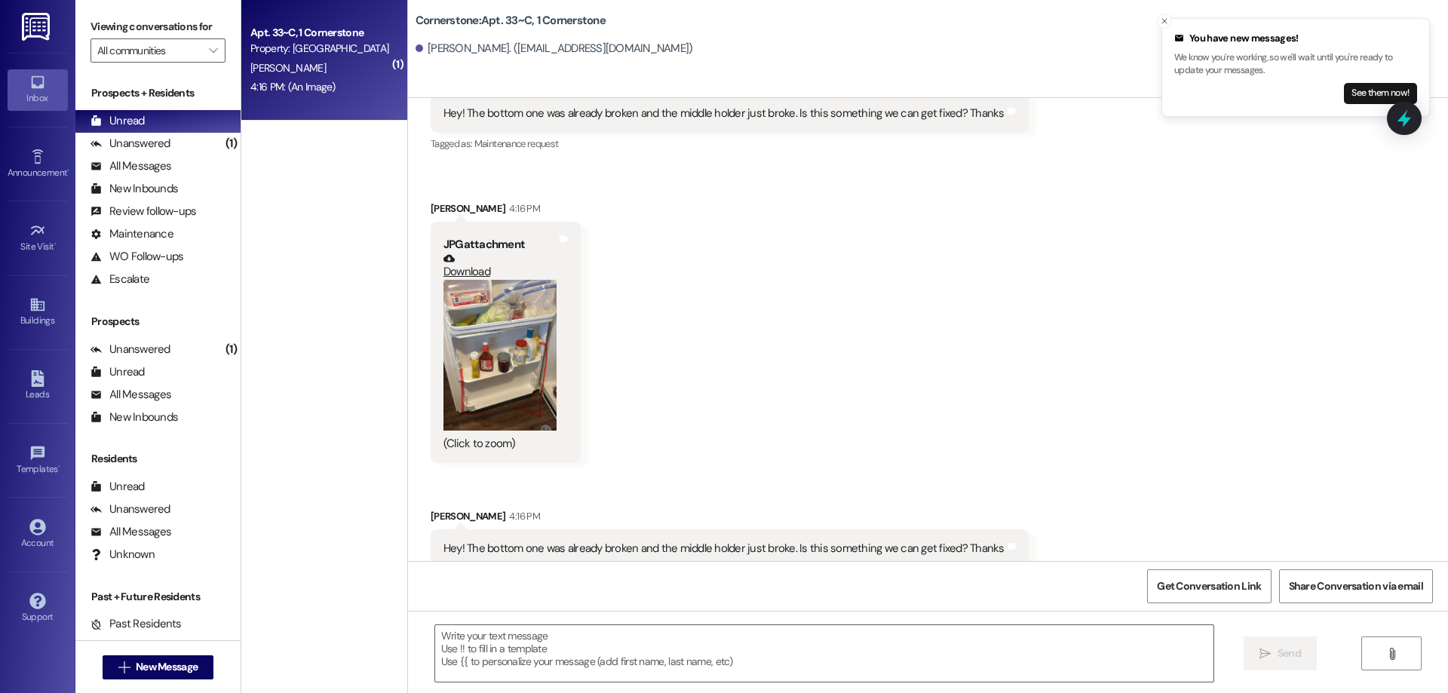
scroll to position [8572, 0]
click at [1345, 91] on button "See them now!" at bounding box center [1380, 93] width 73 height 21
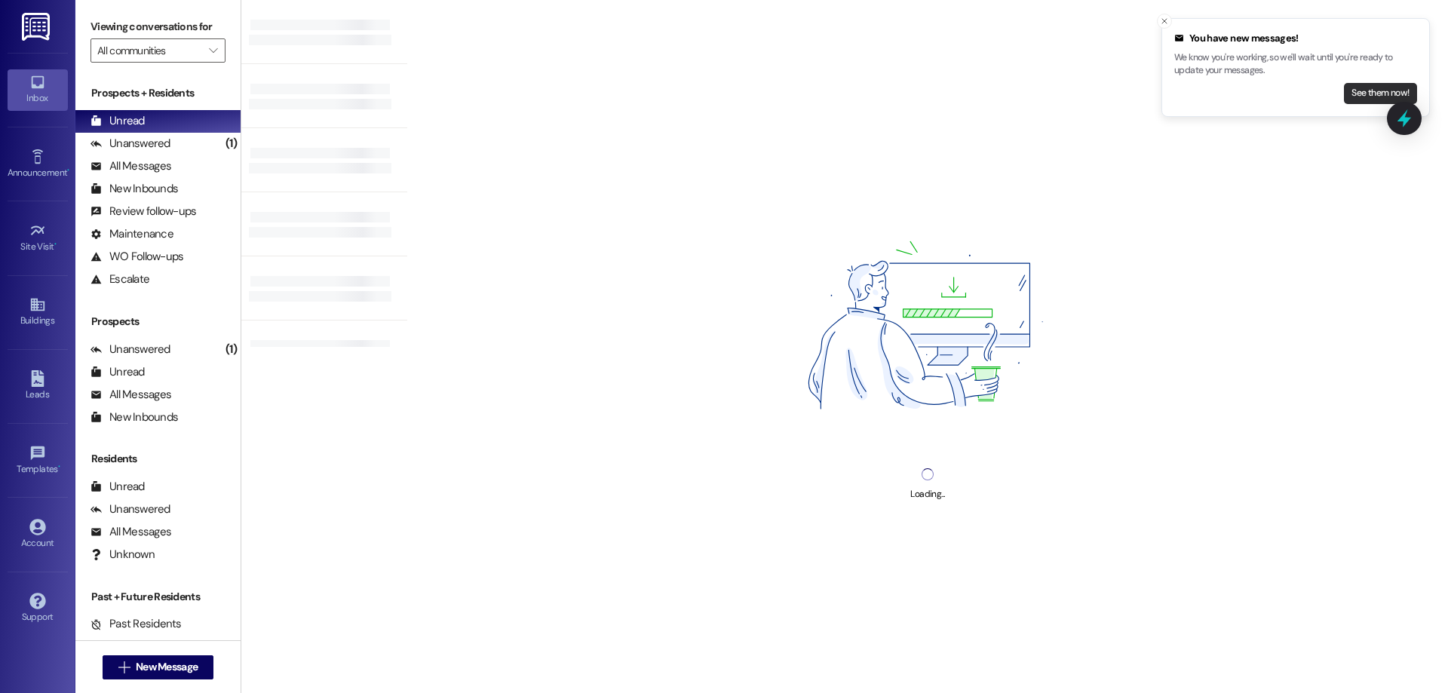
click at [1359, 90] on button "See them now!" at bounding box center [1380, 93] width 73 height 21
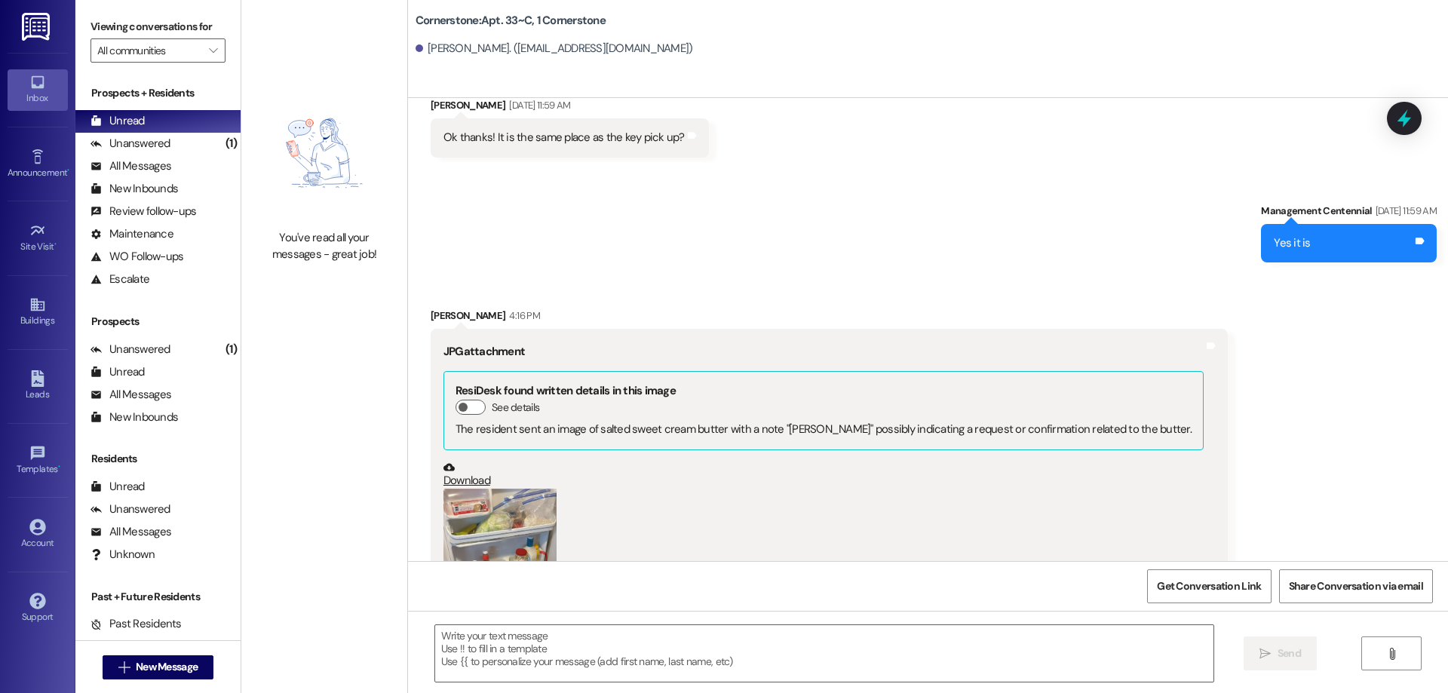
scroll to position [8159, 0]
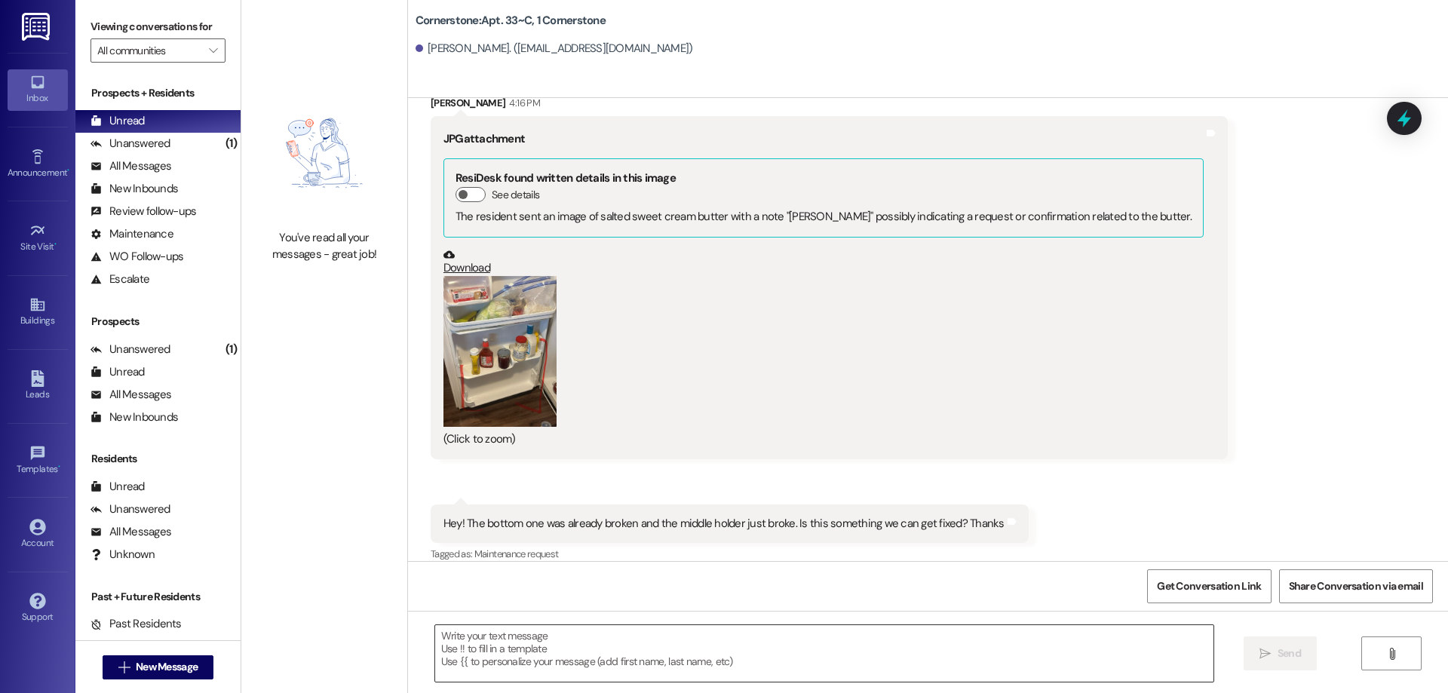
click at [666, 648] on textarea at bounding box center [824, 653] width 778 height 57
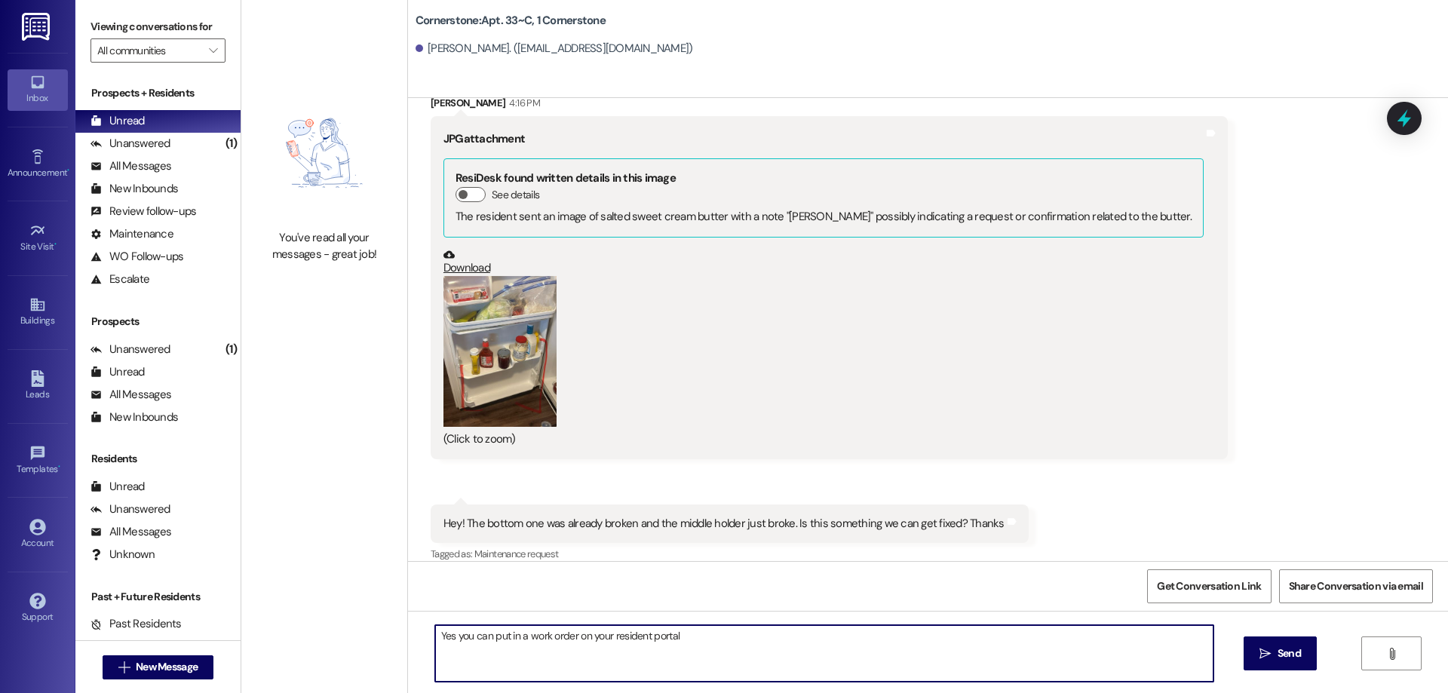
type textarea "Yes you can put in a work order on your resident portal!"
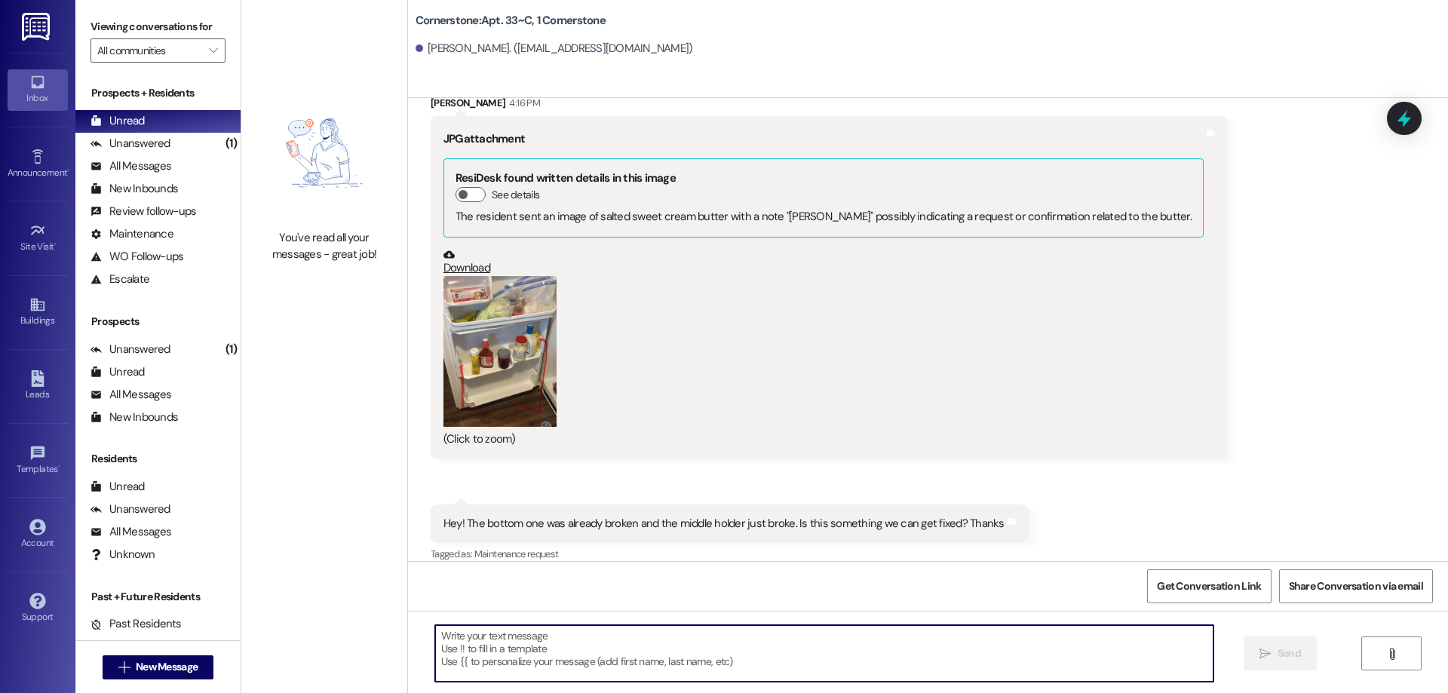
scroll to position [8158, 0]
click at [463, 316] on button "Zoom image" at bounding box center [499, 352] width 113 height 151
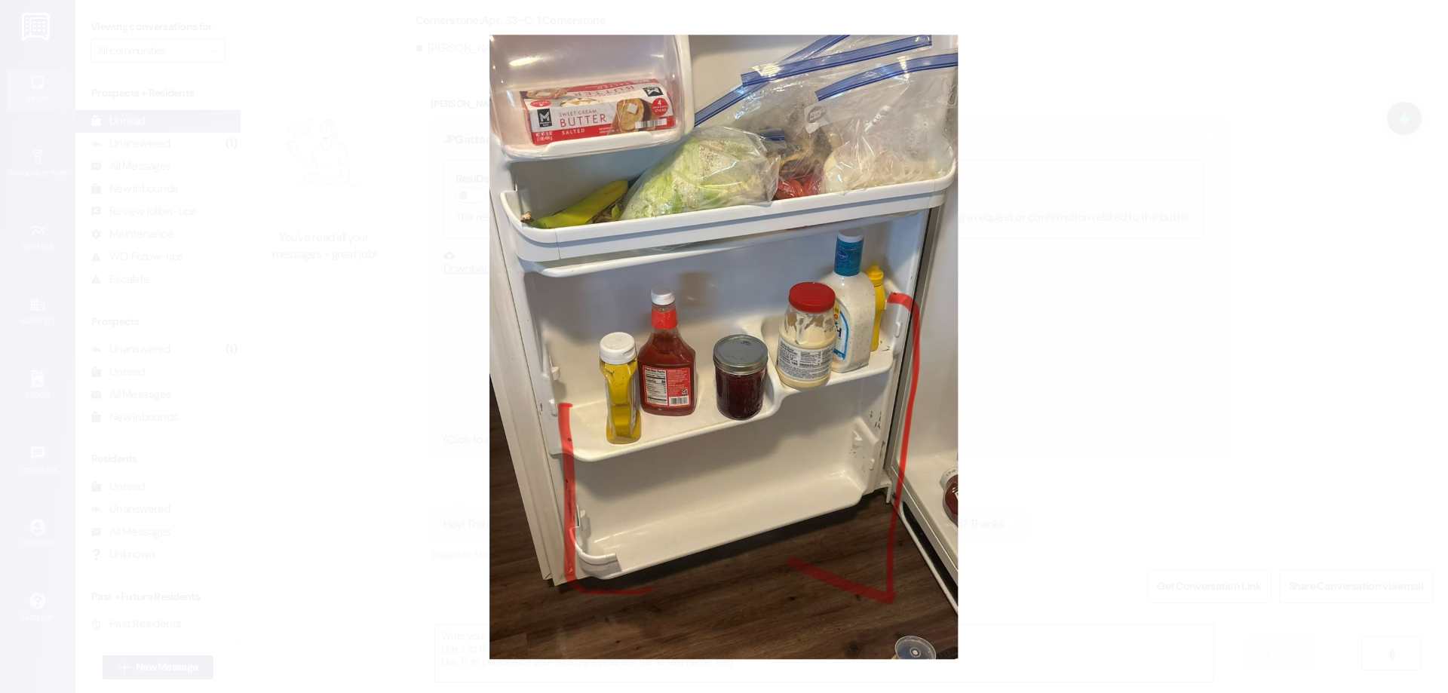
click at [466, 319] on button "Unzoom image" at bounding box center [724, 346] width 1448 height 693
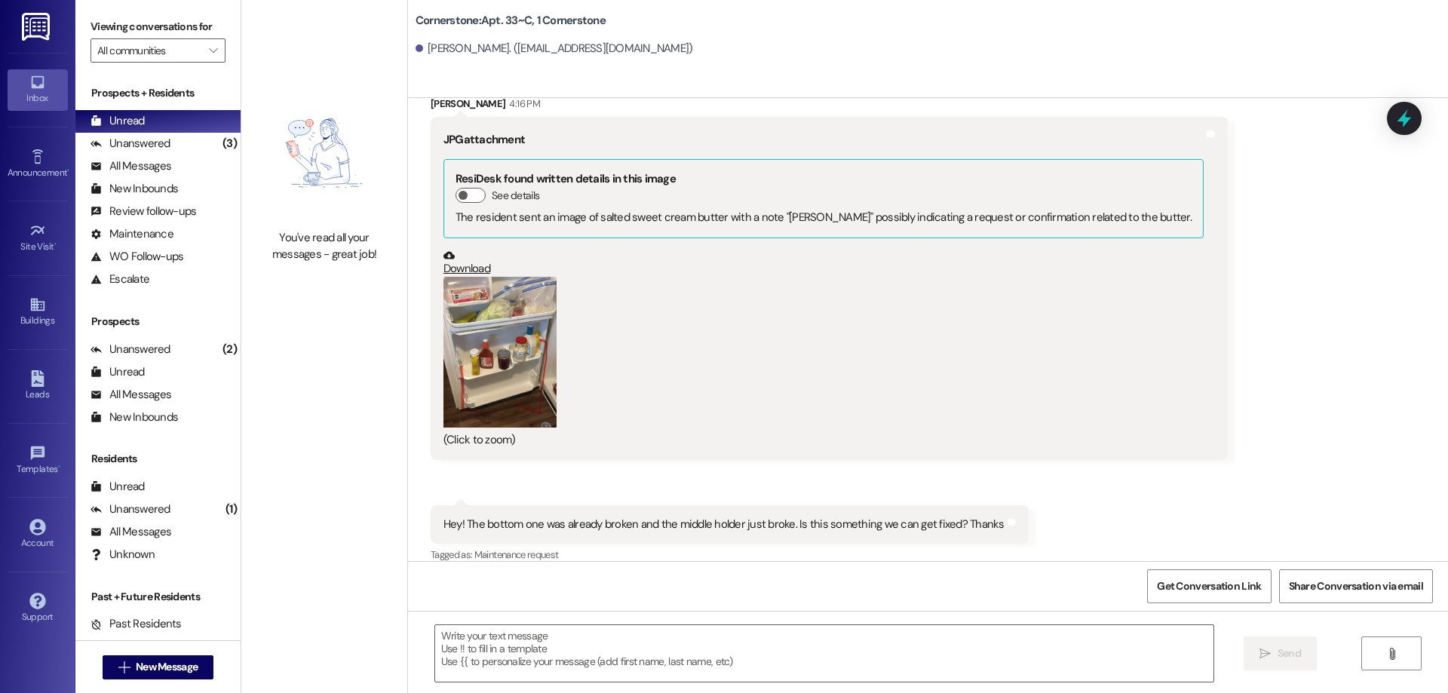
drag, startPoint x: 523, startPoint y: 306, endPoint x: 521, endPoint y: 297, distance: 9.2
click at [521, 300] on button "Zoom image" at bounding box center [499, 352] width 113 height 151
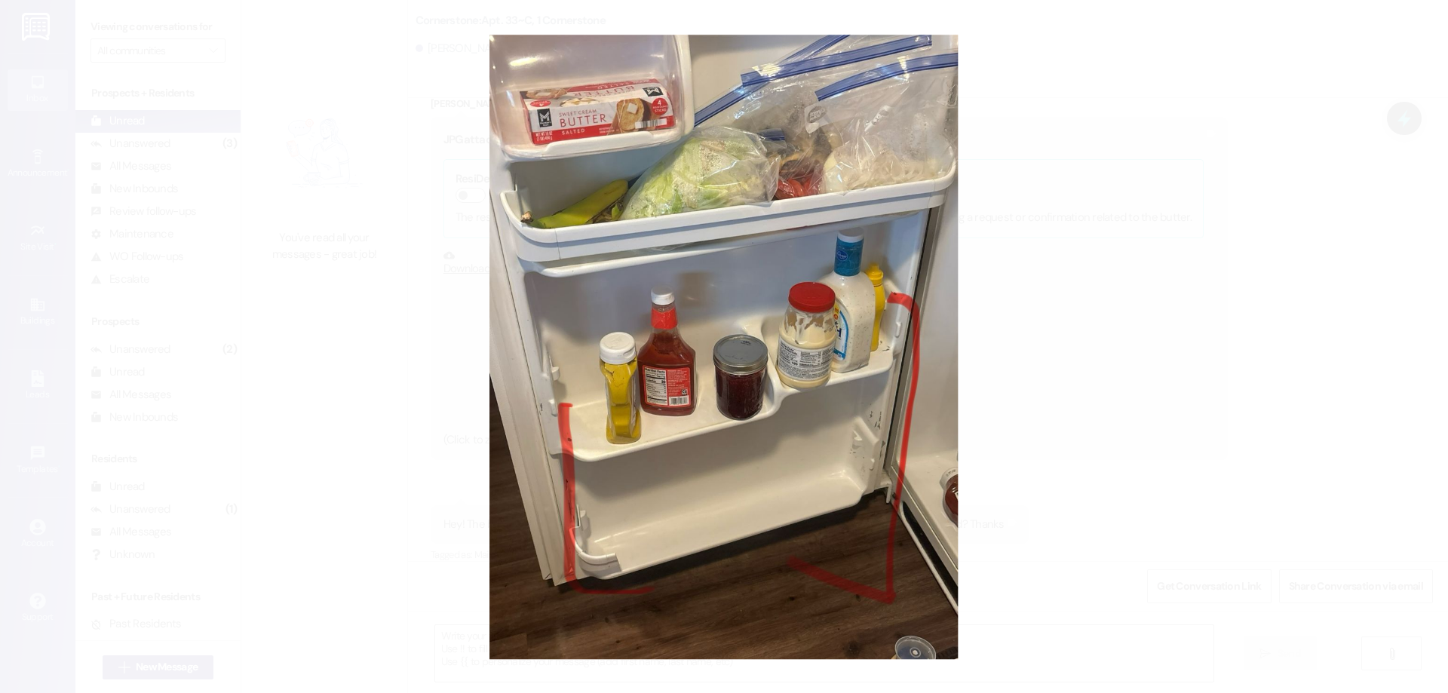
drag, startPoint x: 223, startPoint y: 345, endPoint x: 225, endPoint y: 327, distance: 18.2
click at [225, 342] on button "Unzoom image" at bounding box center [724, 346] width 1448 height 693
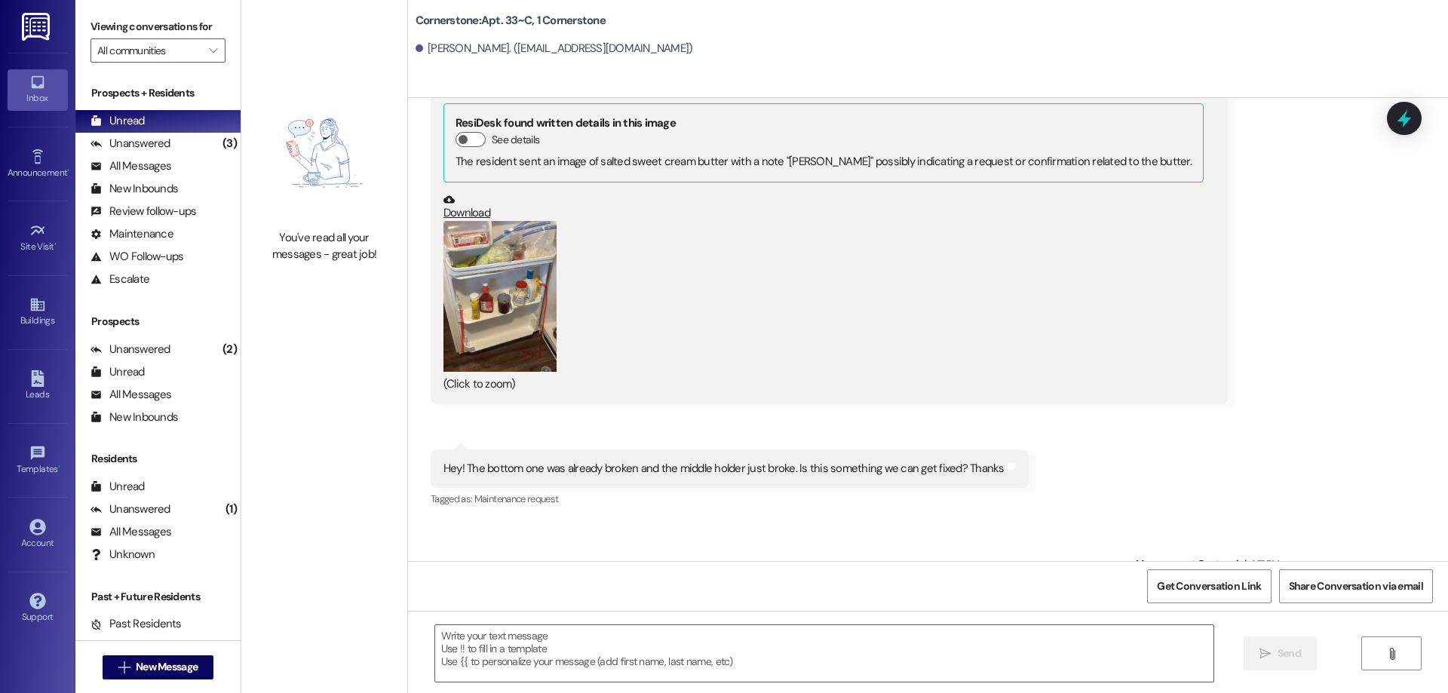
scroll to position [8265, 0]
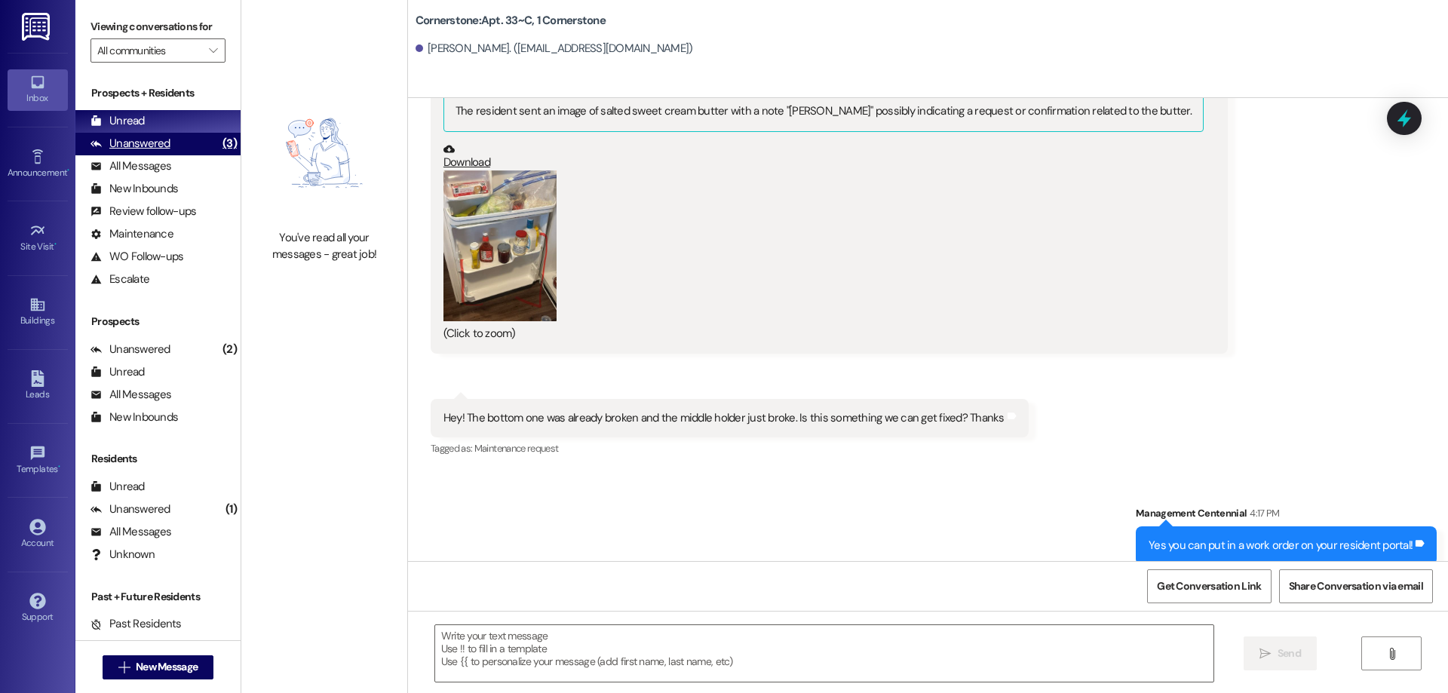
click at [127, 149] on div "Unanswered" at bounding box center [130, 144] width 80 height 16
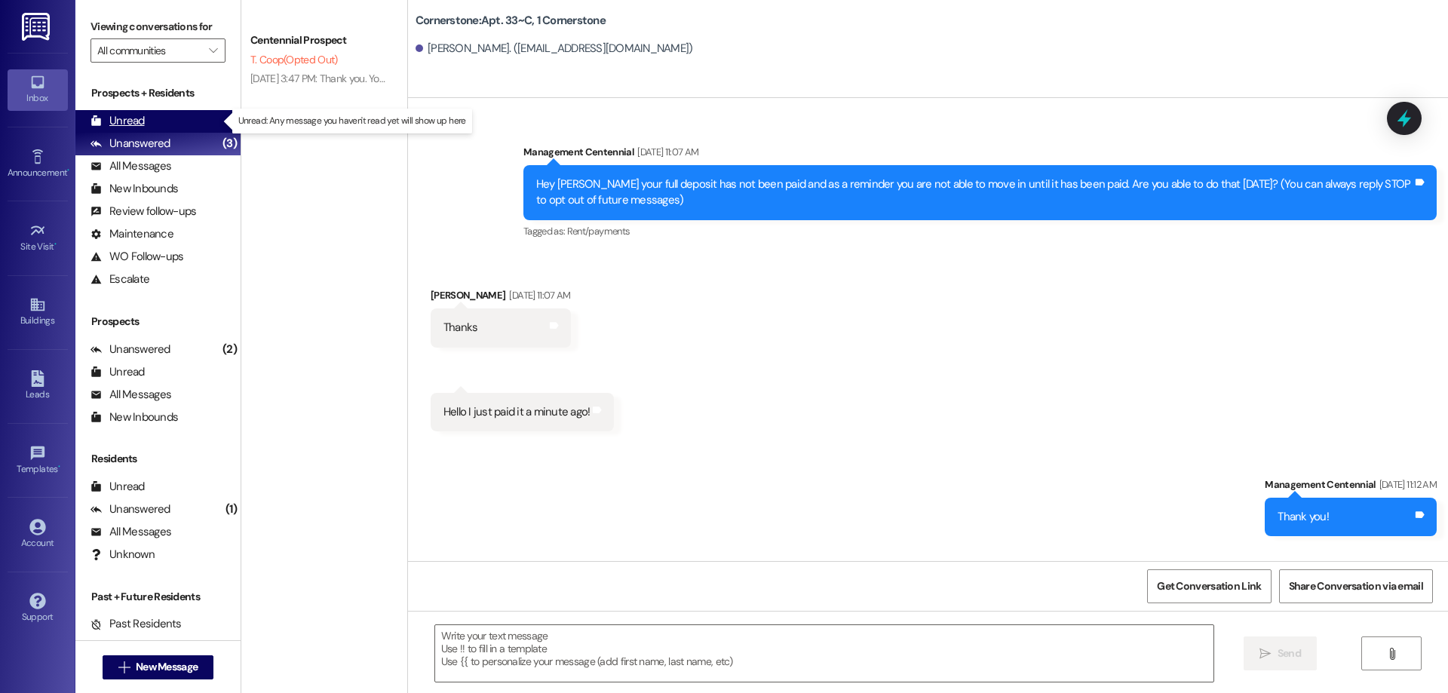
click at [136, 117] on div "Unread" at bounding box center [117, 121] width 54 height 16
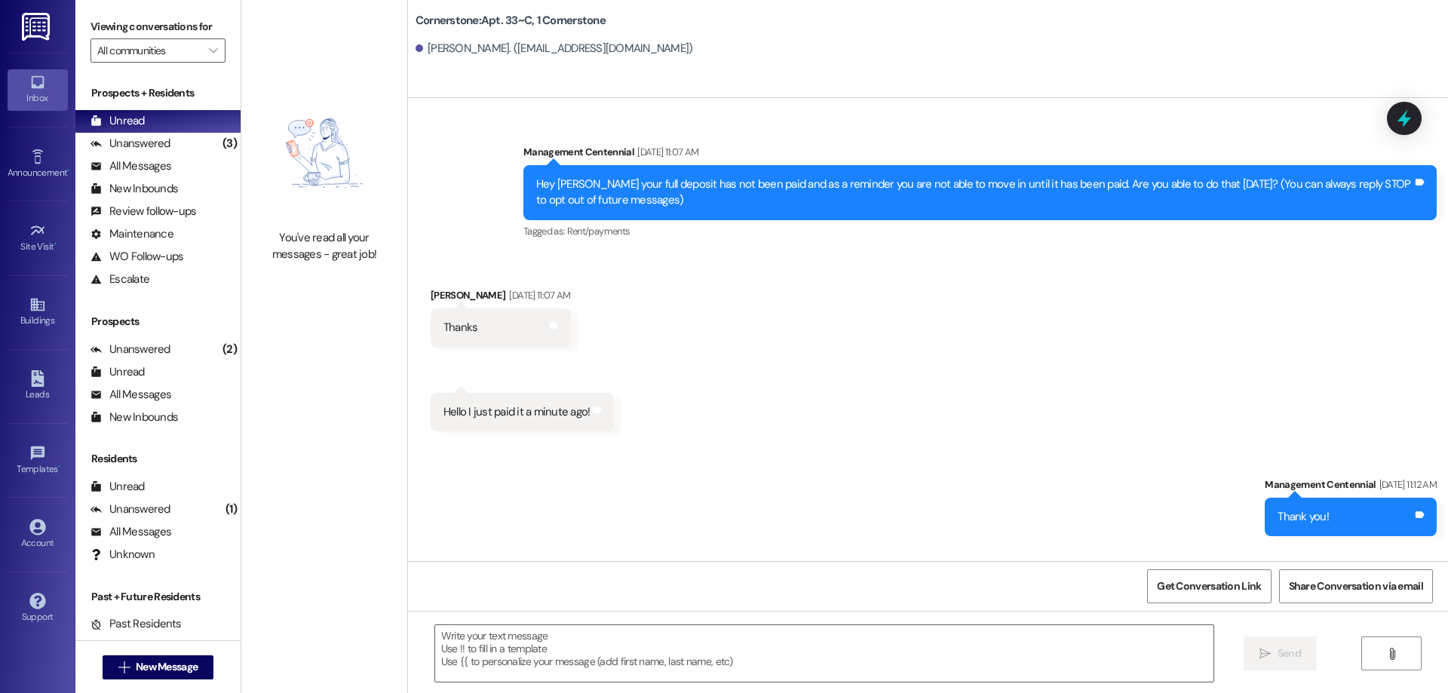
scroll to position [8158, 0]
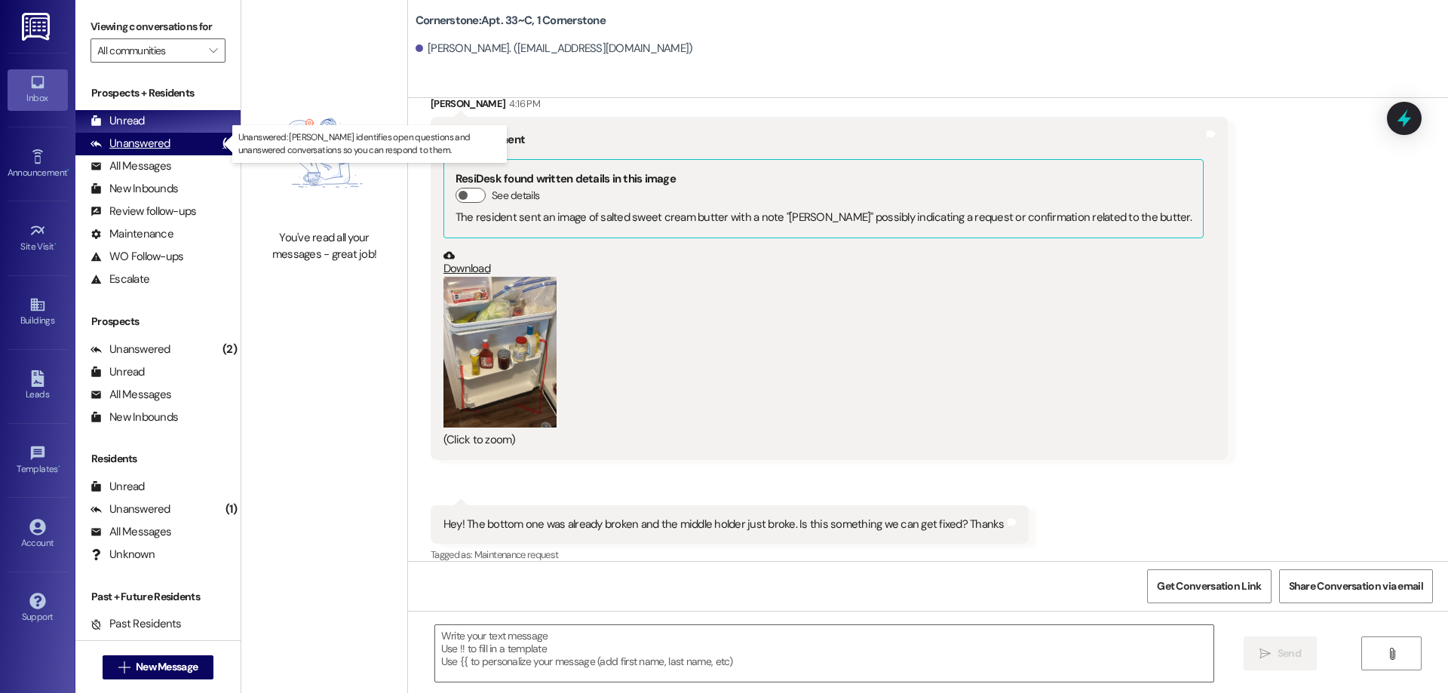
click at [182, 139] on div "Unanswered (3)" at bounding box center [157, 144] width 165 height 23
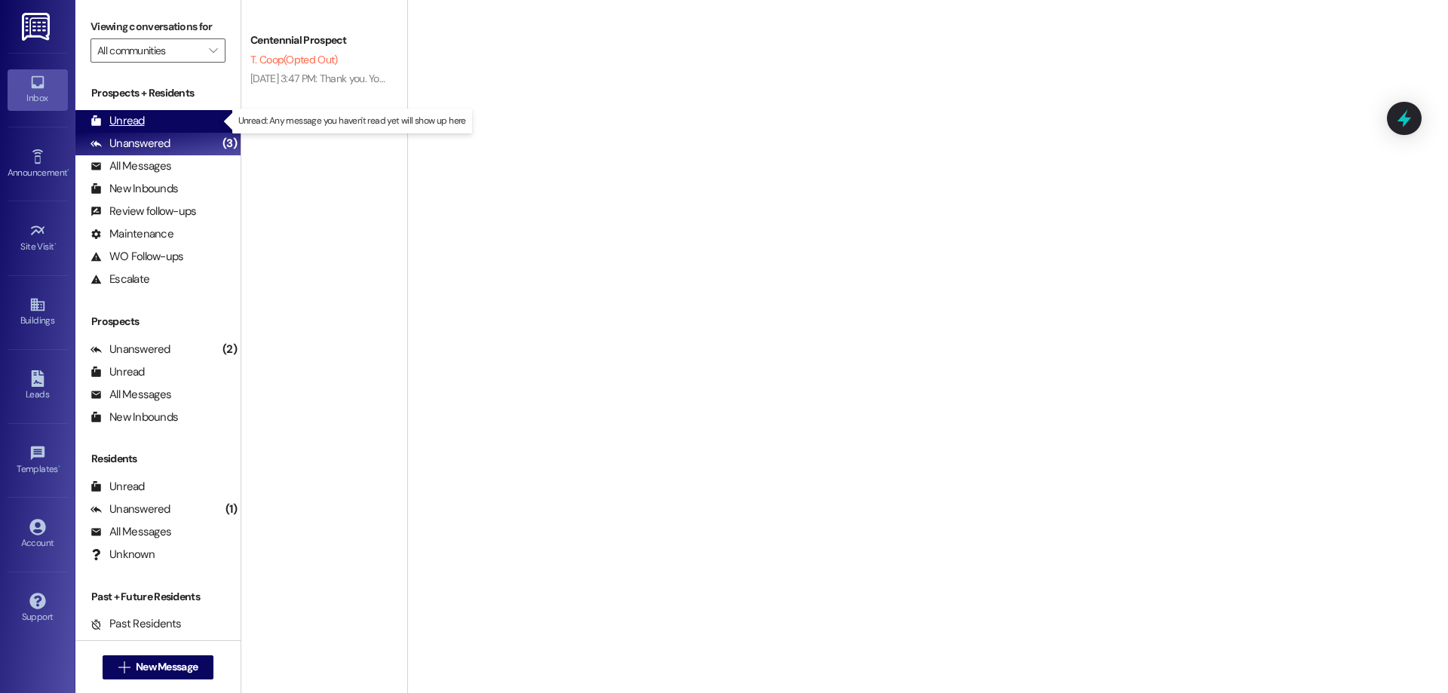
click at [176, 129] on div "Unread (0)" at bounding box center [157, 121] width 165 height 23
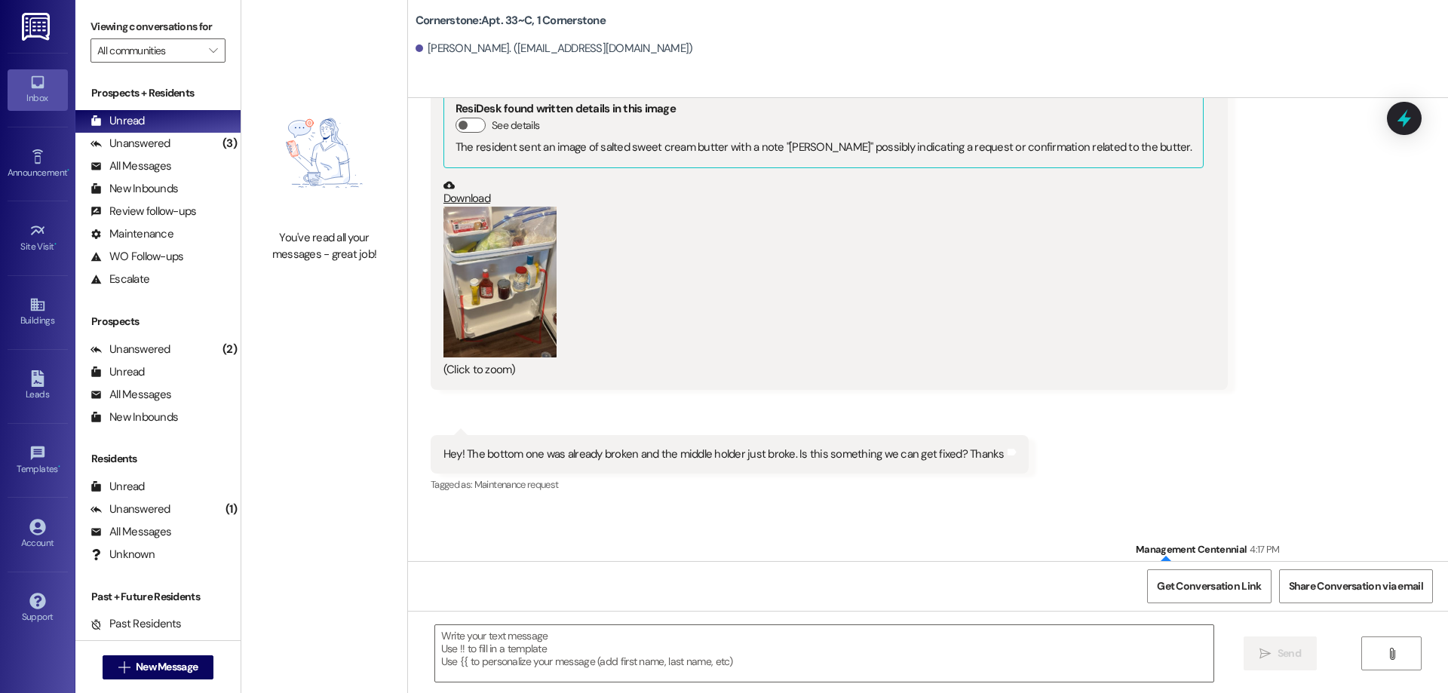
scroll to position [8286, 0]
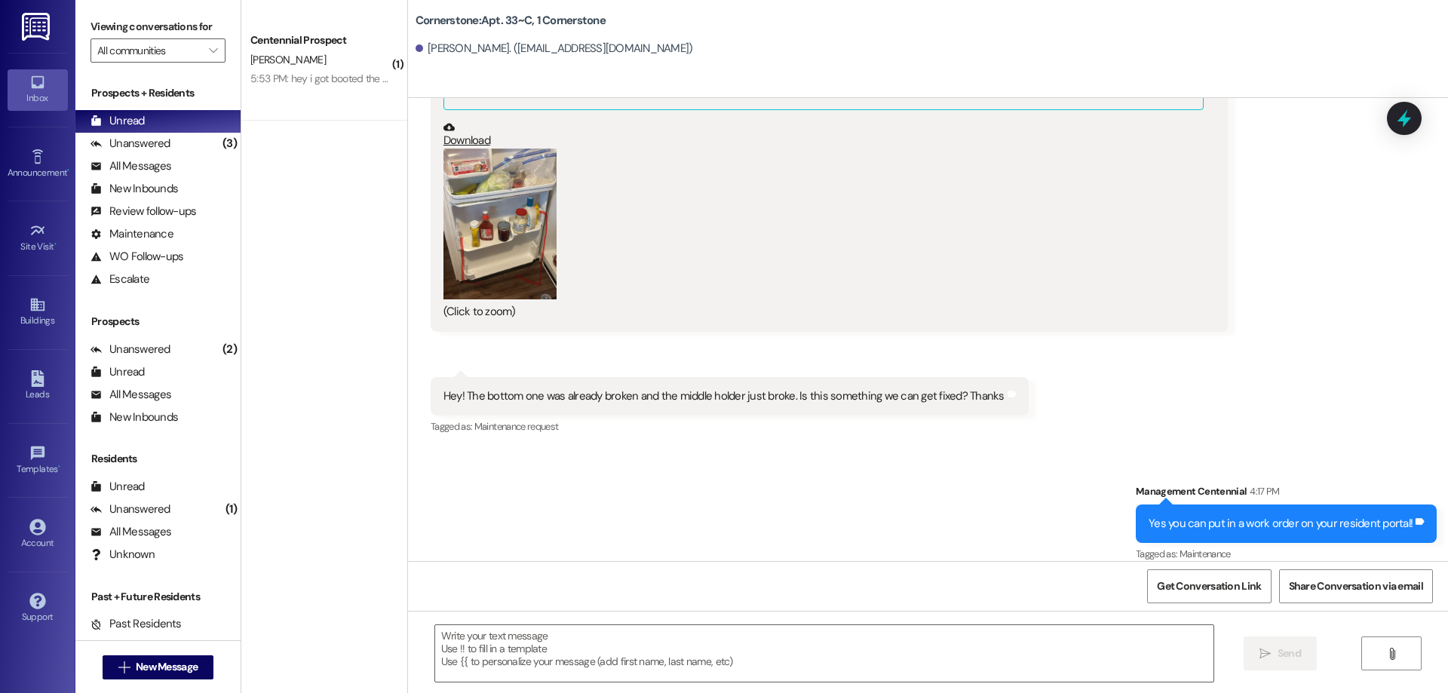
click at [329, 78] on div "5:53 PM: hey i got booted the other day so i want to see whats up with my parki…" at bounding box center [521, 79] width 542 height 14
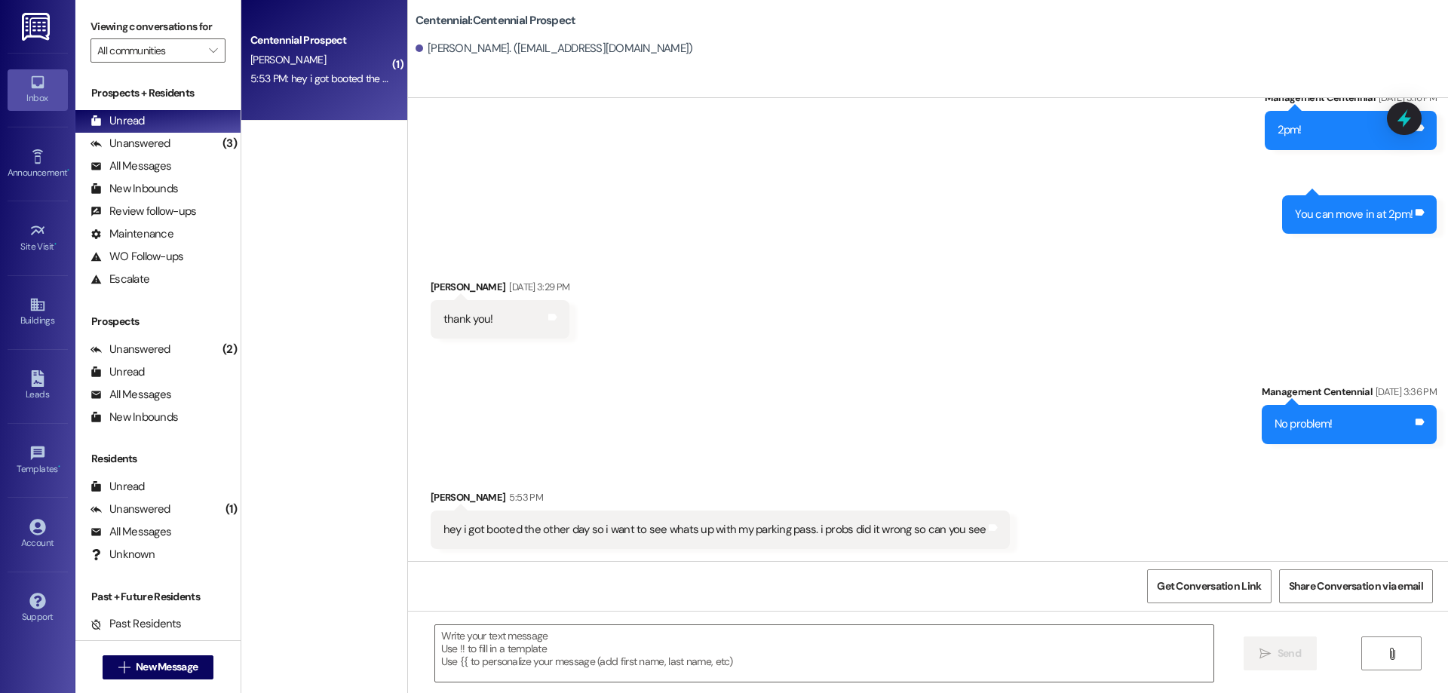
scroll to position [2441, 0]
click at [528, 649] on textarea at bounding box center [824, 653] width 778 height 57
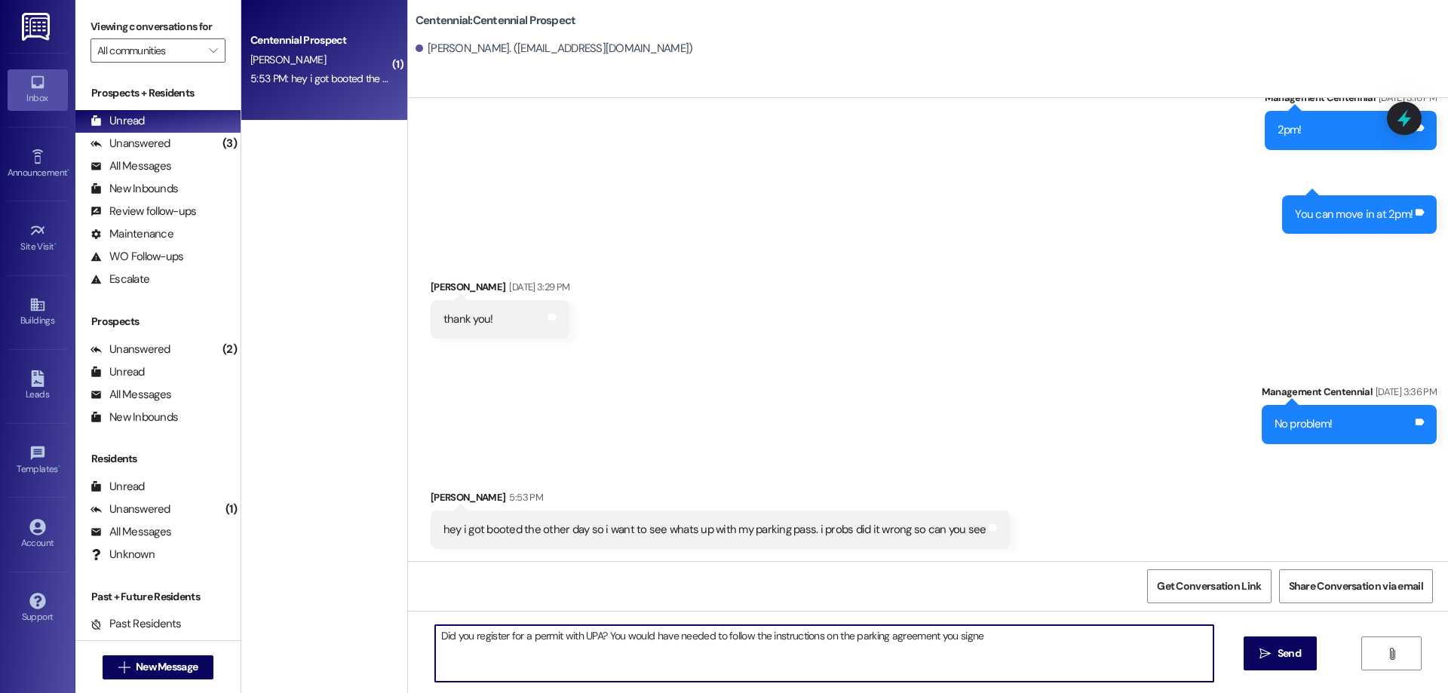
type textarea "Did you register for a permit with UPA? You would have needed to follow the ins…"
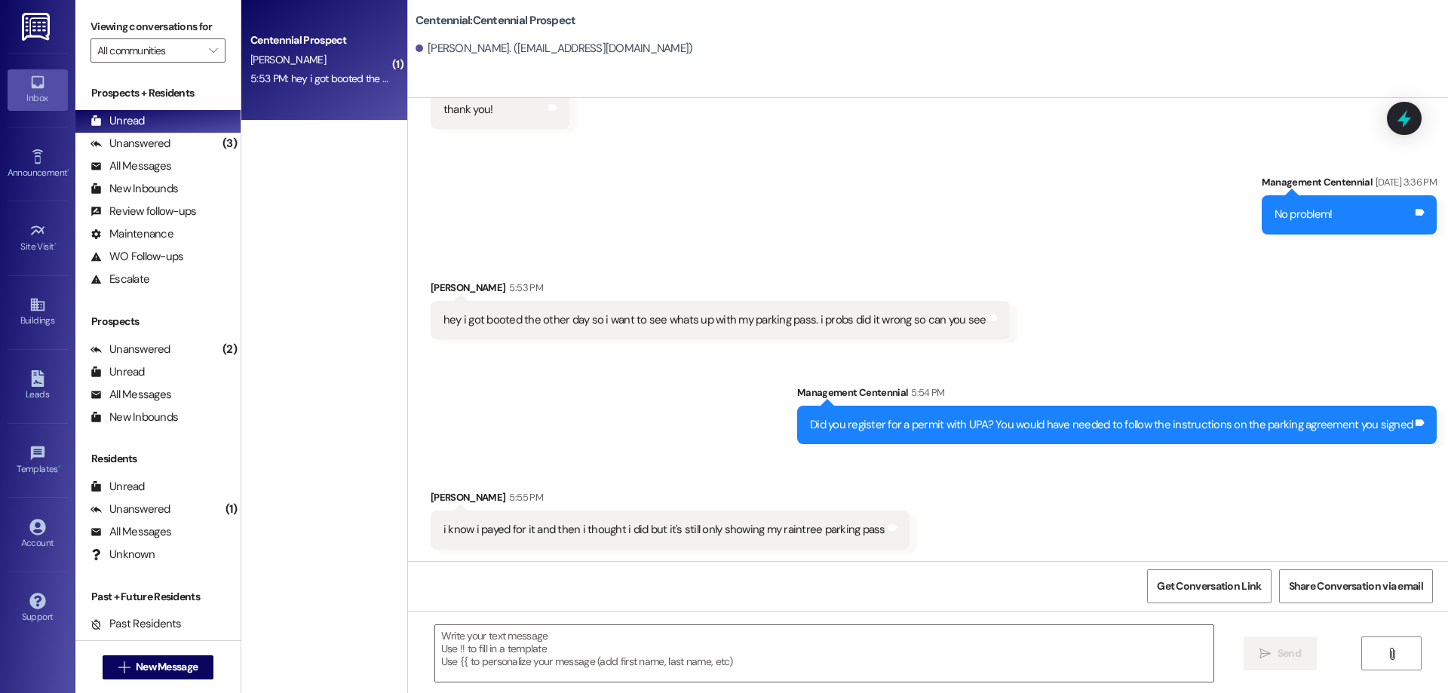
scroll to position [2651, 0]
click at [705, 668] on textarea at bounding box center [824, 653] width 778 height 57
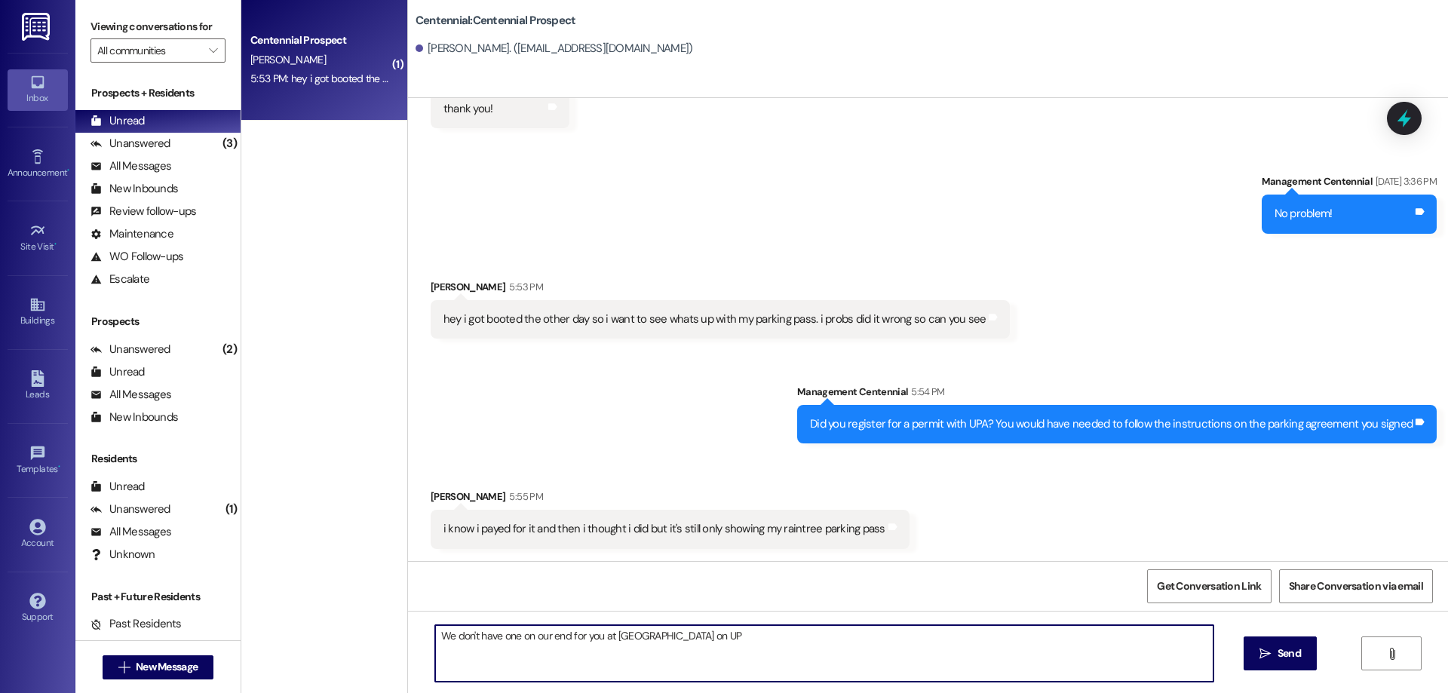
type textarea "We don't have one on our end for you at [GEOGRAPHIC_DATA] on UPA"
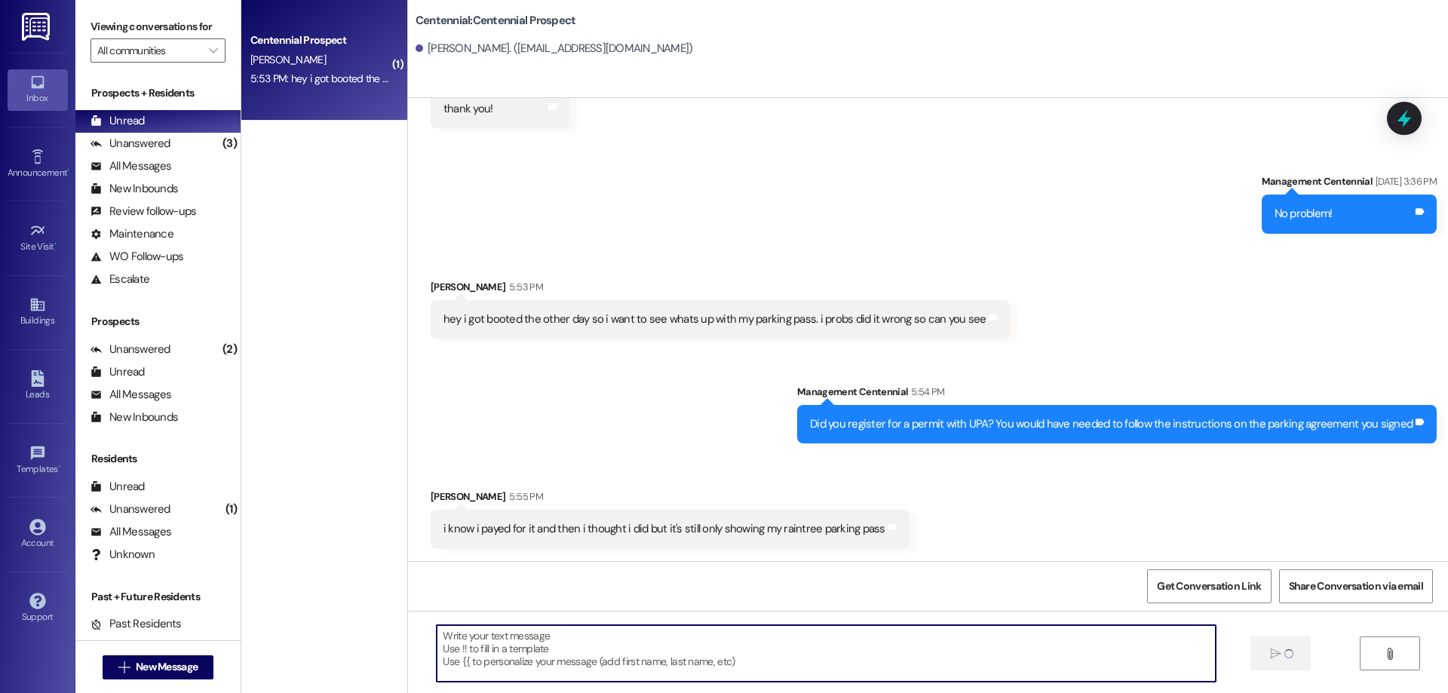
scroll to position [2650, 0]
click at [671, 645] on textarea at bounding box center [824, 653] width 778 height 57
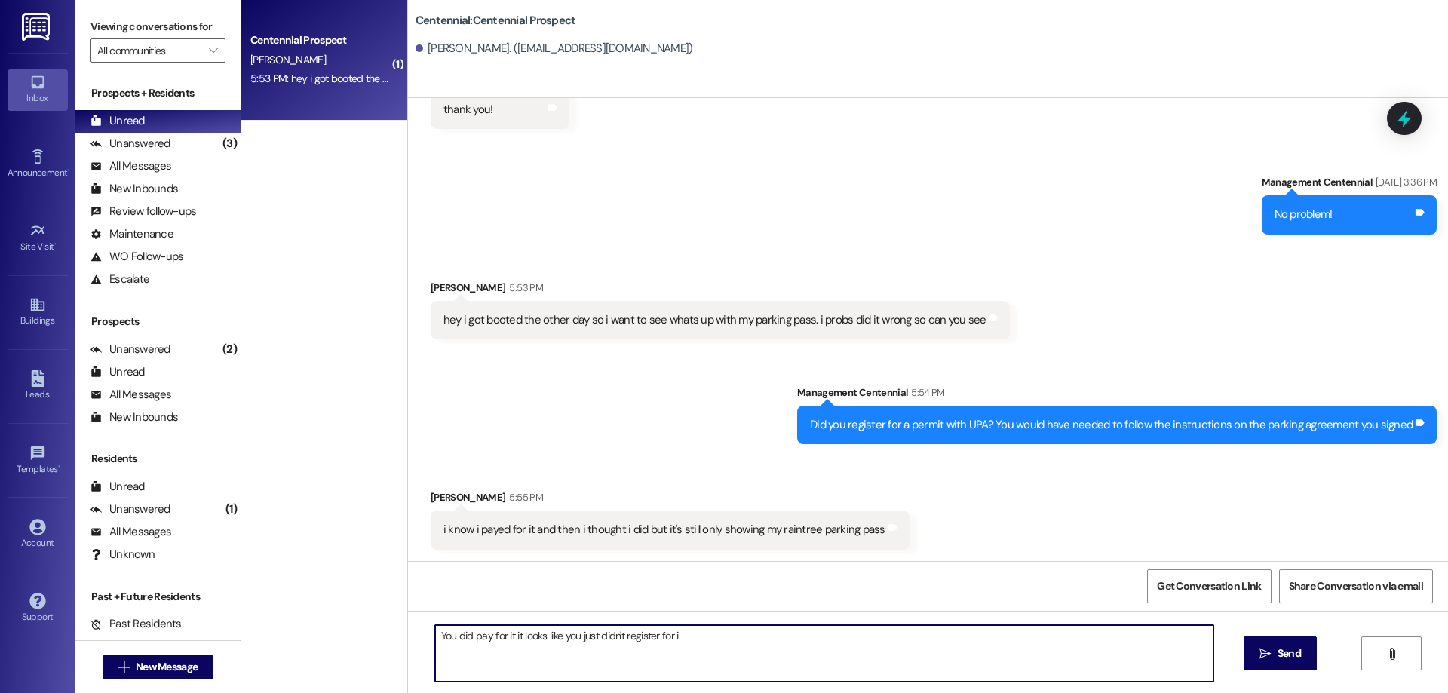
type textarea "You did pay for it it looks like you just didn't register for it"
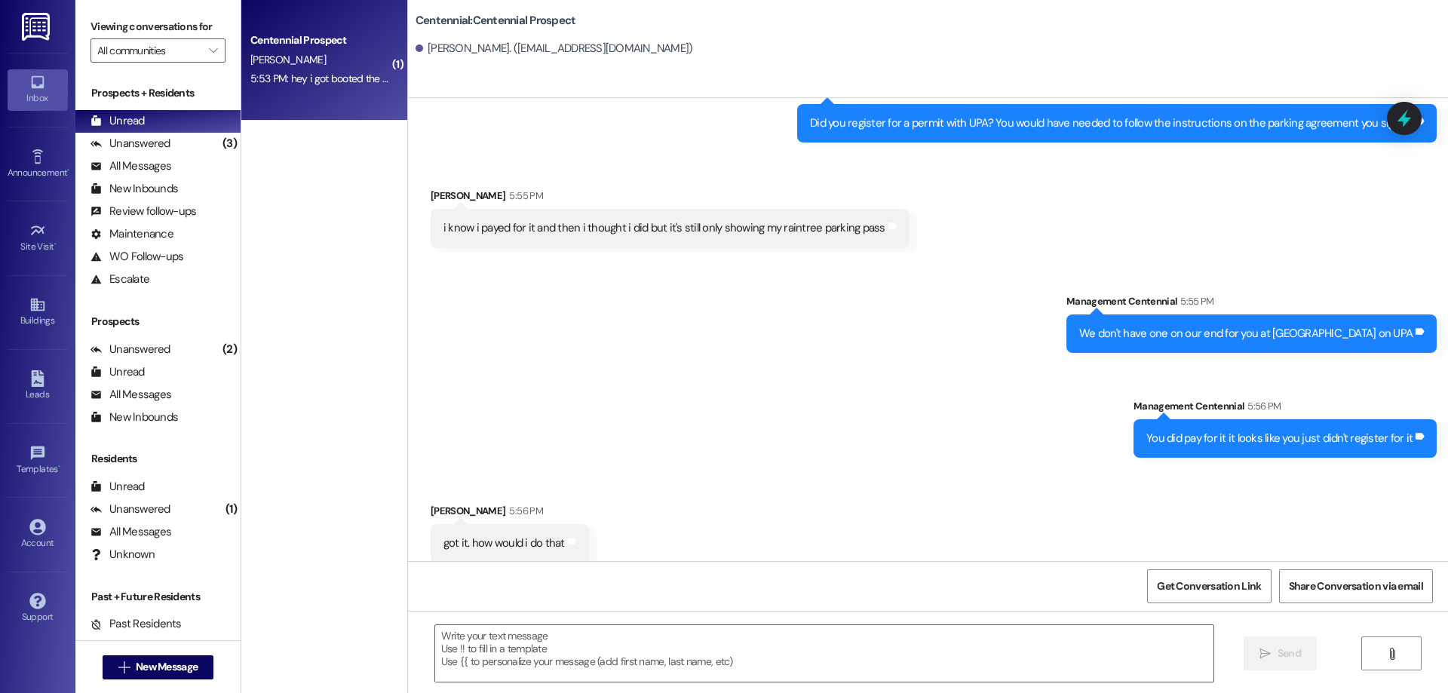
scroll to position [2965, 0]
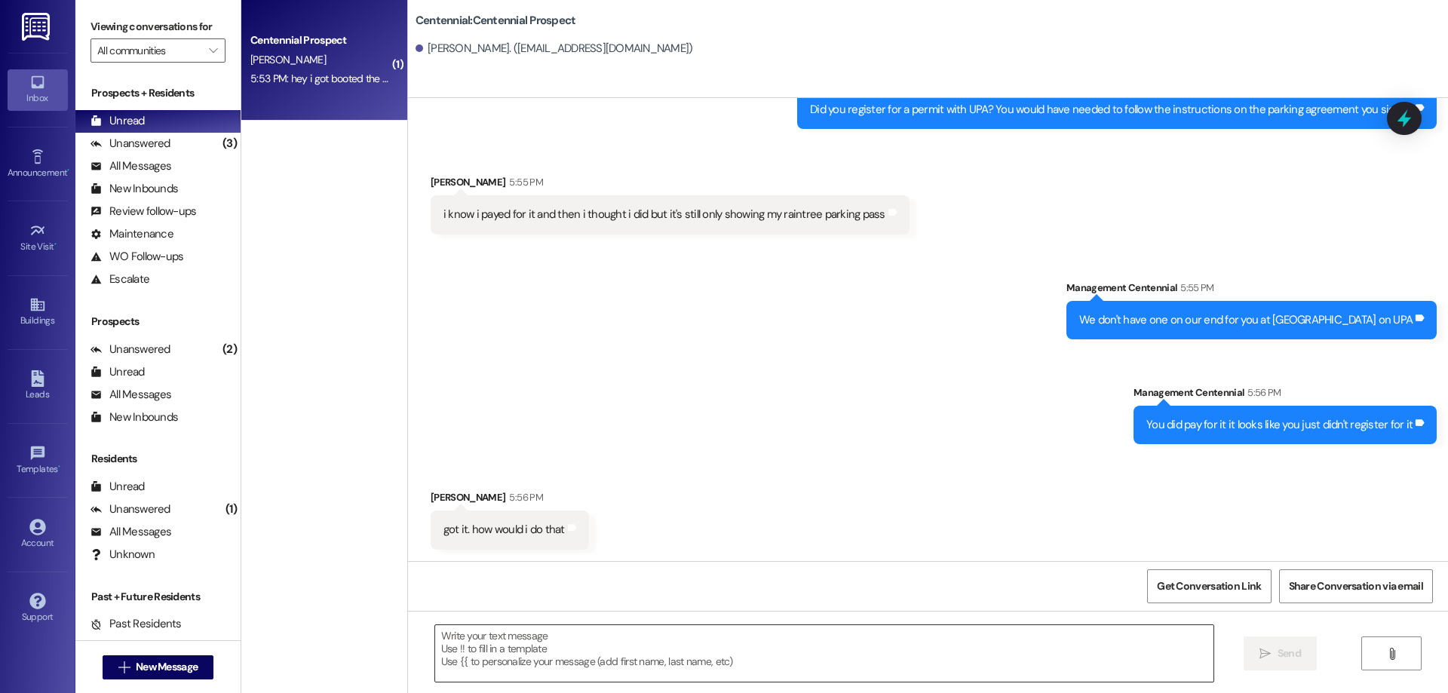
click at [508, 649] on textarea at bounding box center [824, 653] width 778 height 57
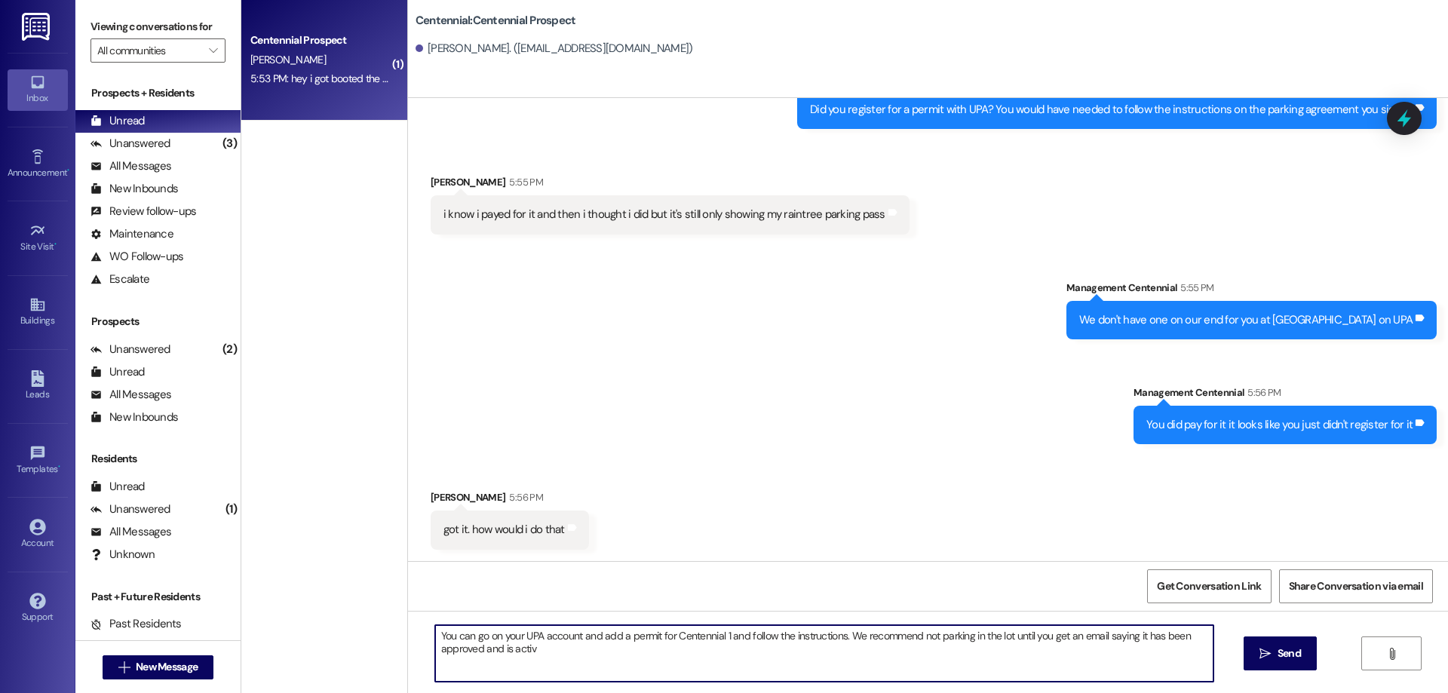
type textarea "You can go on your UPA account and add a permit for Centennial 1 and follow the…"
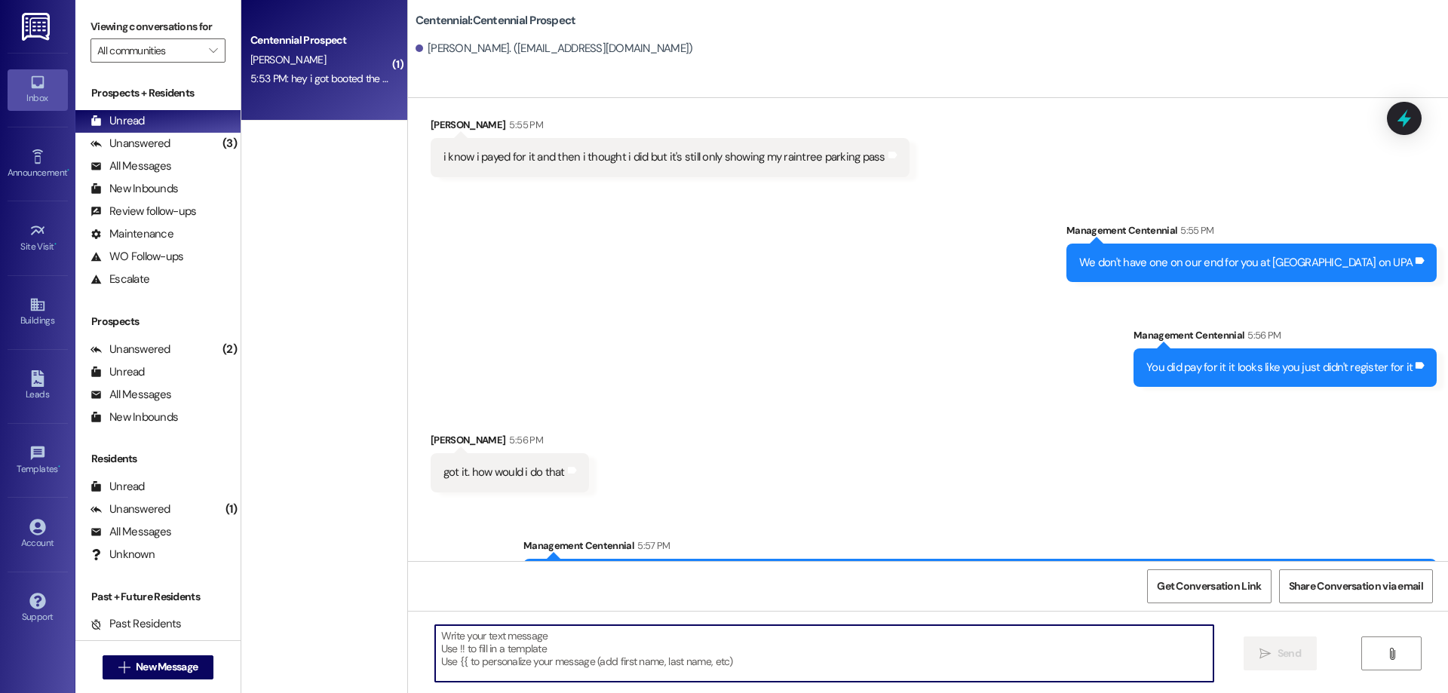
scroll to position [3087, 0]
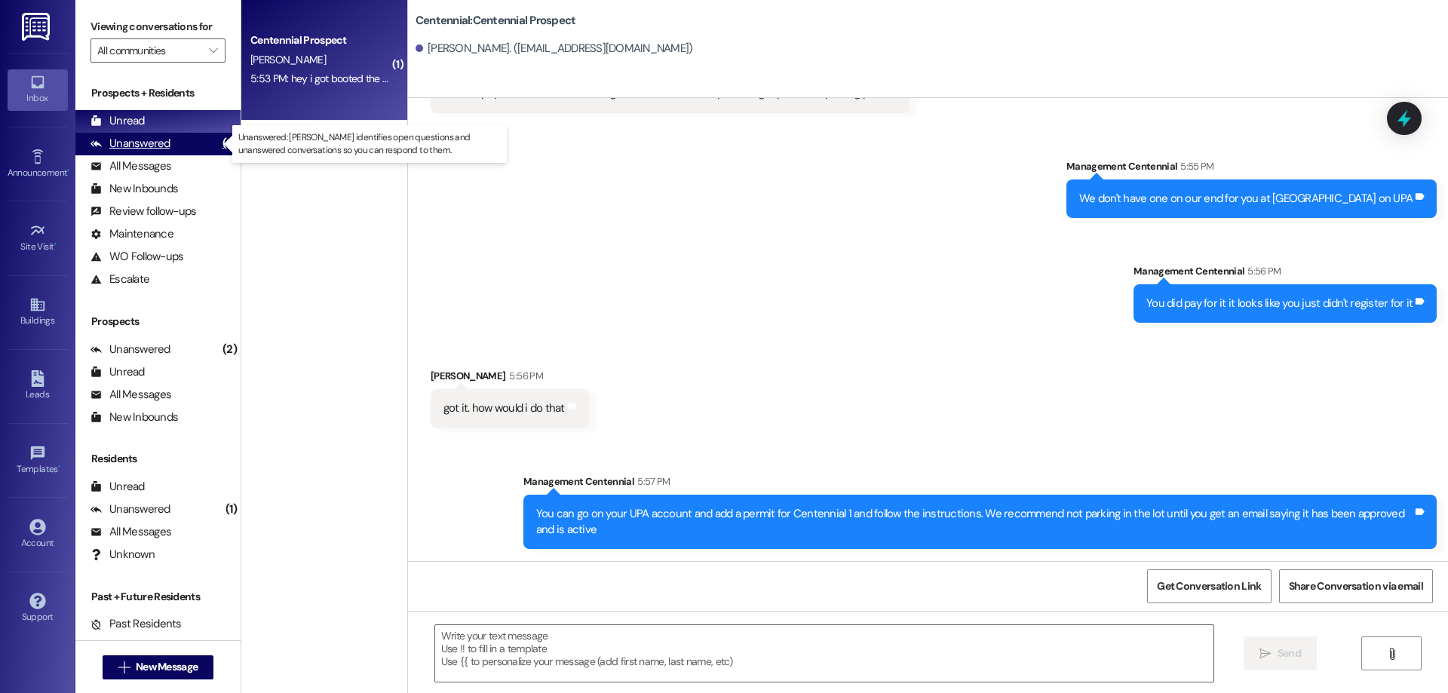
click at [181, 151] on div "Unanswered (3)" at bounding box center [157, 144] width 165 height 23
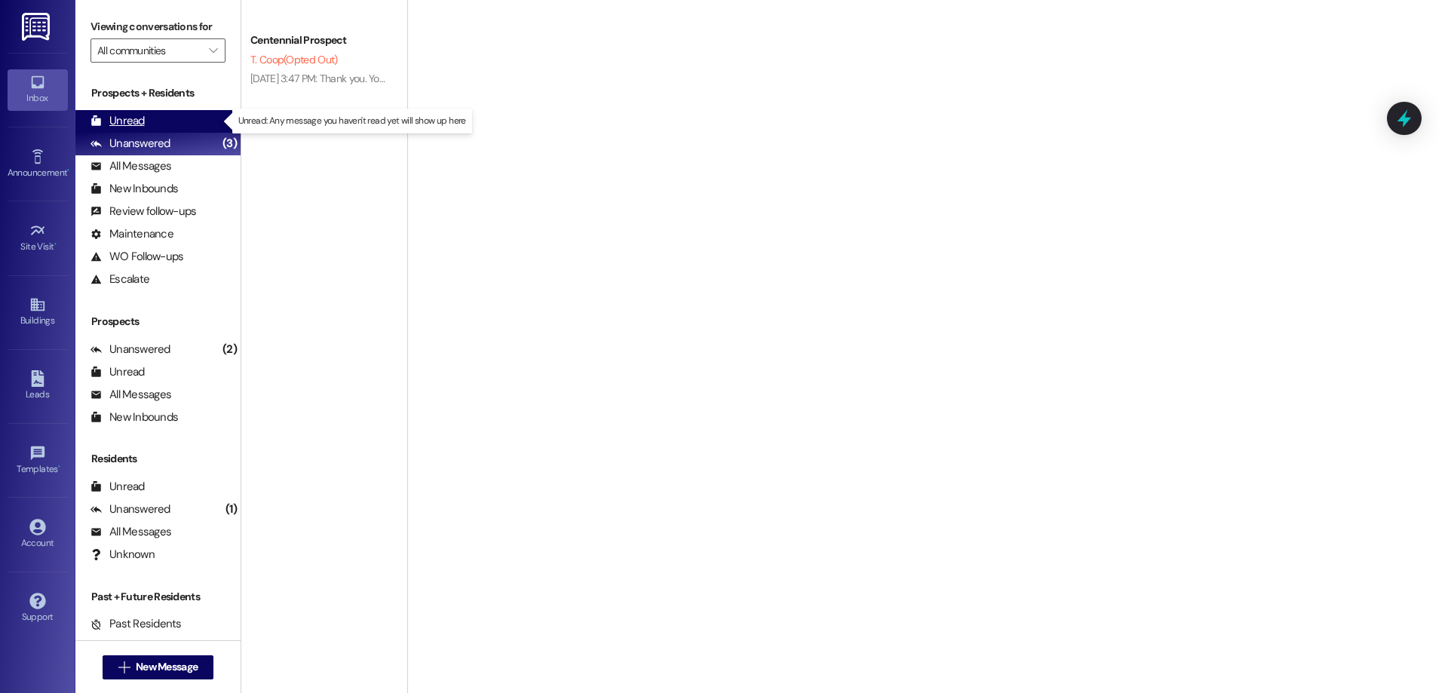
click at [183, 127] on div "Unread (0)" at bounding box center [157, 121] width 165 height 23
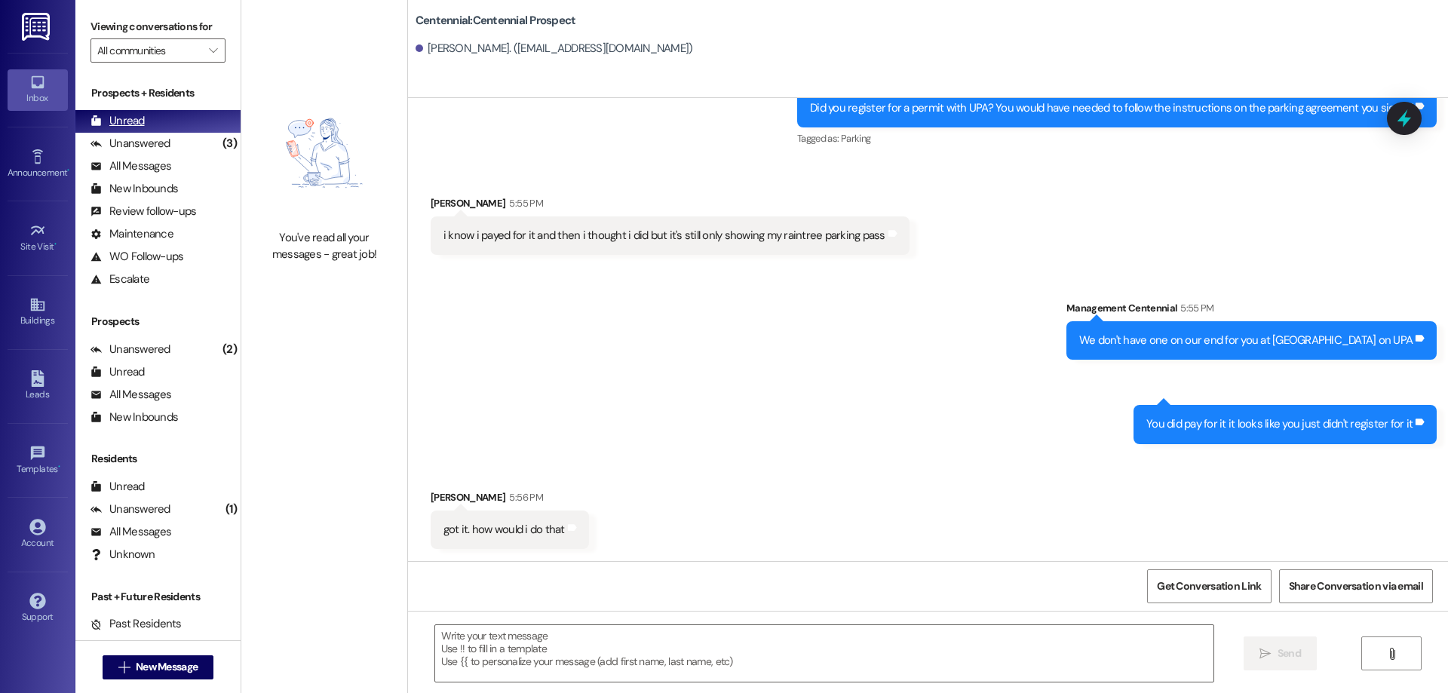
scroll to position [2966, 0]
